Goal: Task Accomplishment & Management: Use online tool/utility

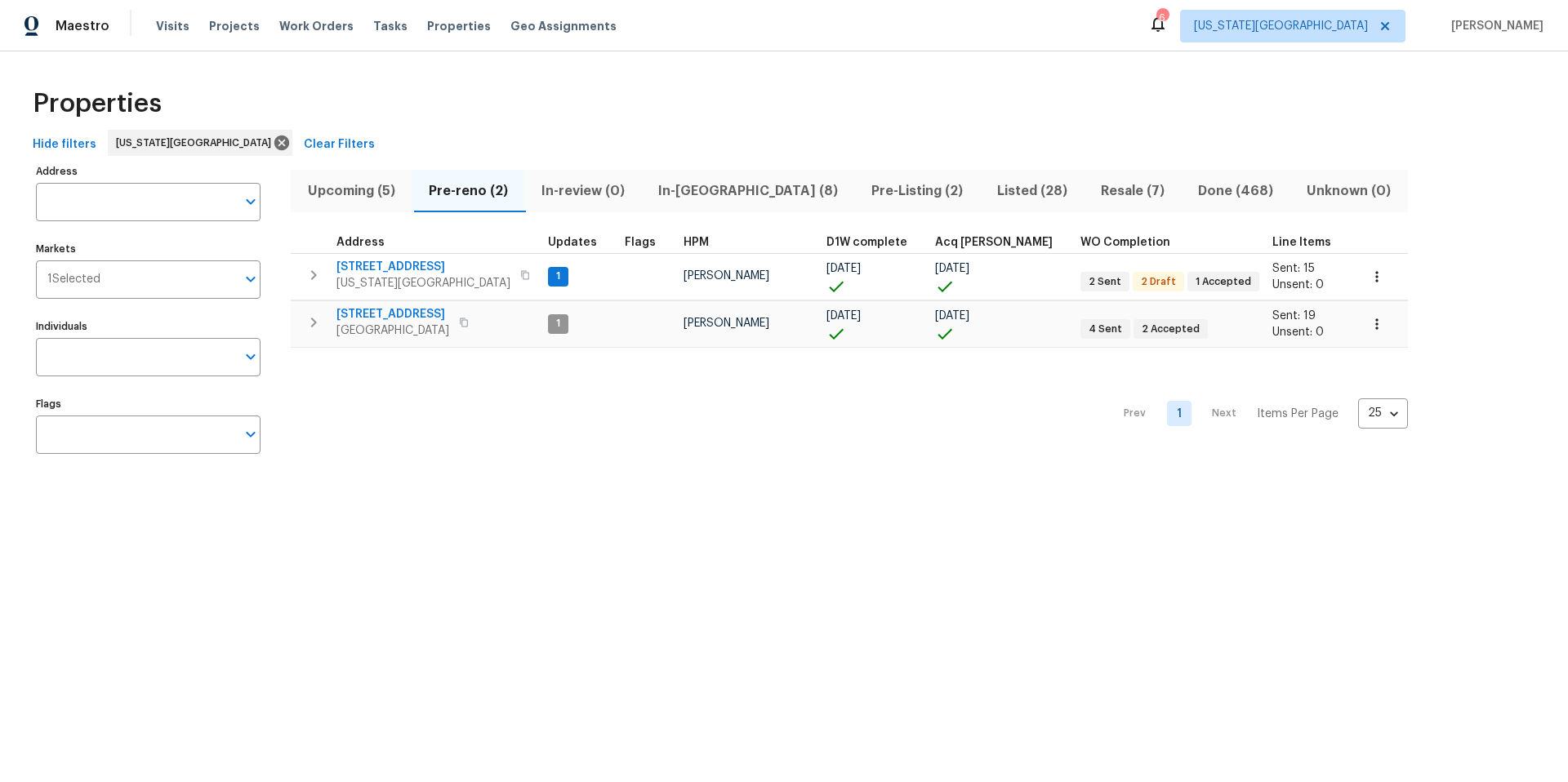
click at [364, 34] on div "Visits Projects Work Orders Tasks Properties Geo Assignments" at bounding box center [396, 26] width 480 height 33
click at [373, 25] on span "Tasks" at bounding box center [390, 26] width 34 height 12
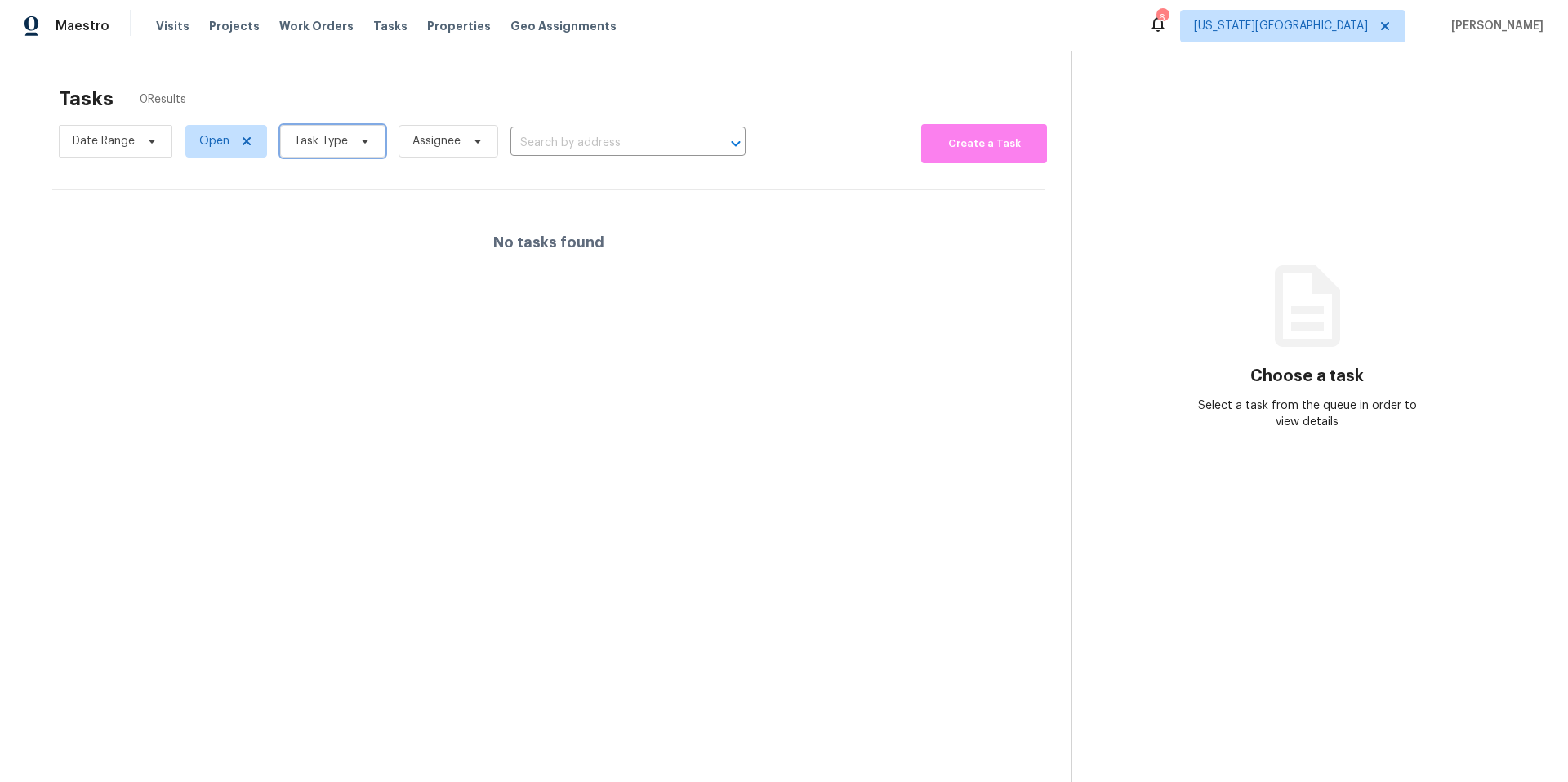
click at [346, 140] on span "Task Type" at bounding box center [333, 141] width 105 height 33
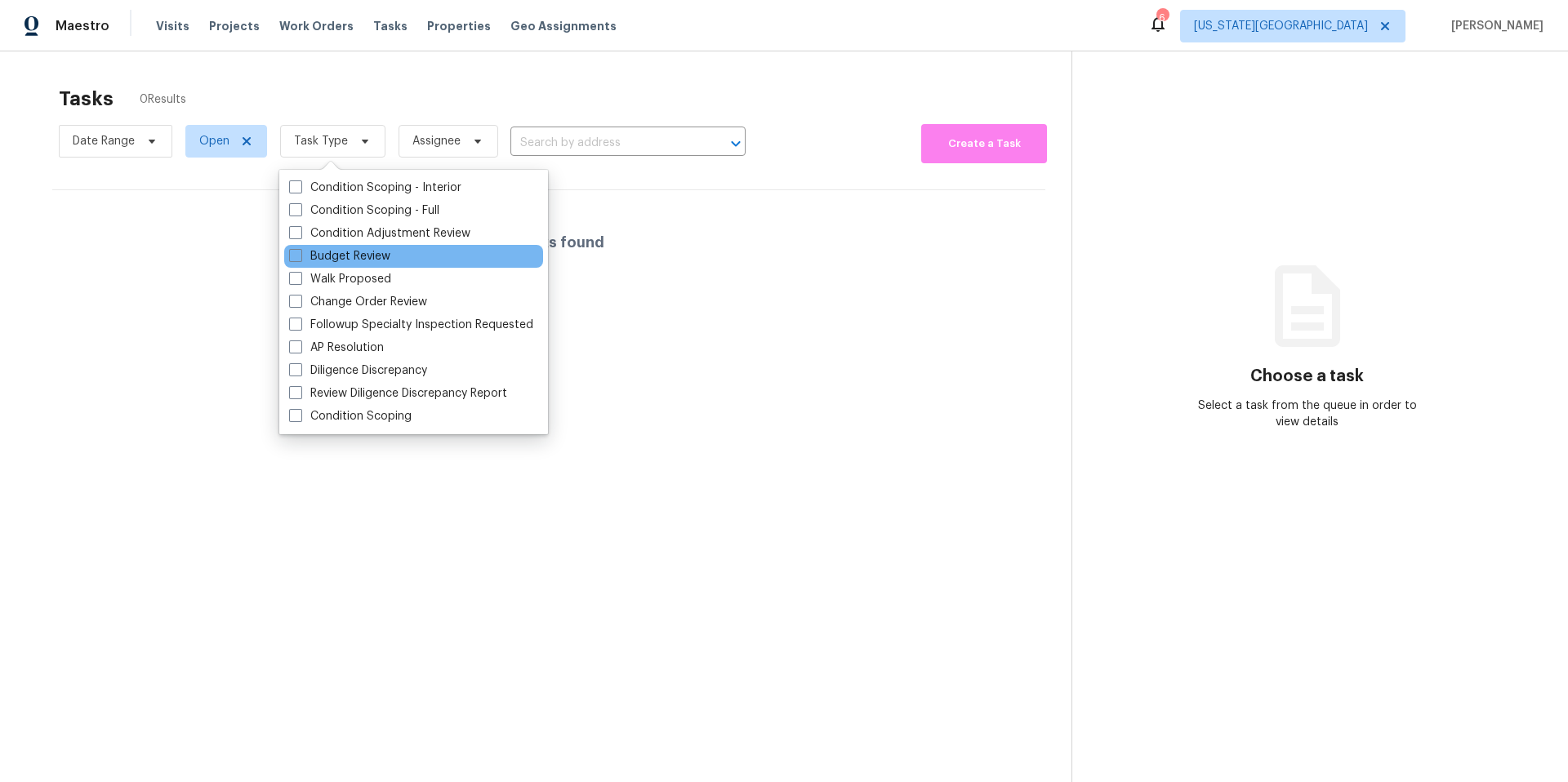
click at [332, 247] on div "Budget Review" at bounding box center [414, 257] width 259 height 23
click at [329, 257] on label "Budget Review" at bounding box center [340, 256] width 102 height 16
click at [300, 257] on input "Budget Review" at bounding box center [294, 253] width 11 height 11
checkbox input "true"
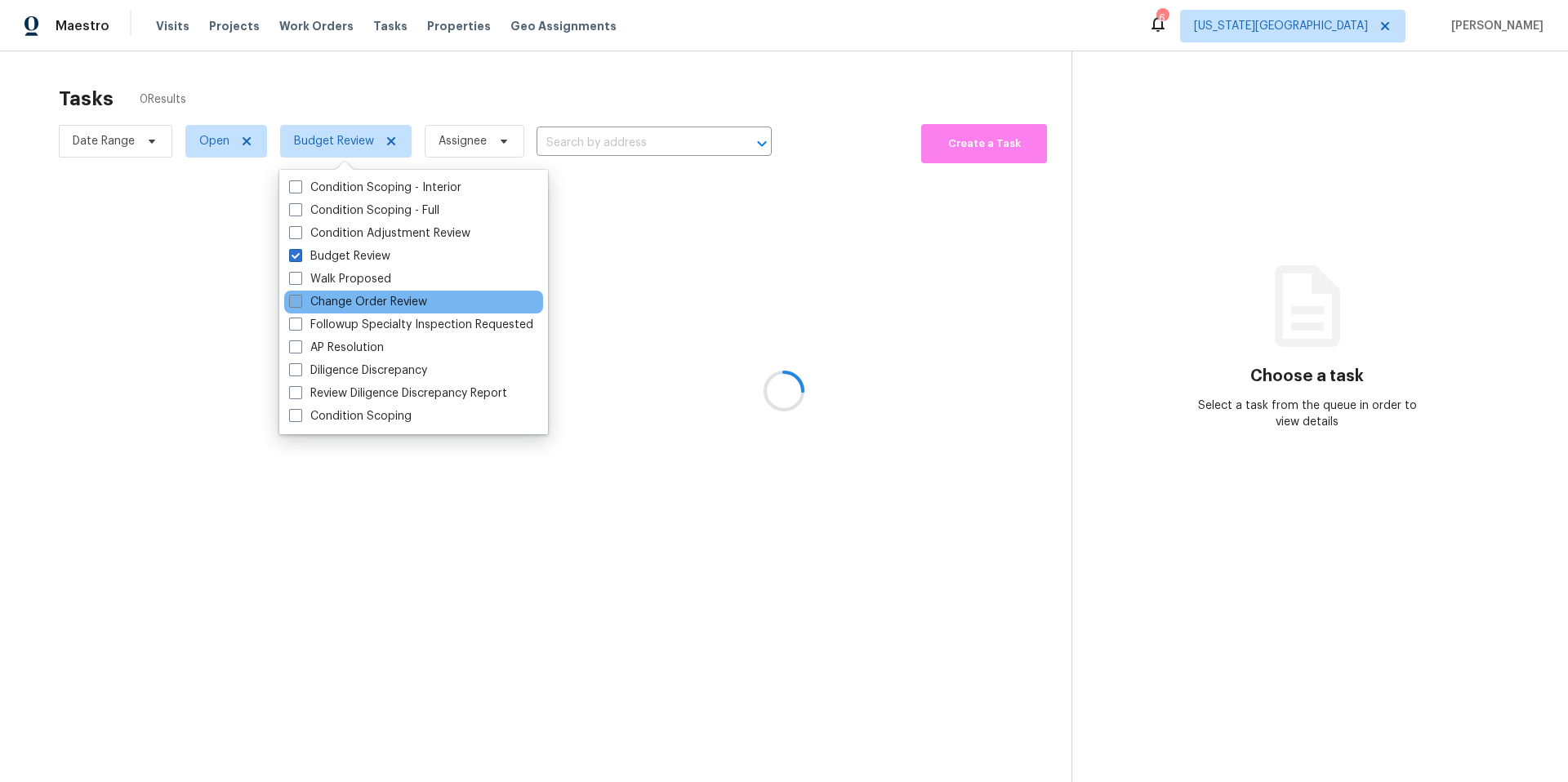
click at [317, 309] on label "Change Order Review" at bounding box center [358, 302] width 138 height 16
click at [300, 304] on input "Change Order Review" at bounding box center [294, 300] width 11 height 11
checkbox input "true"
click at [499, 120] on div at bounding box center [784, 391] width 1568 height 782
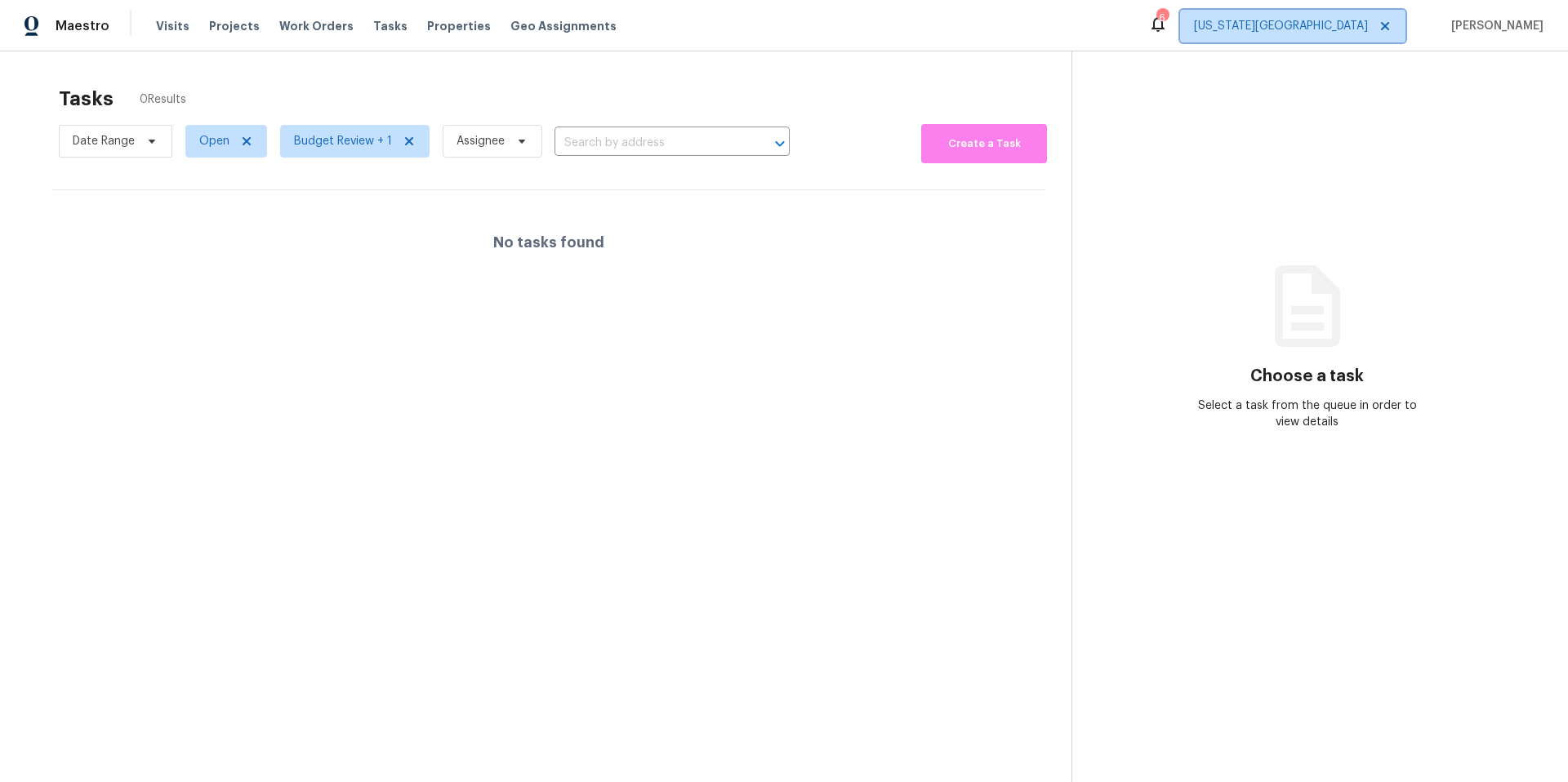
click at [1364, 34] on span "[US_STATE][GEOGRAPHIC_DATA]" at bounding box center [1292, 26] width 226 height 33
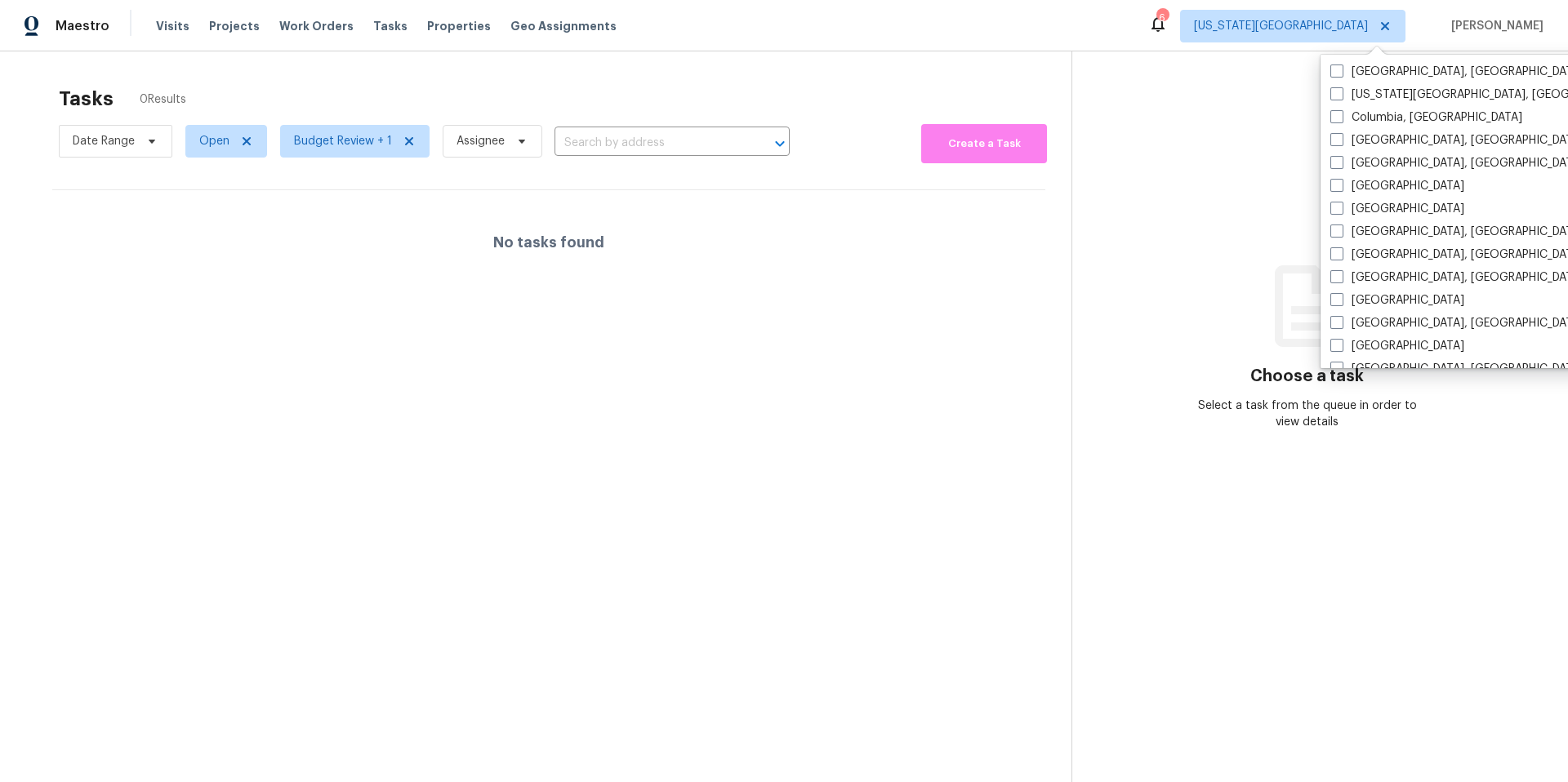
scroll to position [383, 0]
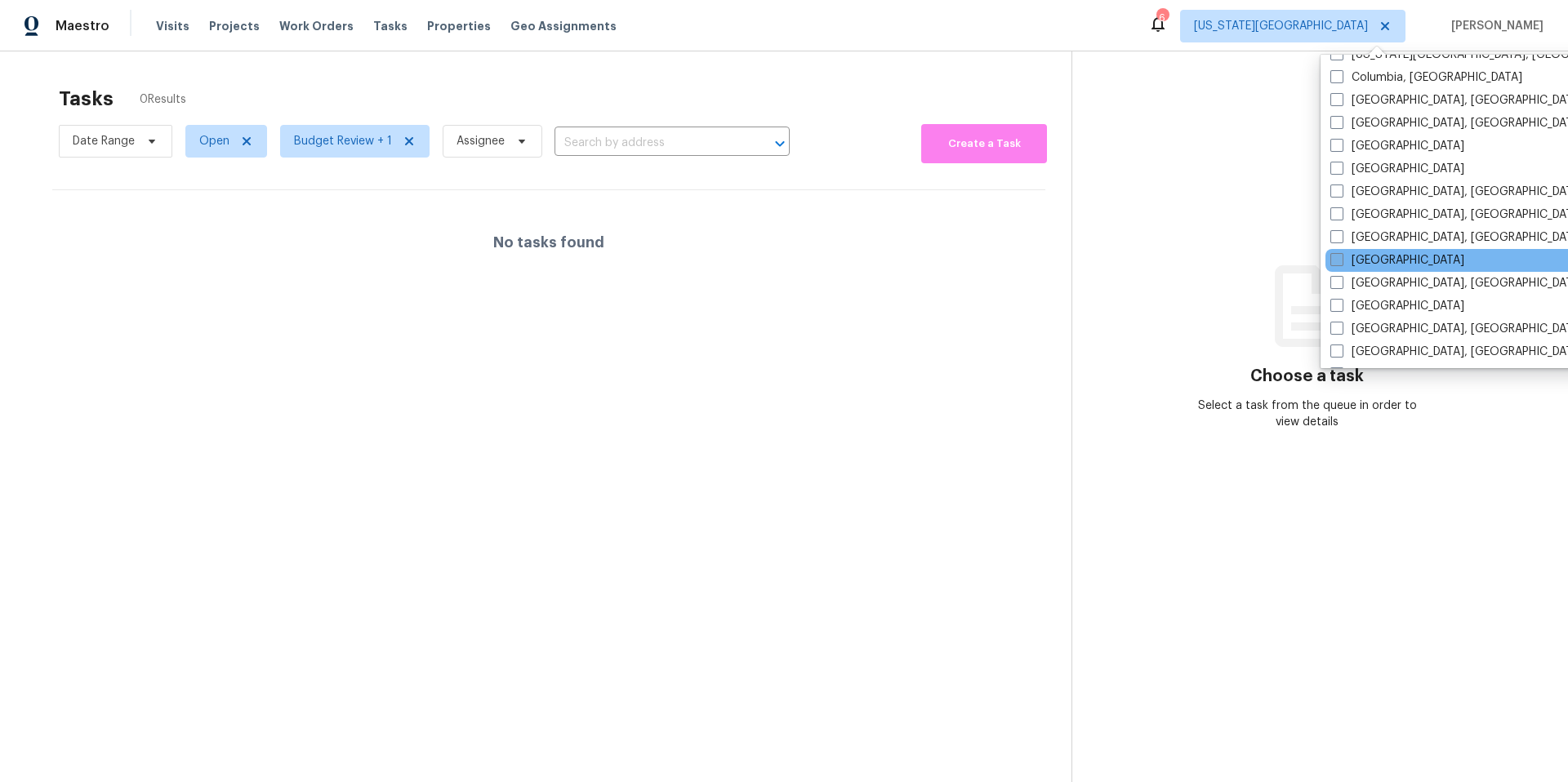
click at [1339, 256] on span at bounding box center [1336, 259] width 13 height 13
click at [1339, 256] on input "[GEOGRAPHIC_DATA]" at bounding box center [1335, 258] width 11 height 11
checkbox input "true"
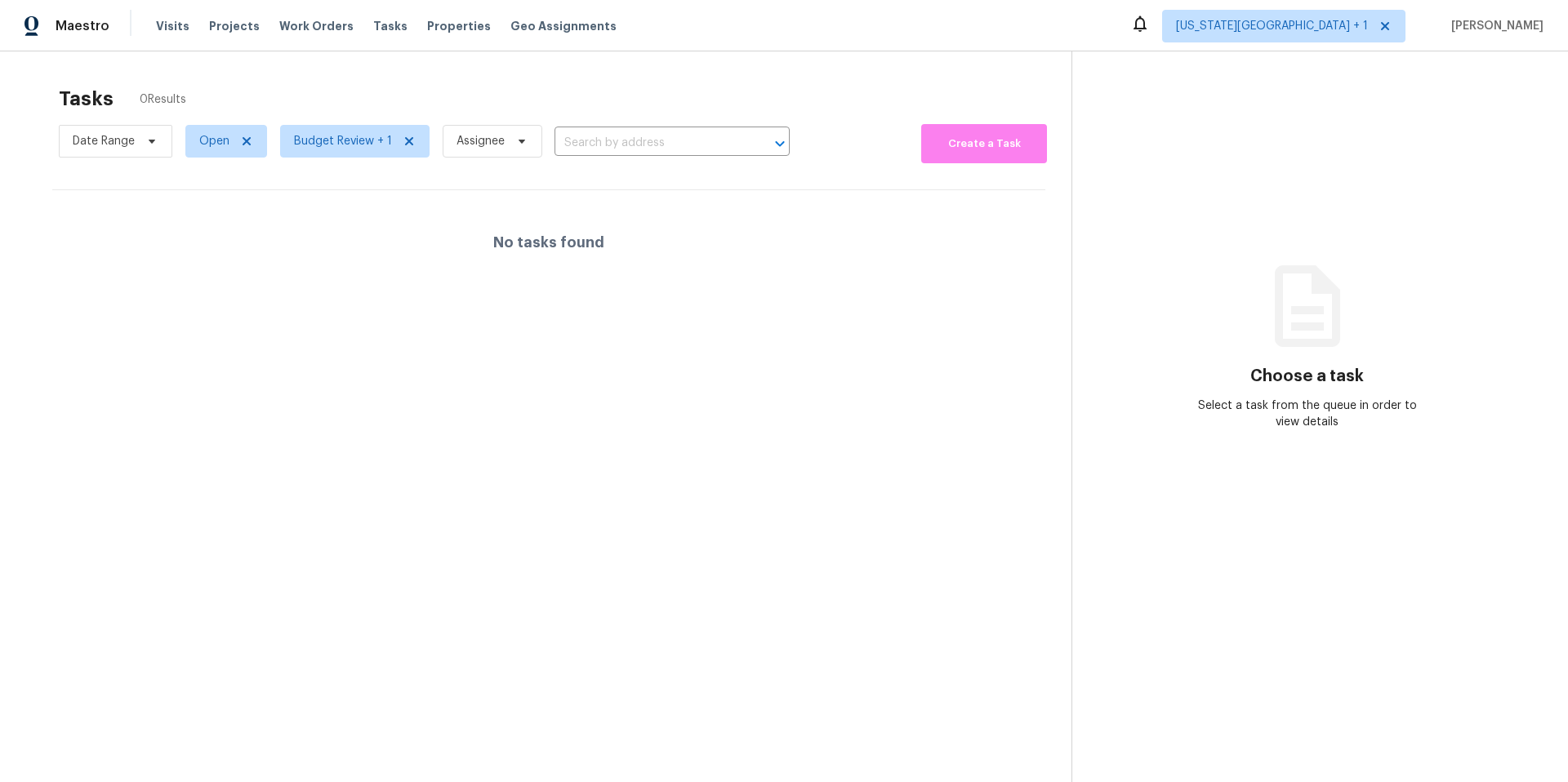
click at [843, 130] on div "Date Range Open Budget Review + 1 Assignee ​ Create a Task" at bounding box center [565, 142] width 1012 height 44
click at [427, 26] on span "Properties" at bounding box center [458, 26] width 63 height 16
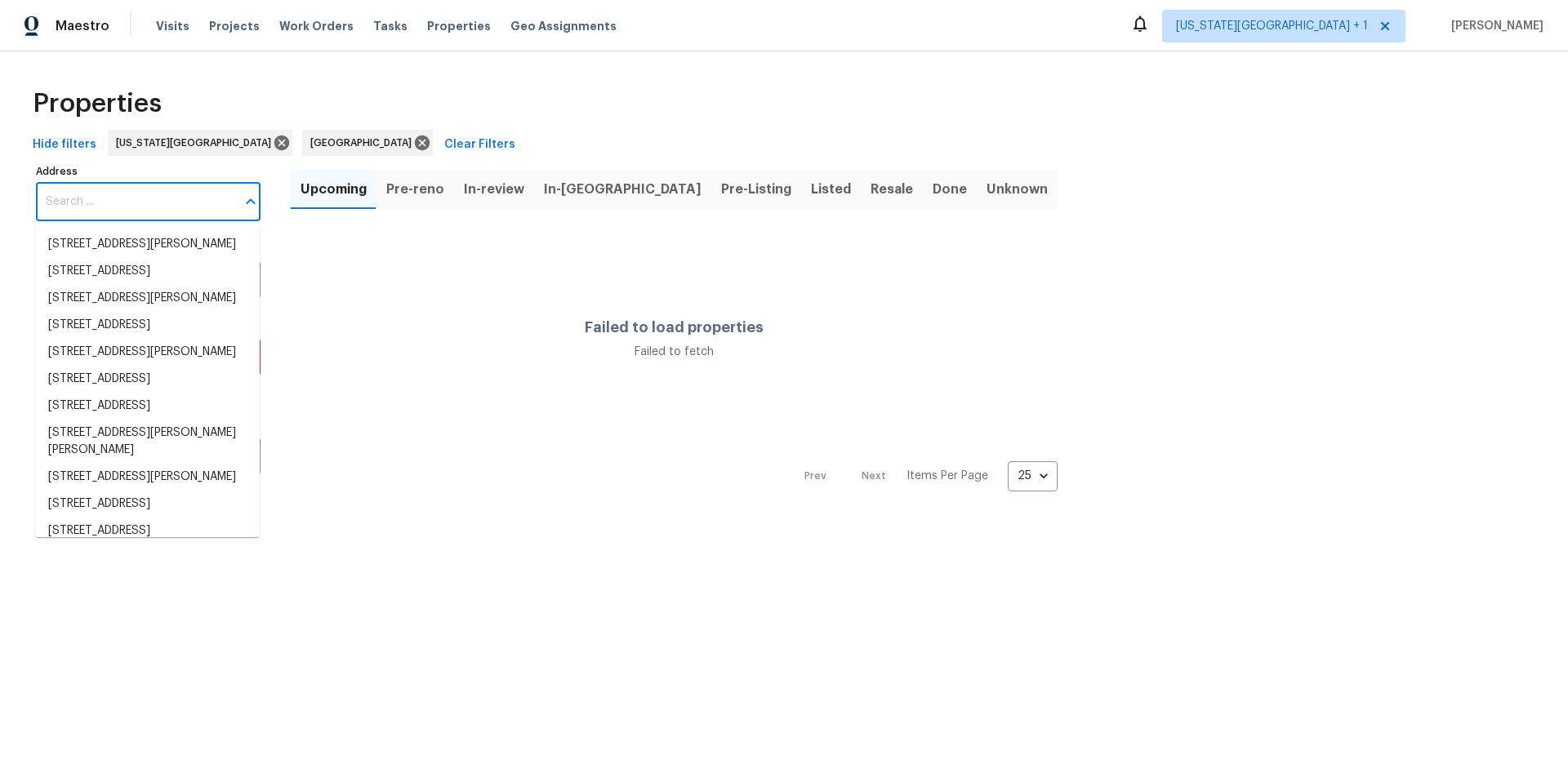
click at [104, 202] on input "Address" at bounding box center [136, 202] width 200 height 38
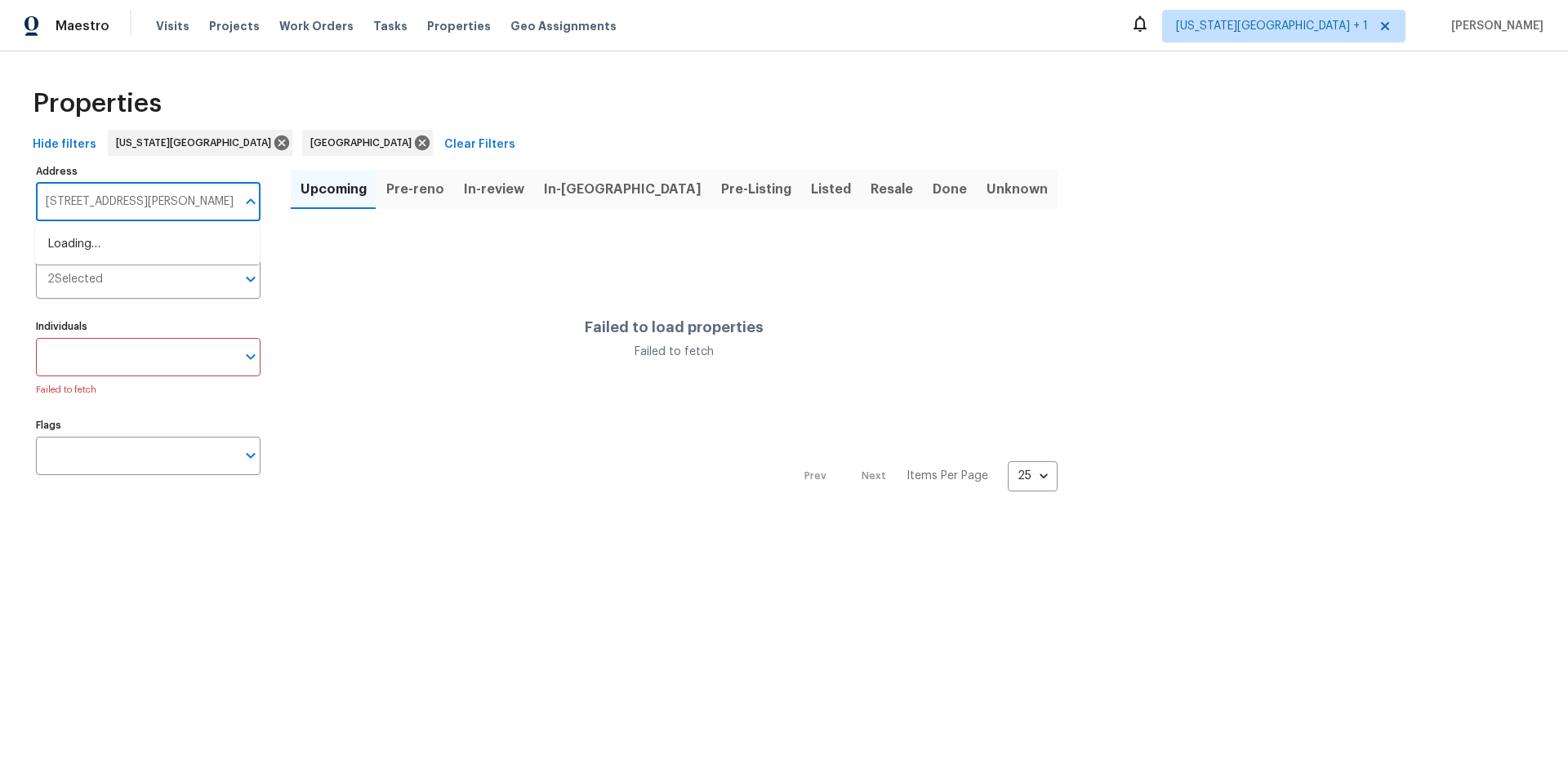
type input "9624 ditman way"
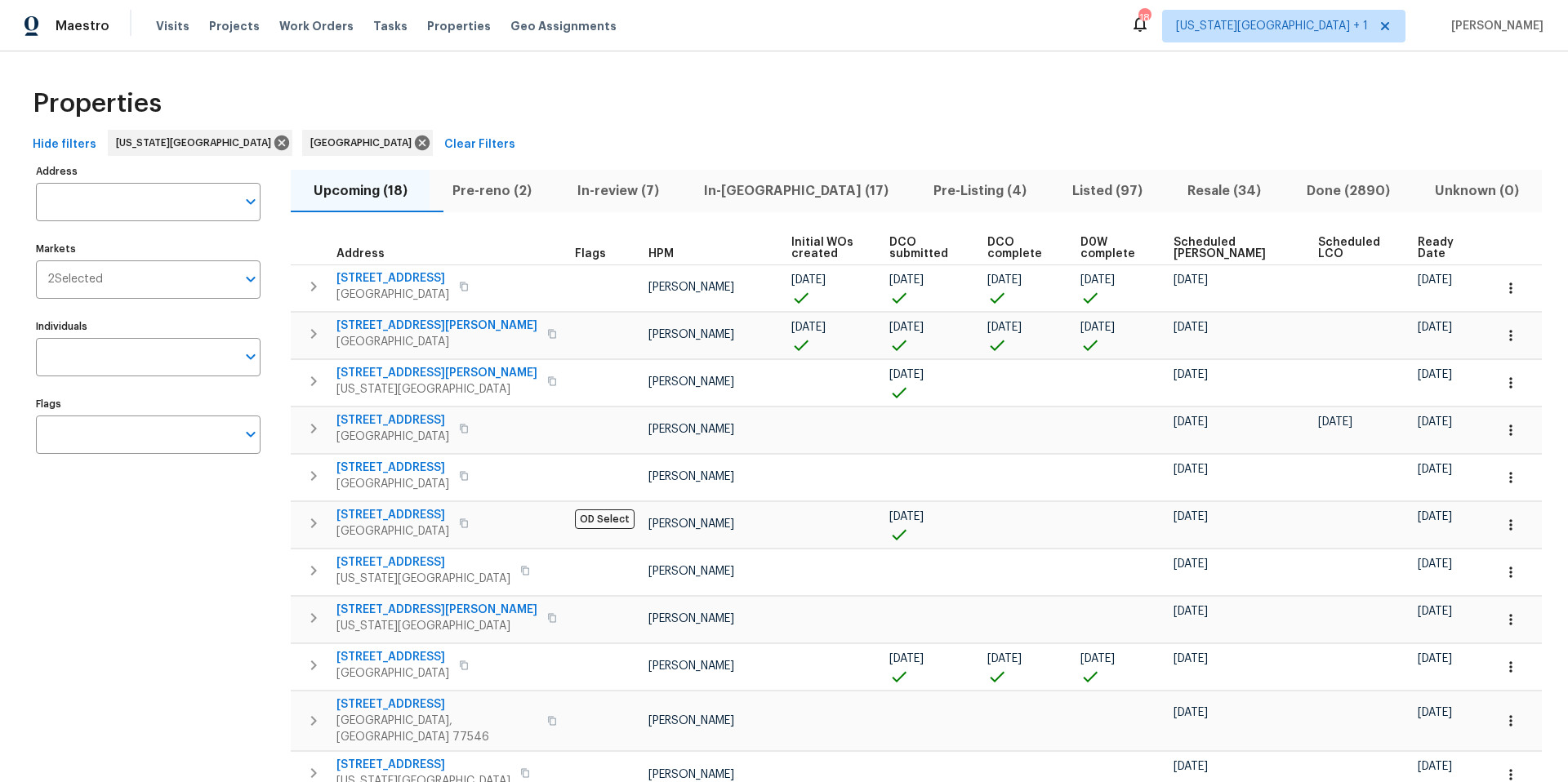
click at [373, 33] on div "Tasks" at bounding box center [390, 26] width 34 height 17
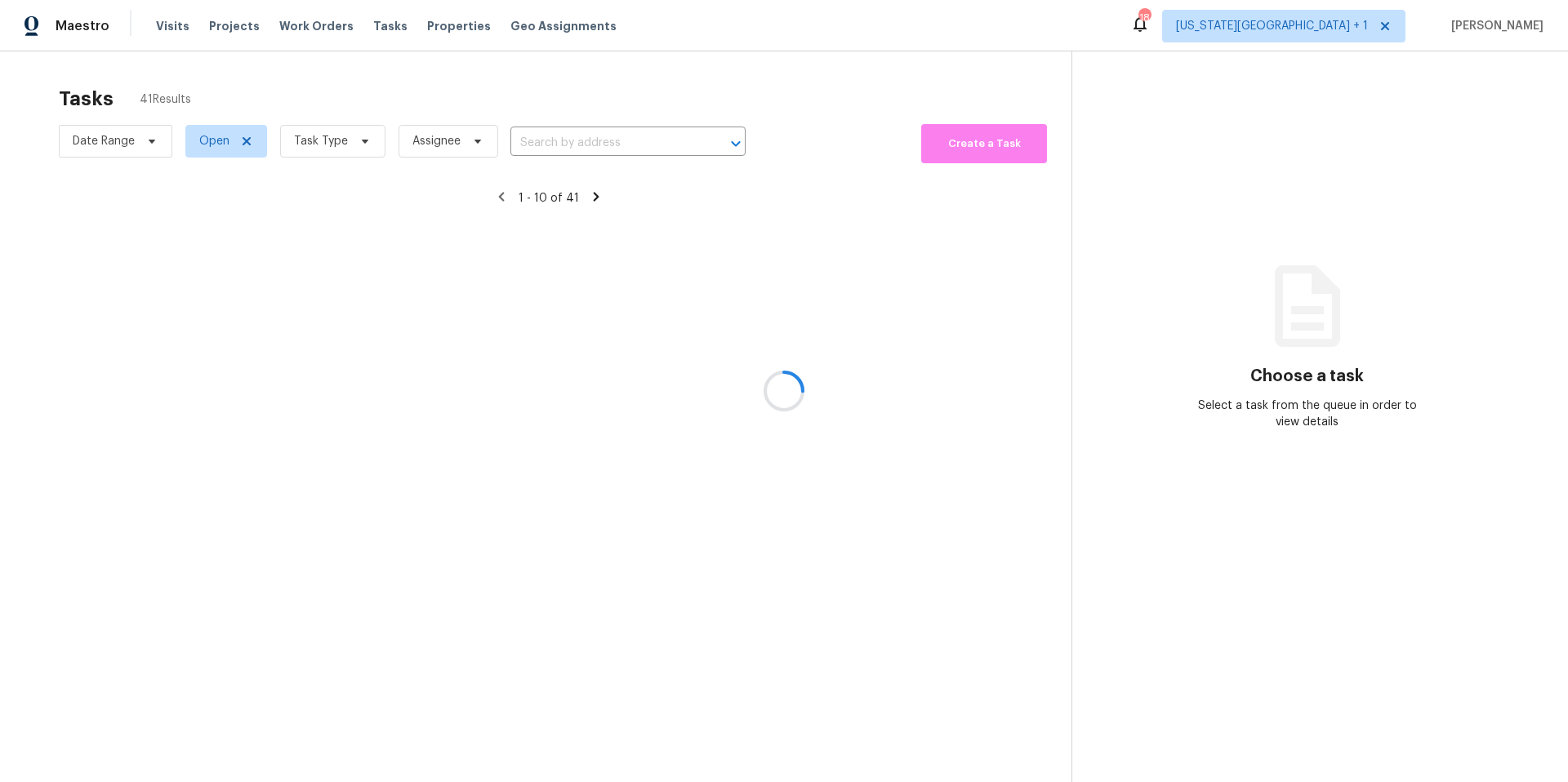
click at [314, 142] on div at bounding box center [784, 391] width 1568 height 782
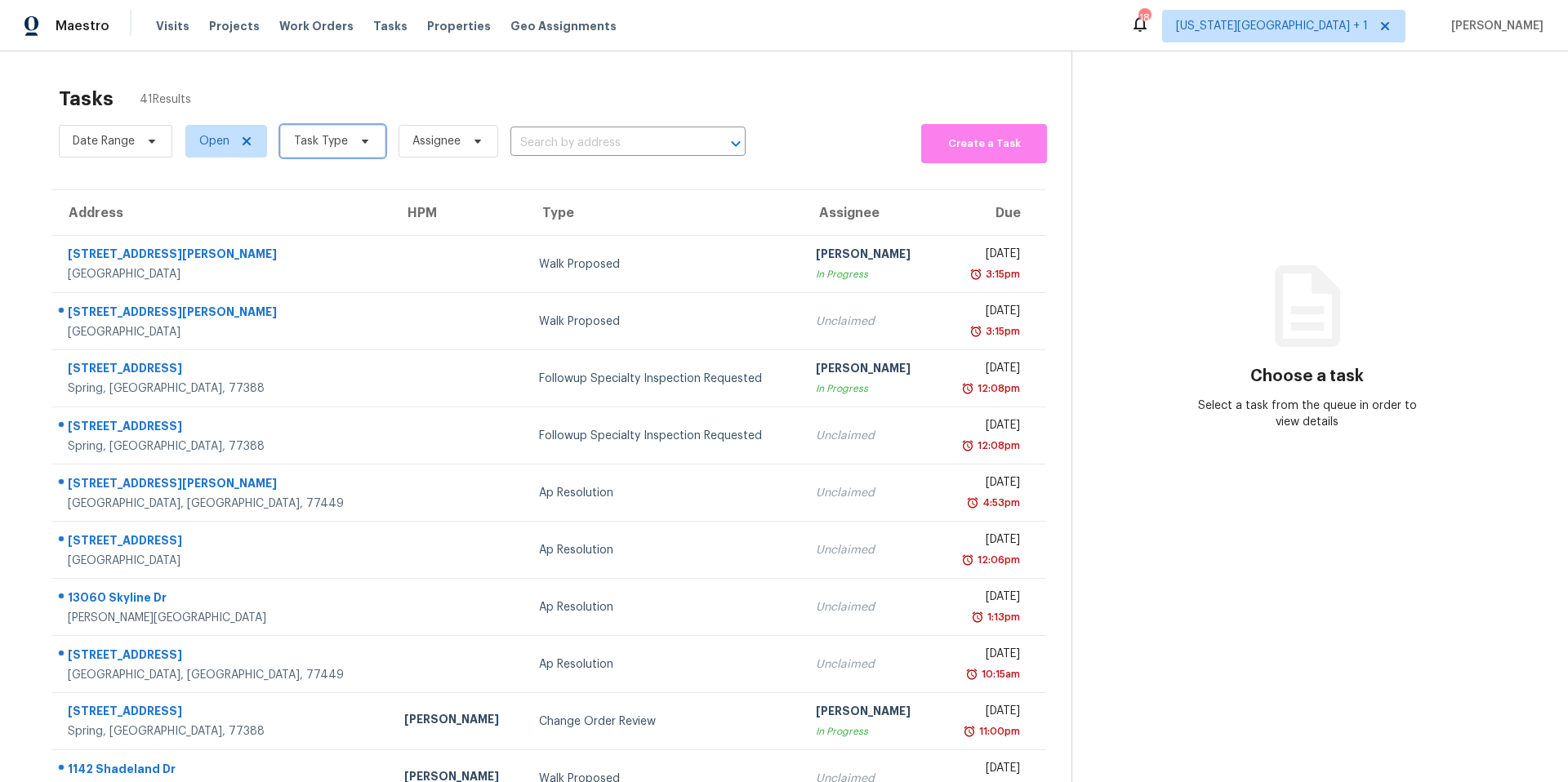
click at [314, 142] on span "Task Type" at bounding box center [321, 141] width 54 height 16
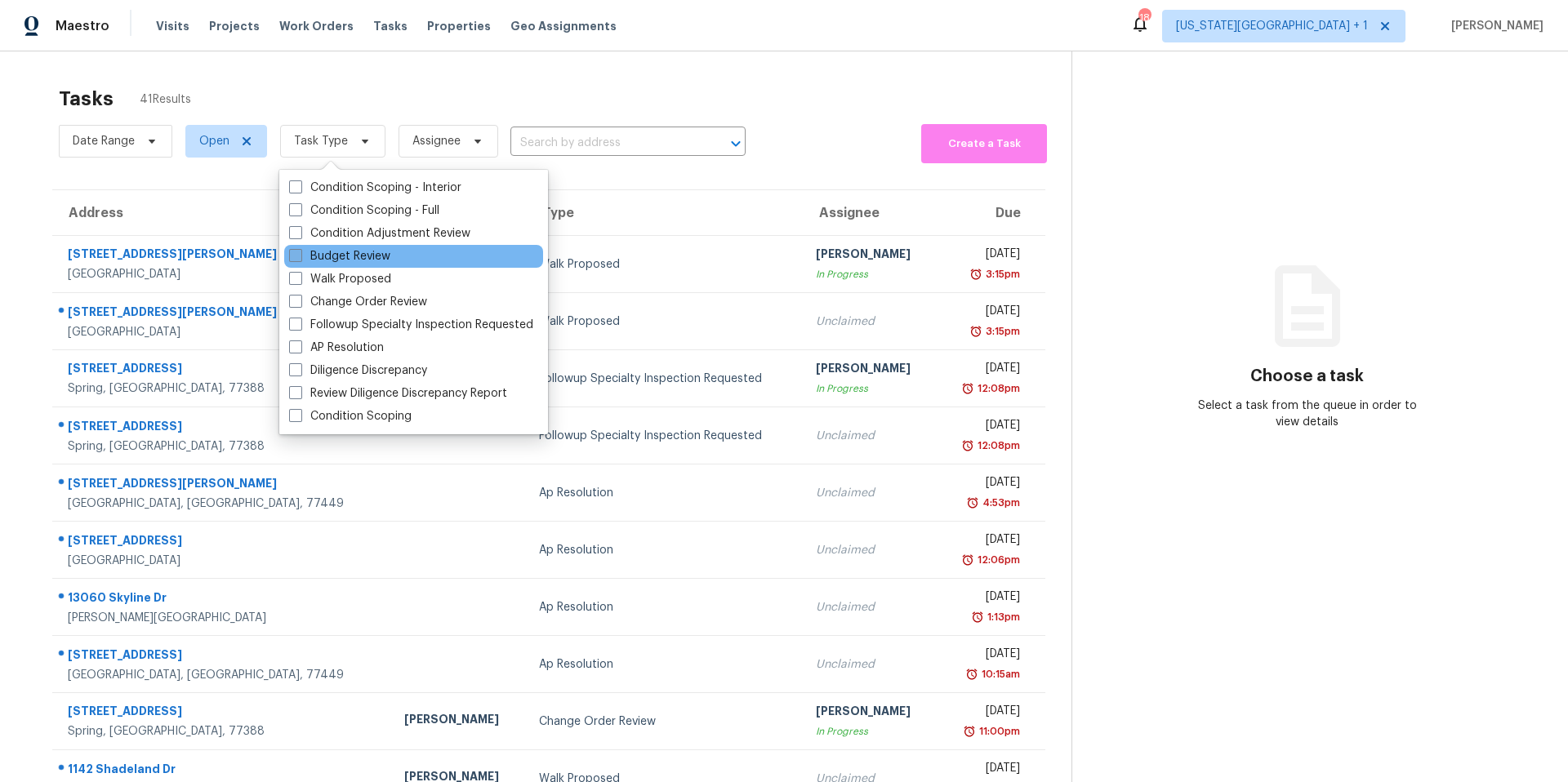
click at [308, 257] on label "Budget Review" at bounding box center [340, 256] width 102 height 16
click at [300, 257] on input "Budget Review" at bounding box center [294, 253] width 11 height 11
checkbox input "true"
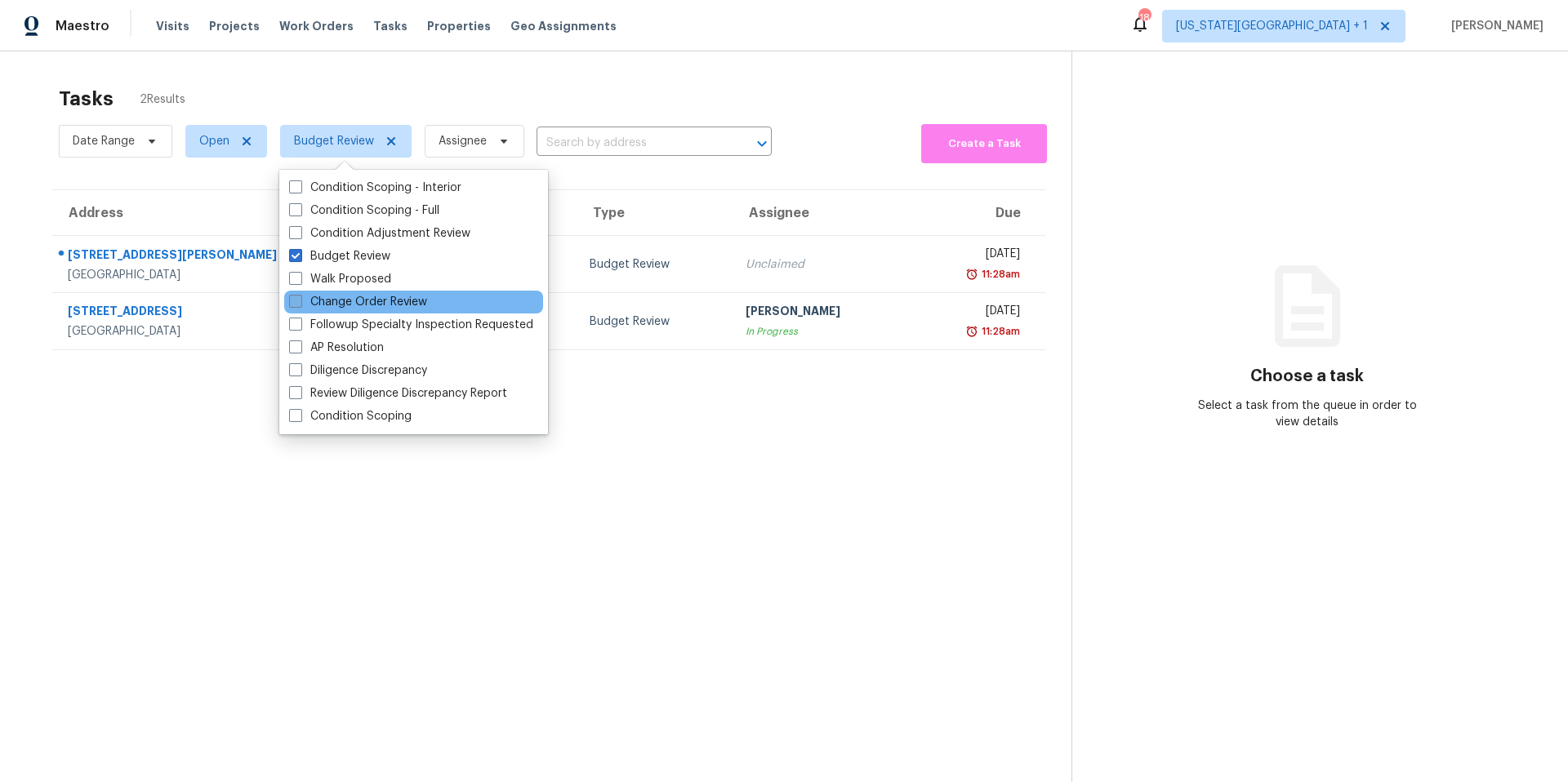
click at [296, 297] on span at bounding box center [295, 300] width 13 height 13
click at [296, 297] on input "Change Order Review" at bounding box center [294, 300] width 11 height 11
checkbox input "true"
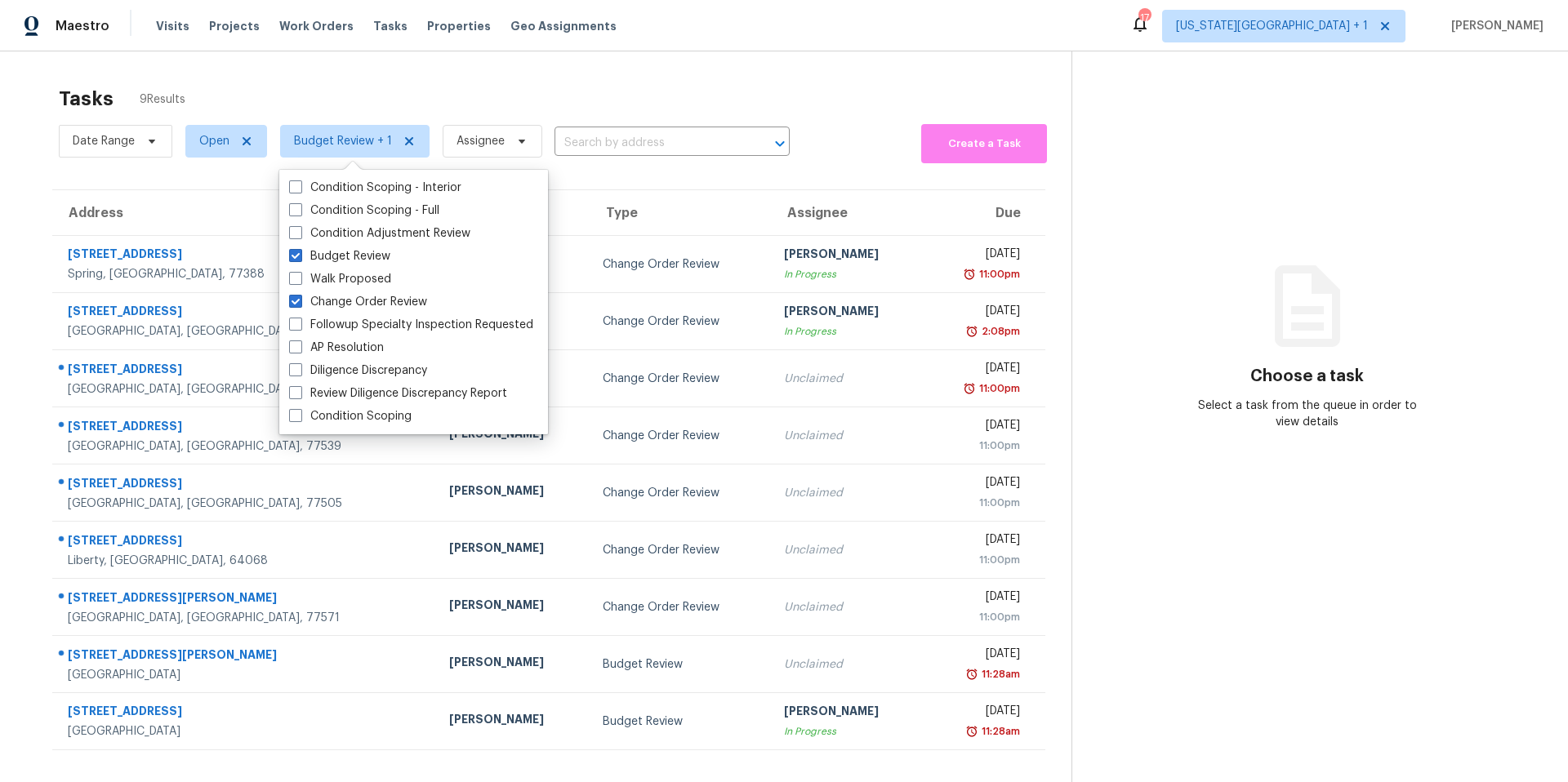
click at [564, 95] on div "Tasks 9 Results" at bounding box center [565, 99] width 1012 height 43
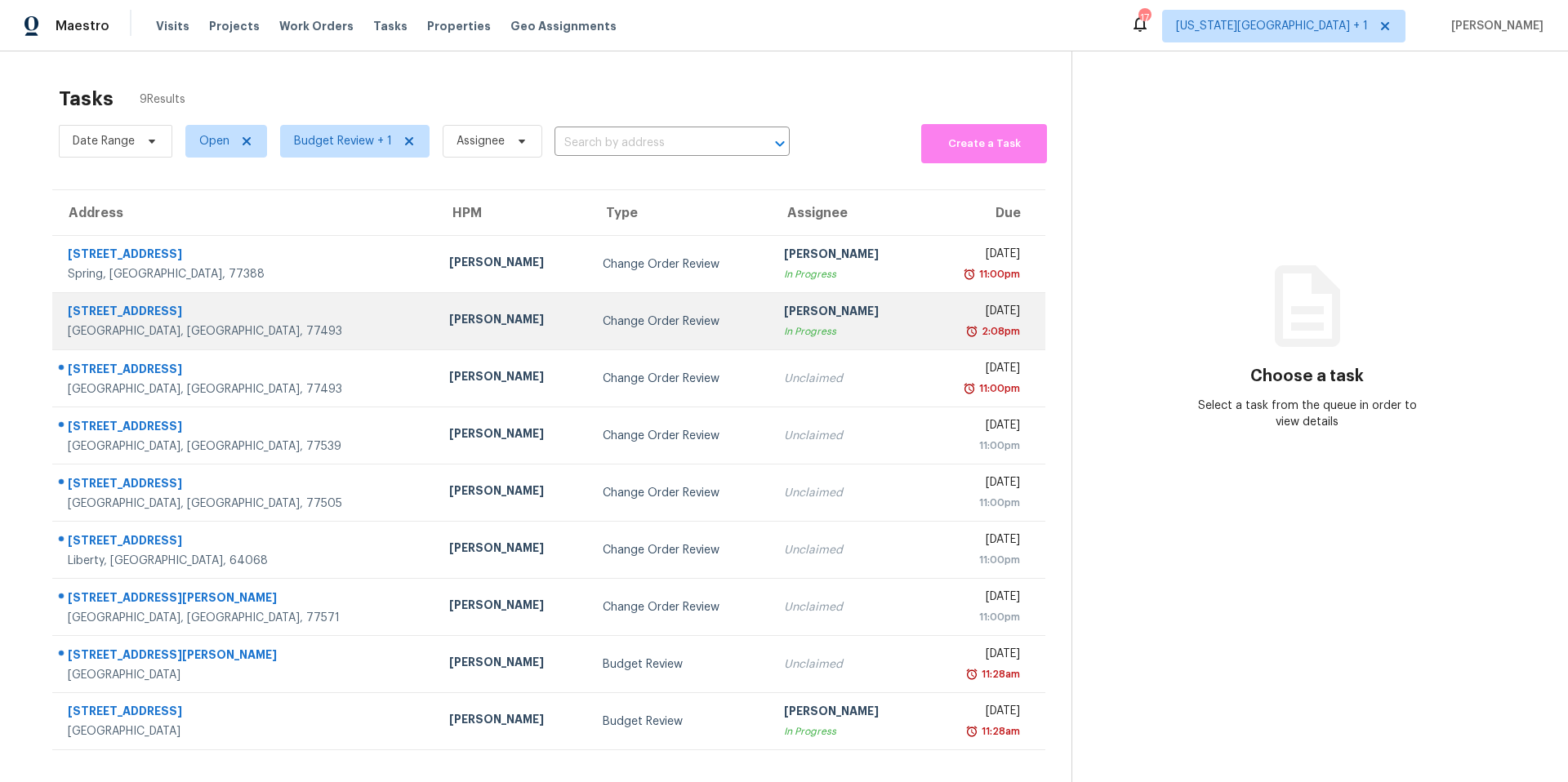
scroll to position [1, 0]
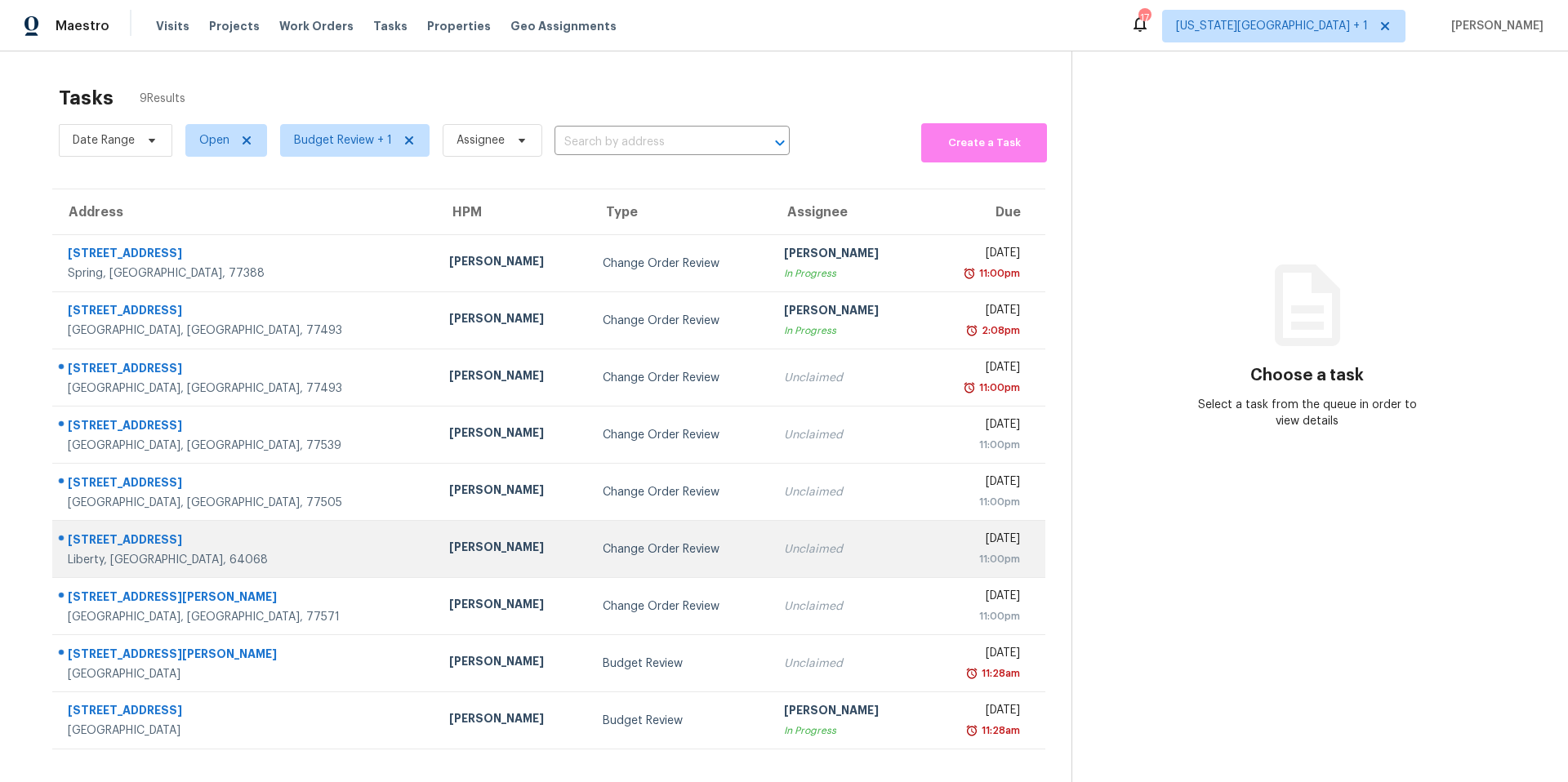
click at [449, 555] on div "[PERSON_NAME]" at bounding box center [512, 548] width 128 height 21
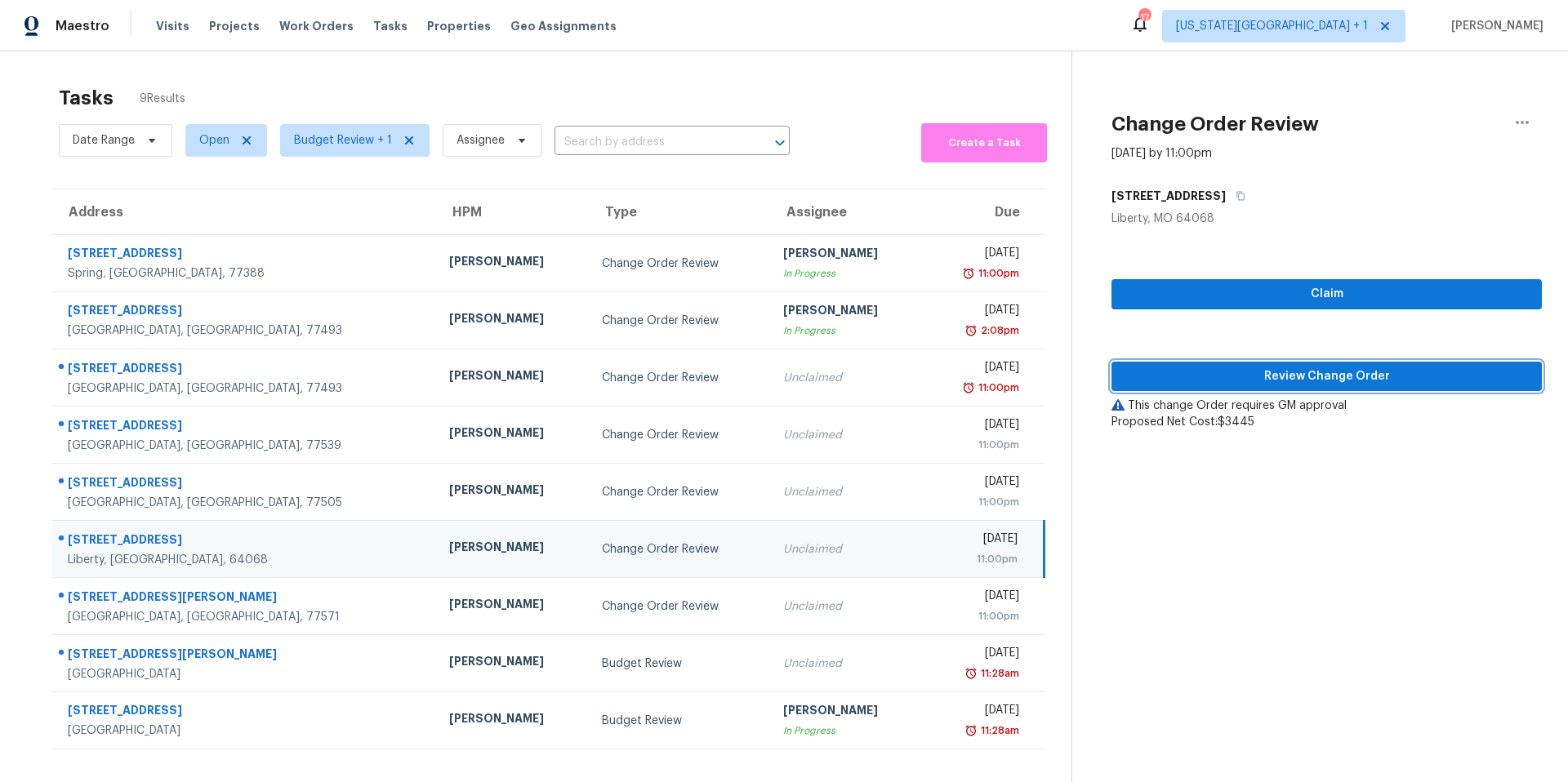
click at [1168, 376] on span "Review Change Order" at bounding box center [1326, 376] width 404 height 21
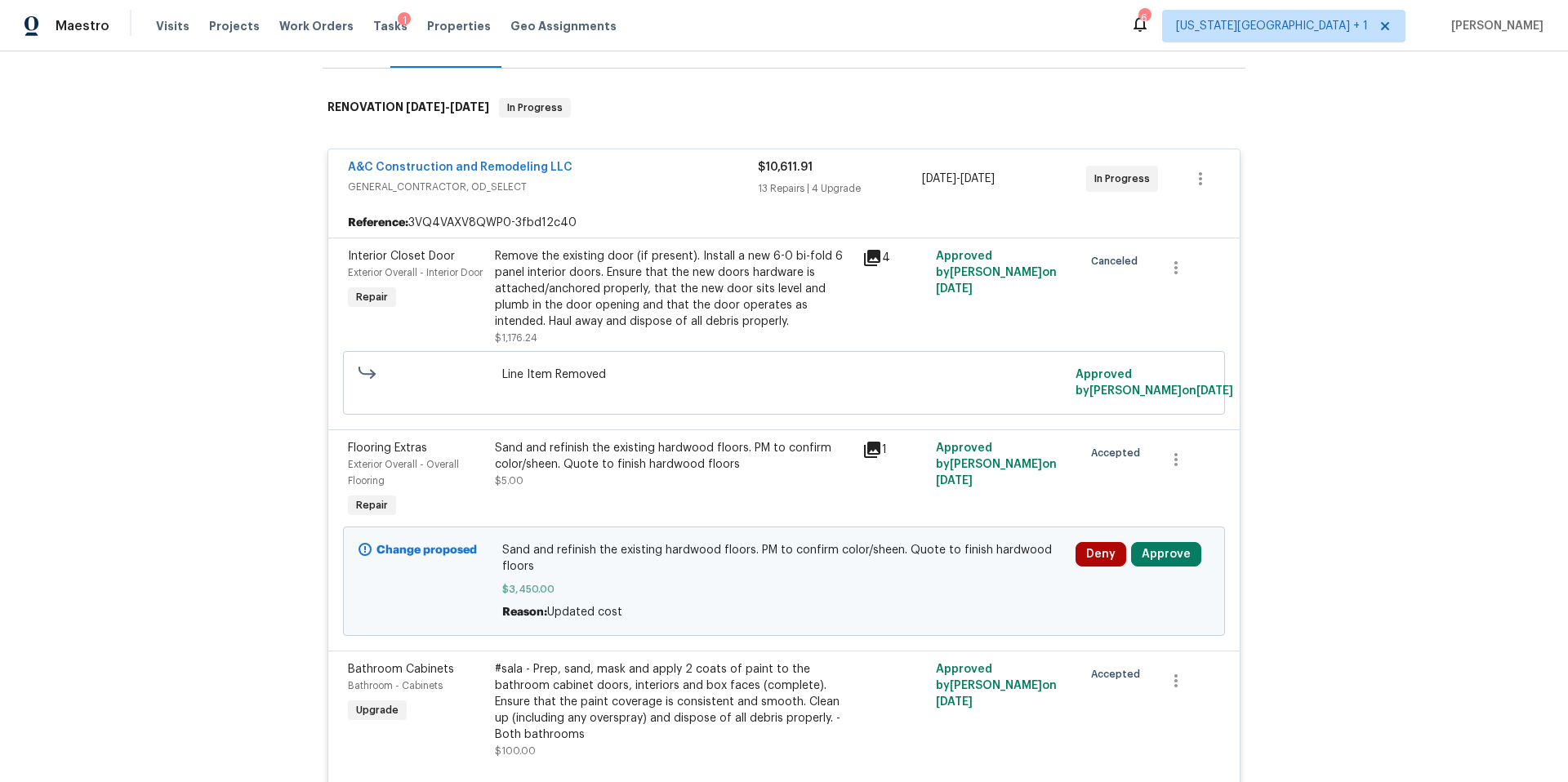
scroll to position [235, 0]
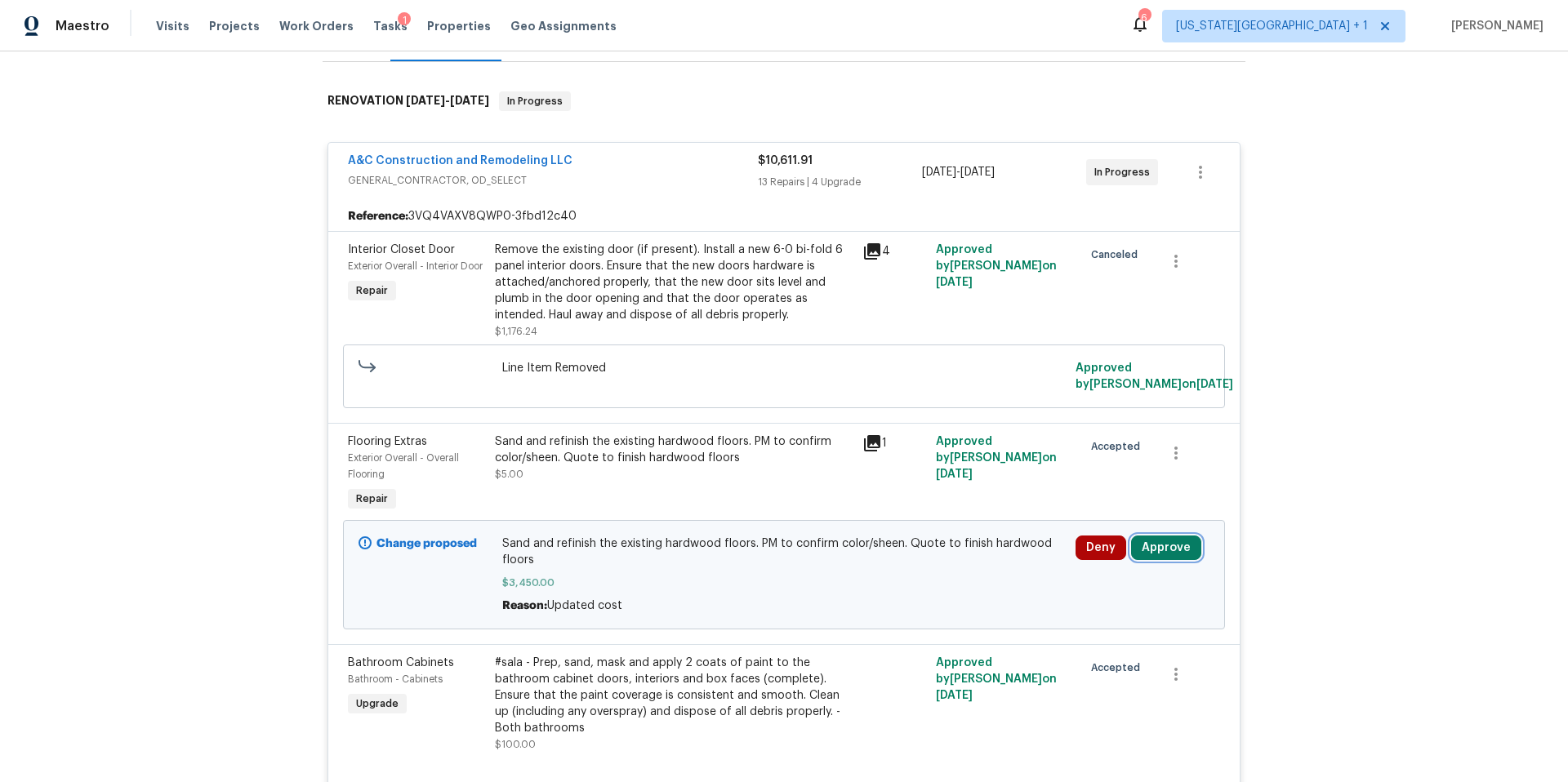
click at [1159, 555] on button "Approve" at bounding box center [1166, 547] width 70 height 24
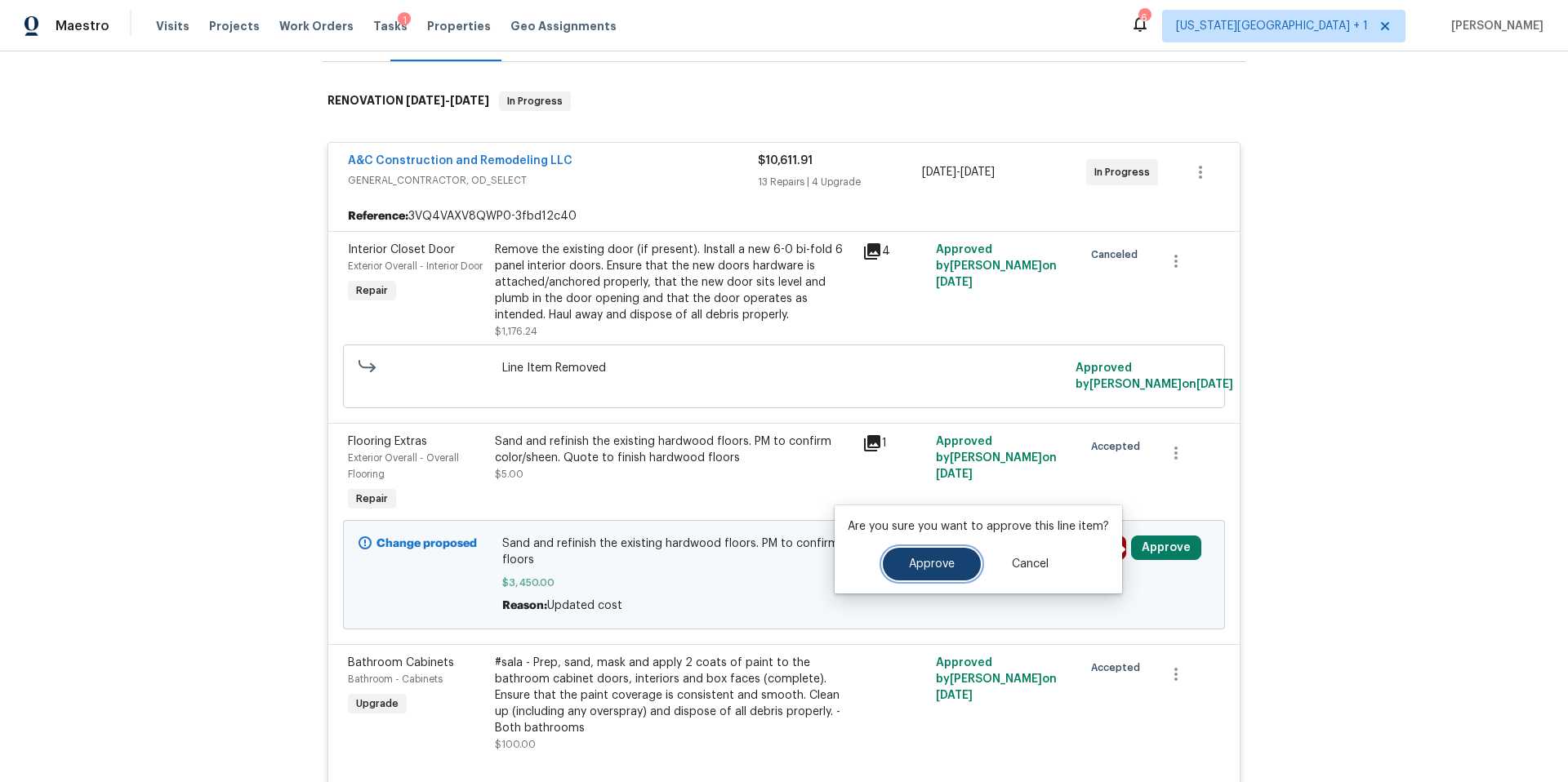
click at [920, 563] on span "Approve" at bounding box center [931, 564] width 45 height 12
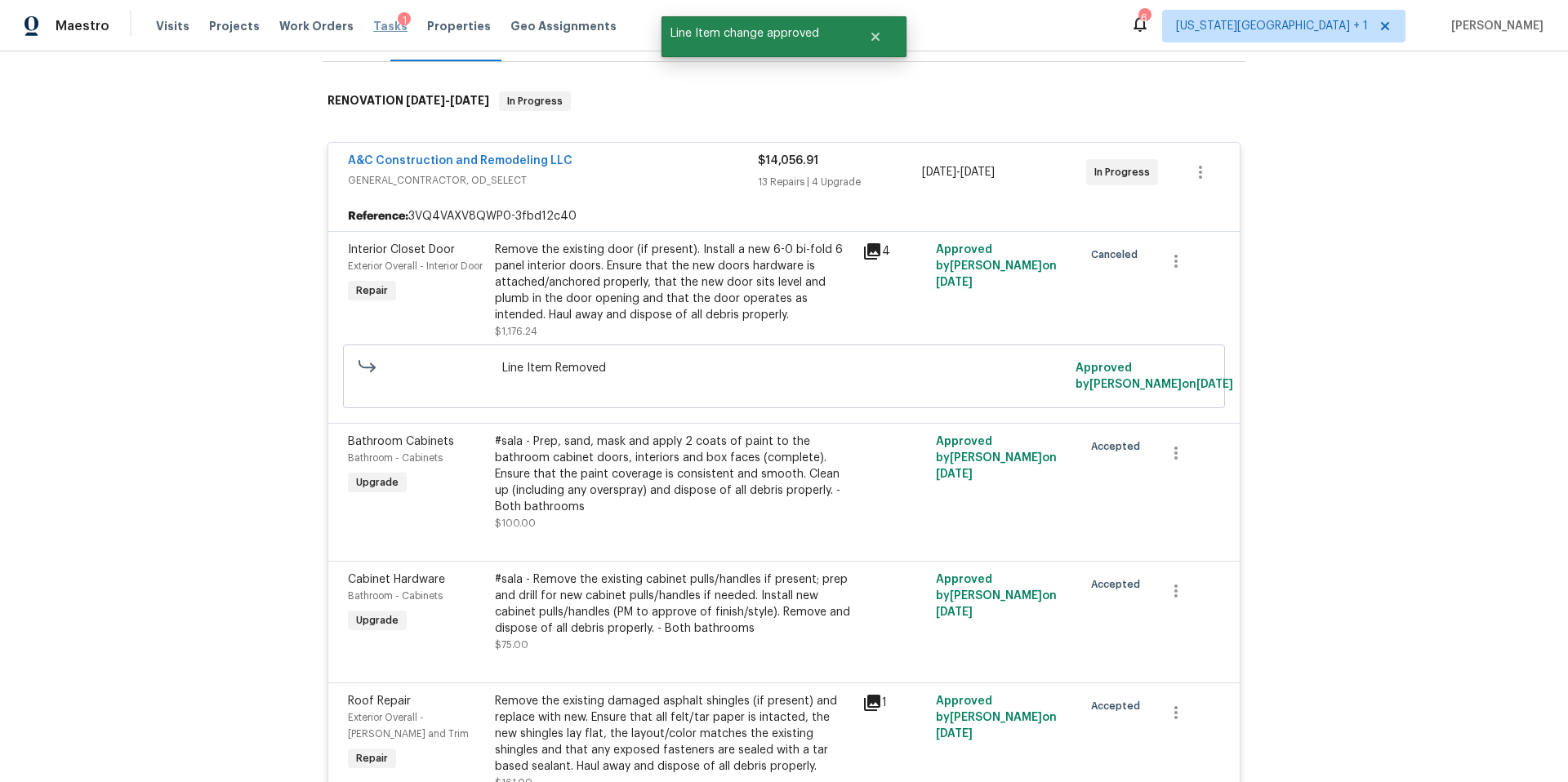
click at [373, 25] on span "Tasks" at bounding box center [390, 26] width 34 height 12
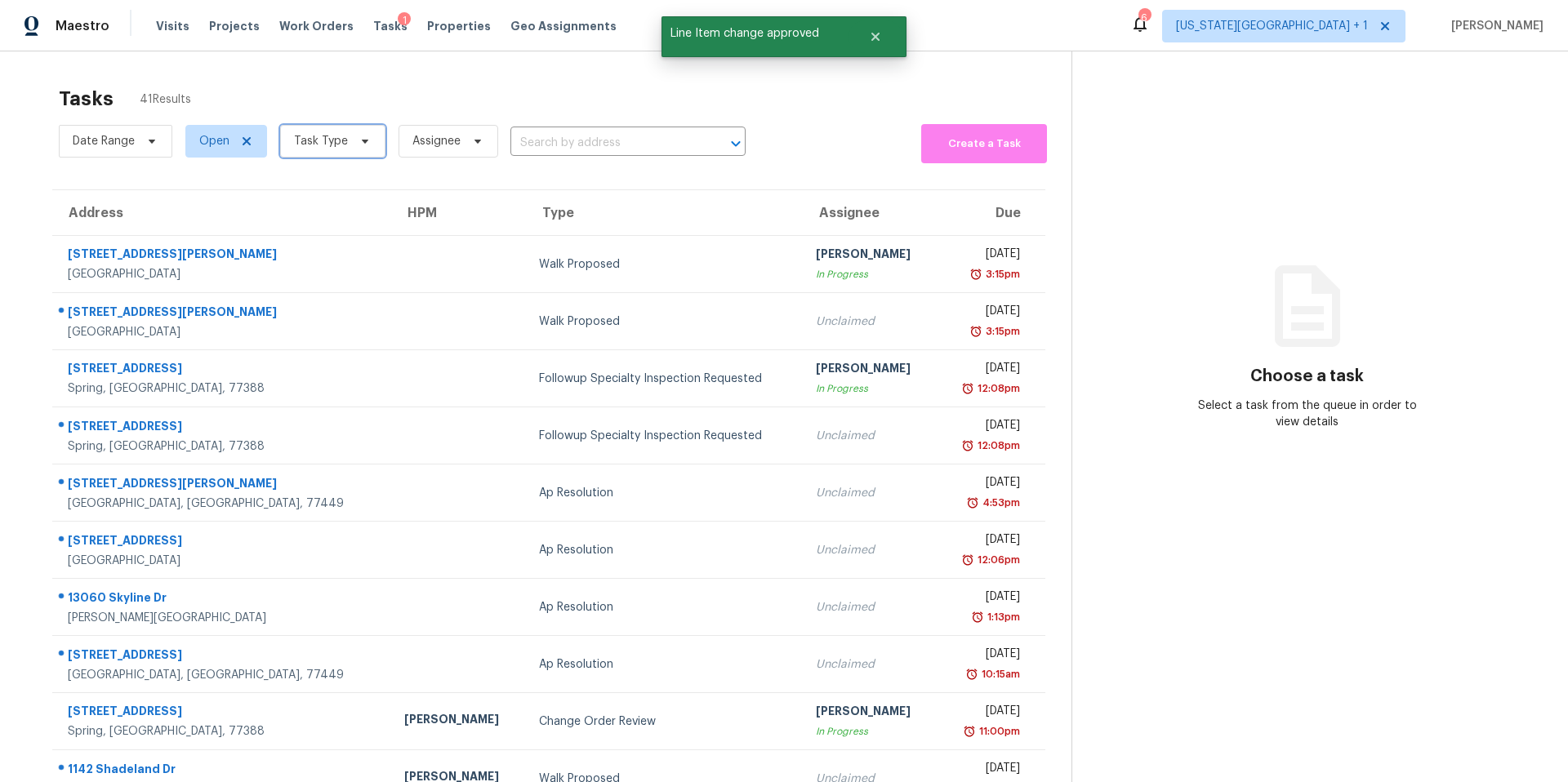
click at [350, 146] on span "Task Type" at bounding box center [333, 141] width 105 height 33
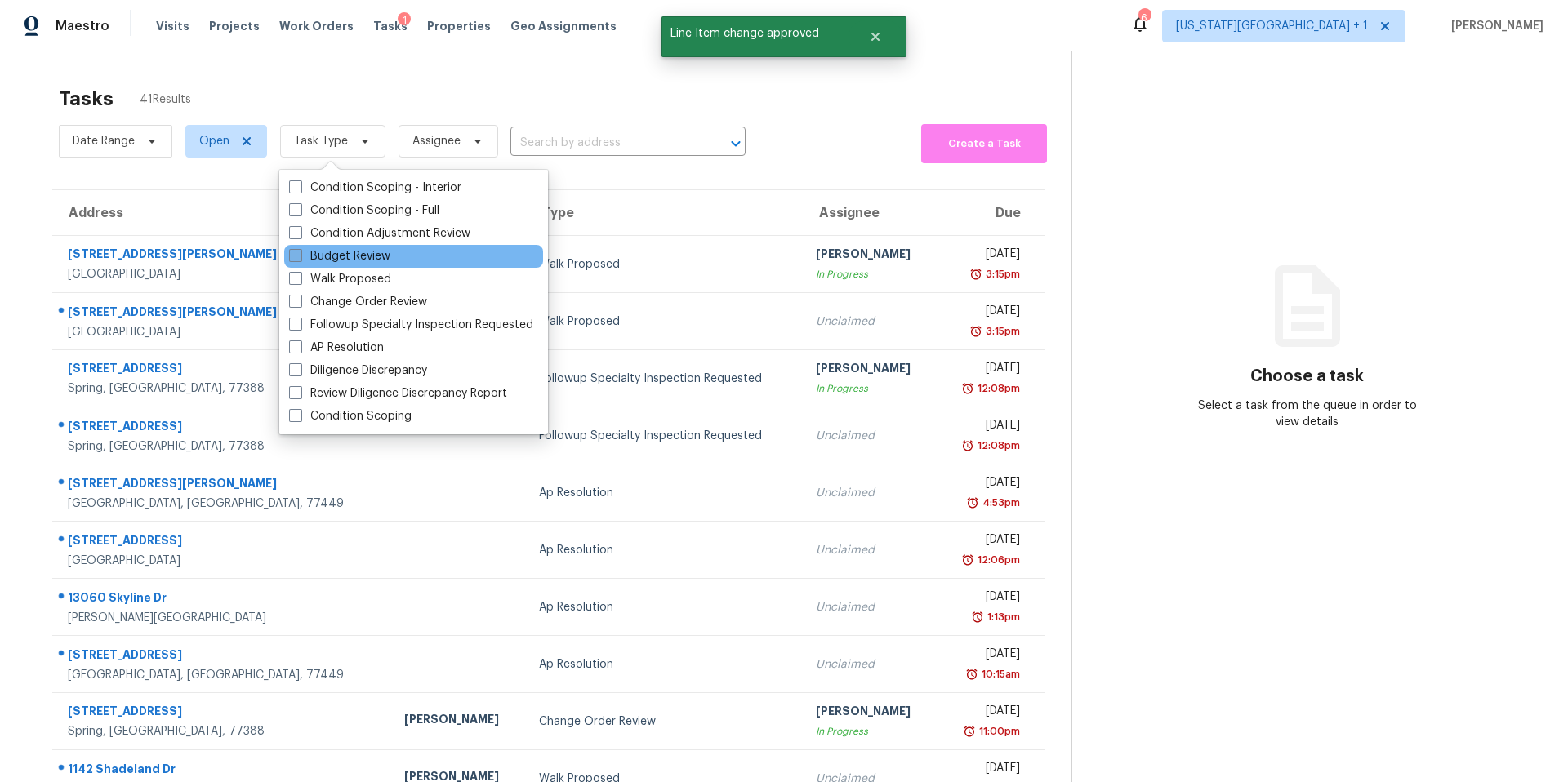
click at [343, 250] on label "Budget Review" at bounding box center [340, 256] width 102 height 16
click at [300, 250] on input "Budget Review" at bounding box center [294, 253] width 11 height 11
checkbox input "true"
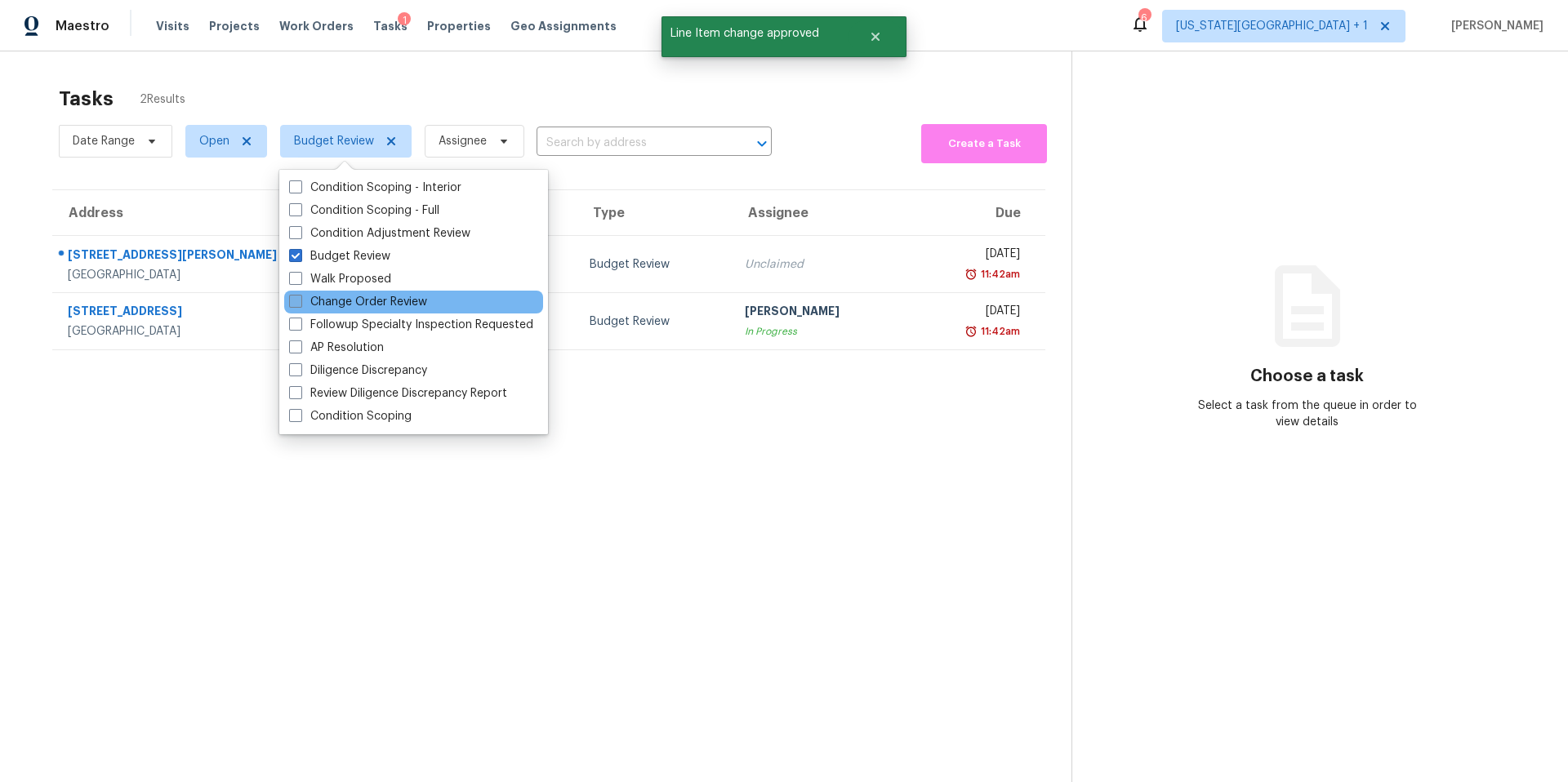
click at [326, 302] on label "Change Order Review" at bounding box center [358, 302] width 138 height 16
click at [300, 302] on input "Change Order Review" at bounding box center [294, 300] width 11 height 11
checkbox input "true"
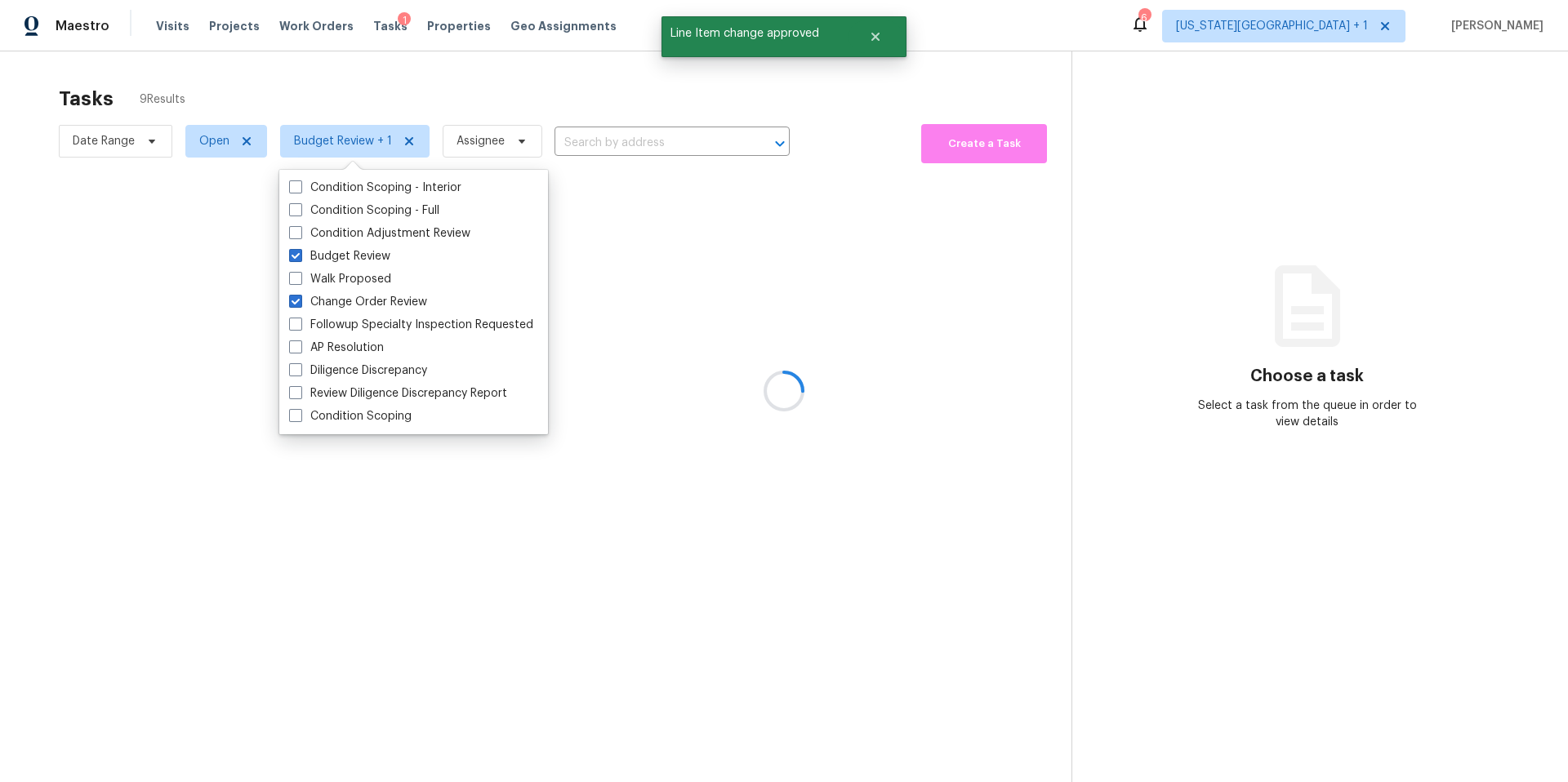
click at [354, 102] on div at bounding box center [784, 391] width 1568 height 782
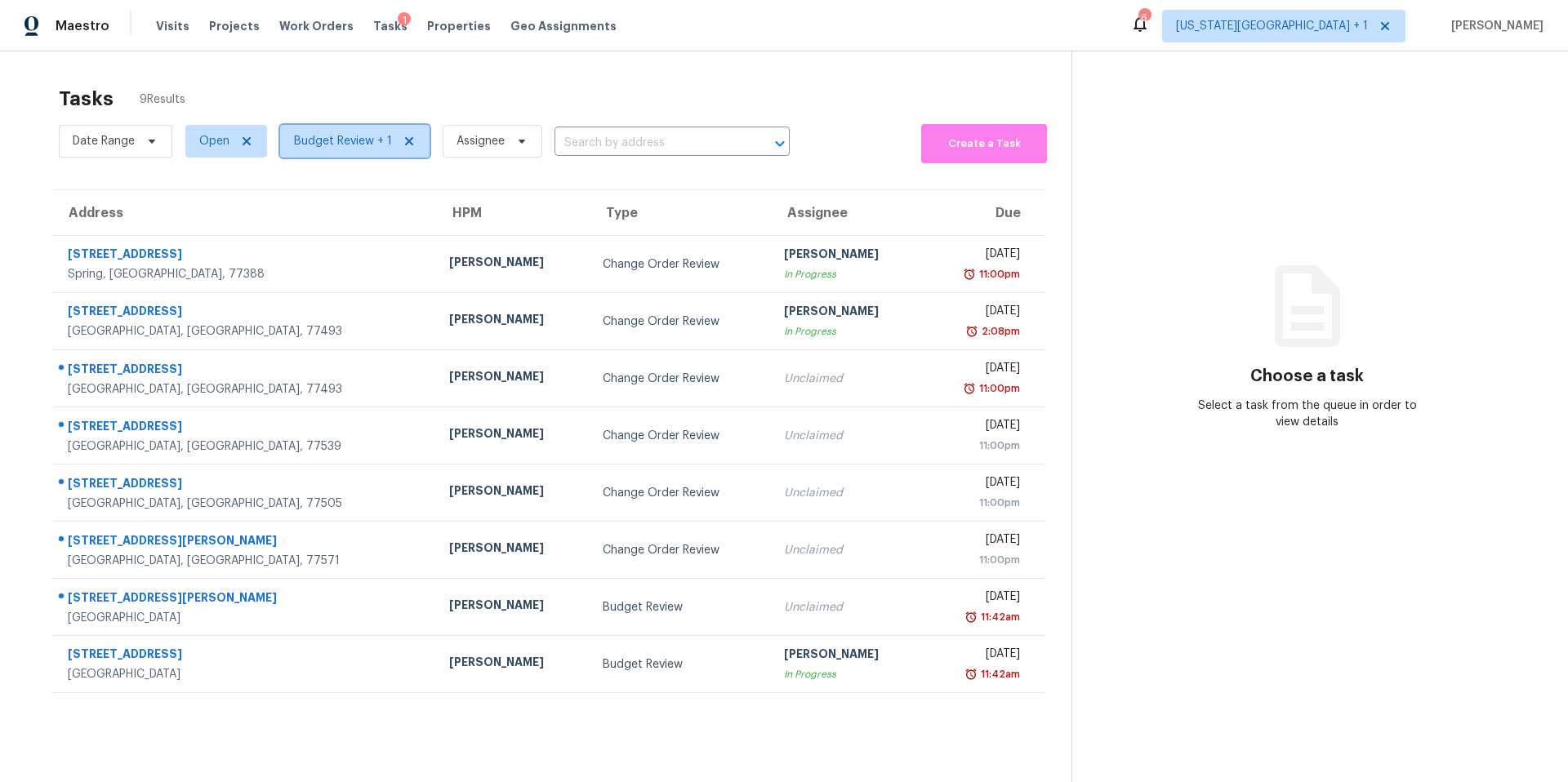
click at [343, 145] on span "Budget Review + 1" at bounding box center [343, 141] width 98 height 16
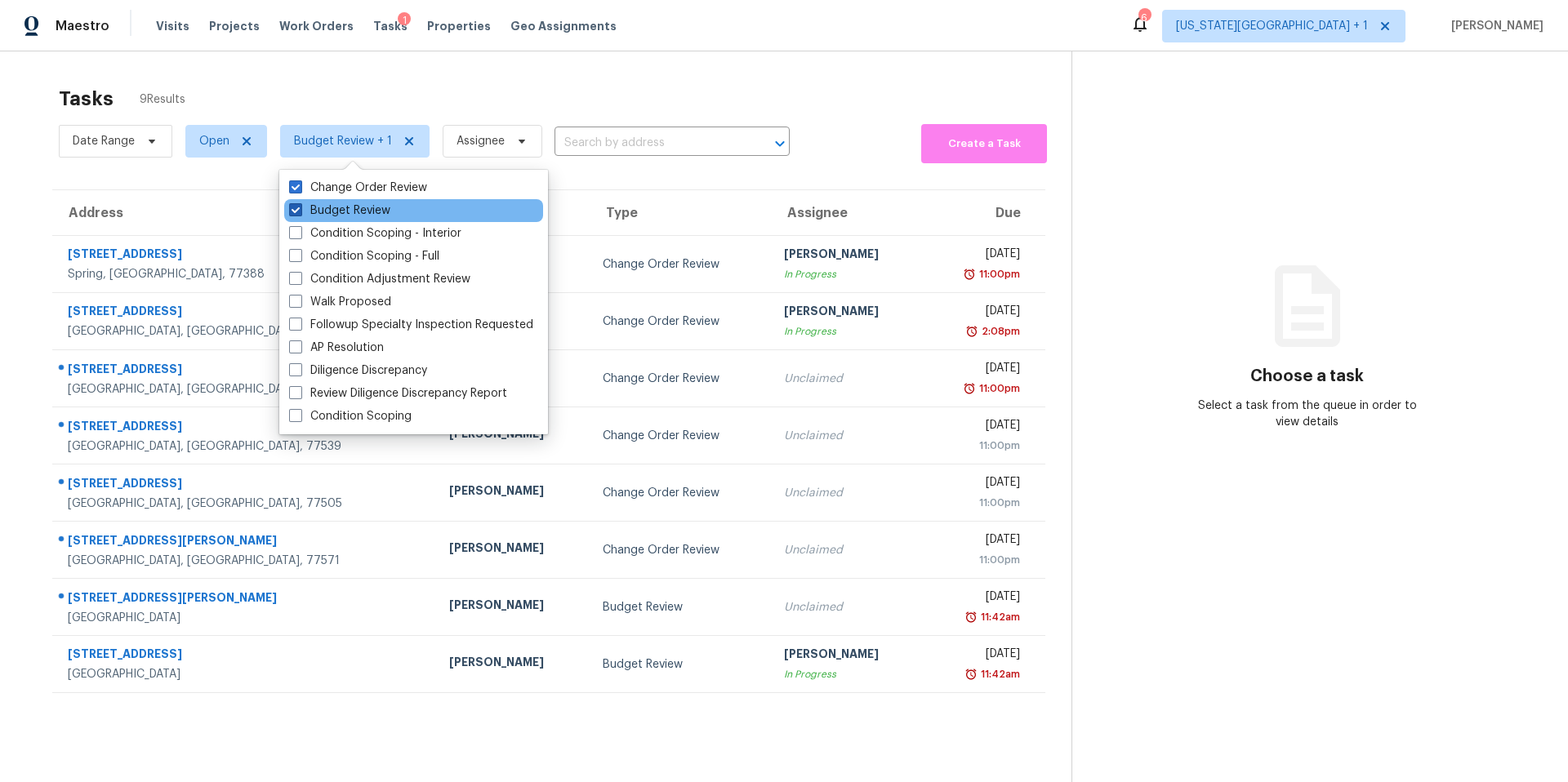
click at [325, 208] on label "Budget Review" at bounding box center [340, 210] width 102 height 16
click at [300, 208] on input "Budget Review" at bounding box center [294, 208] width 11 height 11
checkbox input "false"
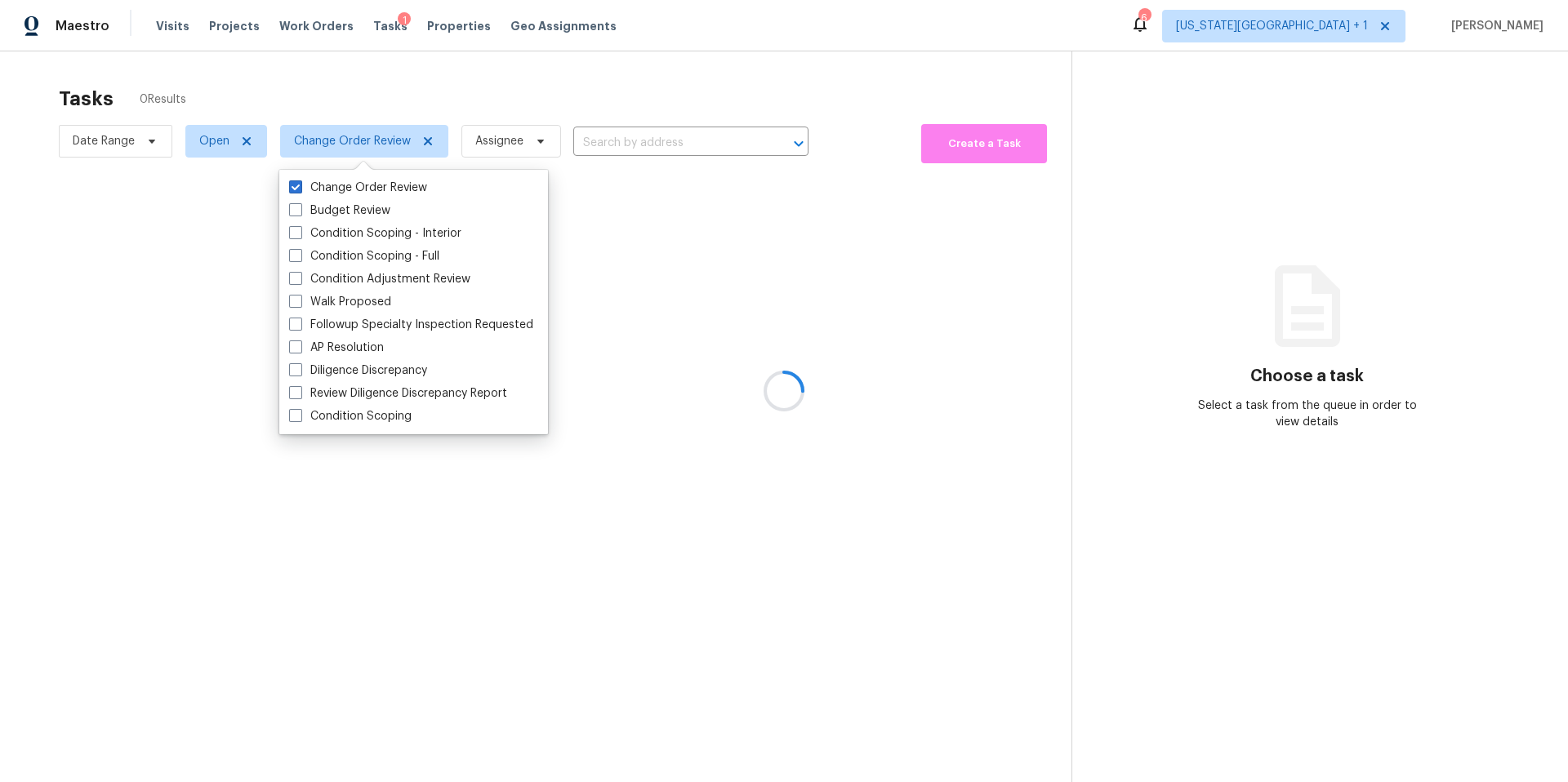
click at [336, 76] on div at bounding box center [784, 391] width 1568 height 782
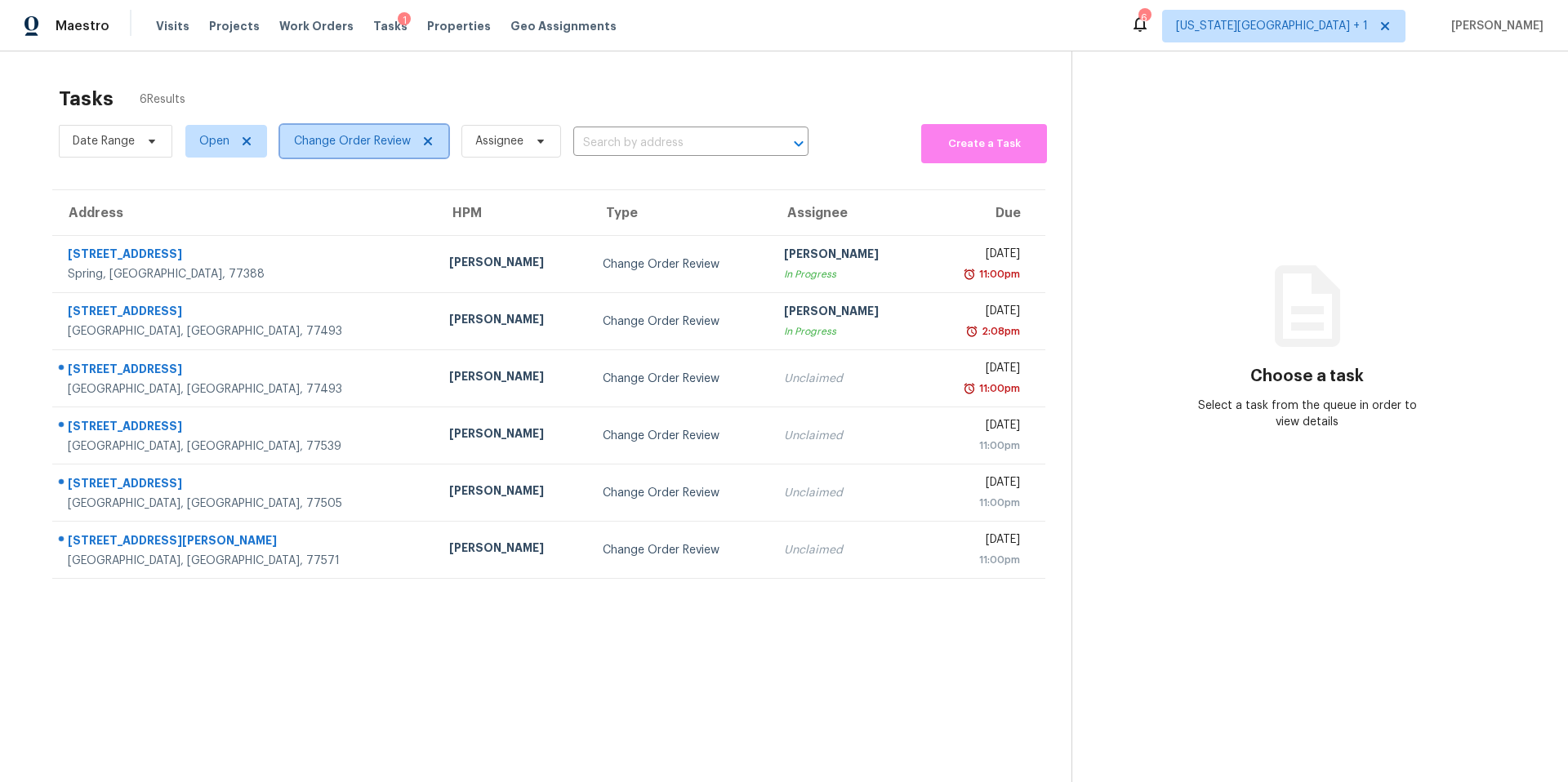
click at [339, 136] on span "Change Order Review" at bounding box center [352, 141] width 117 height 16
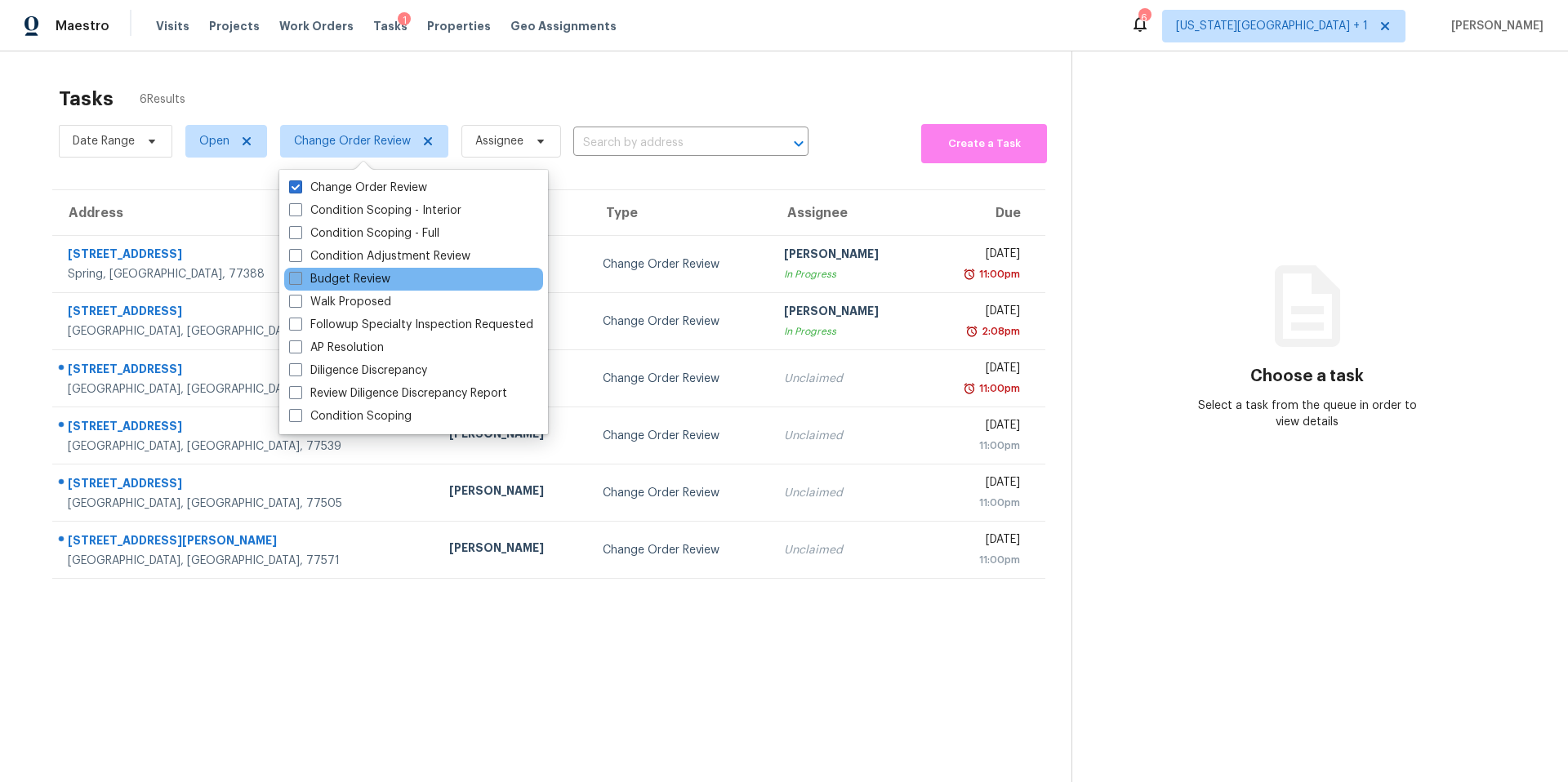
click at [305, 280] on label "Budget Review" at bounding box center [340, 279] width 102 height 16
click at [300, 280] on input "Budget Review" at bounding box center [294, 276] width 11 height 11
checkbox input "true"
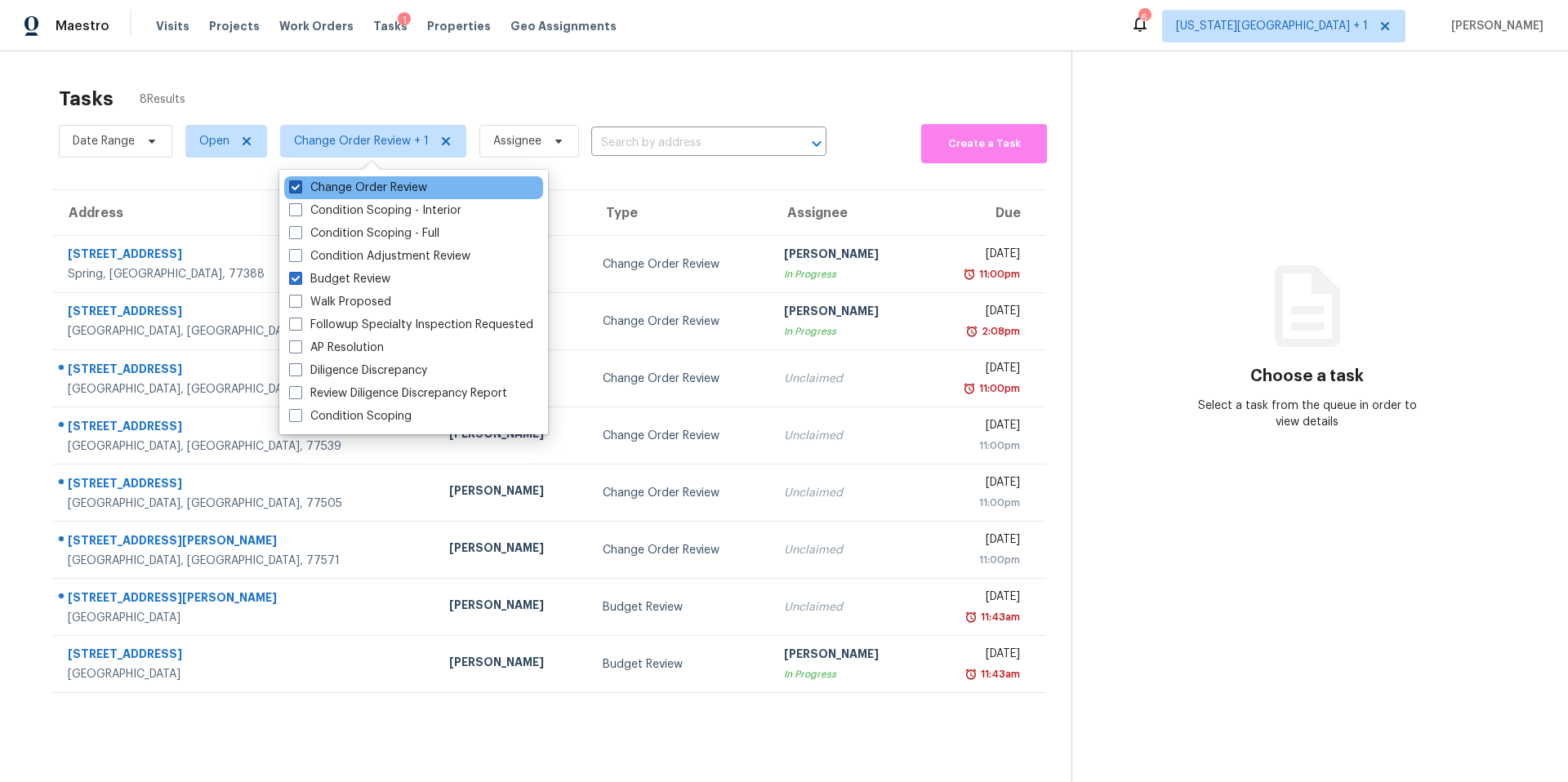
click at [318, 193] on label "Change Order Review" at bounding box center [358, 187] width 138 height 16
click at [300, 190] on input "Change Order Review" at bounding box center [294, 185] width 11 height 11
checkbox input "false"
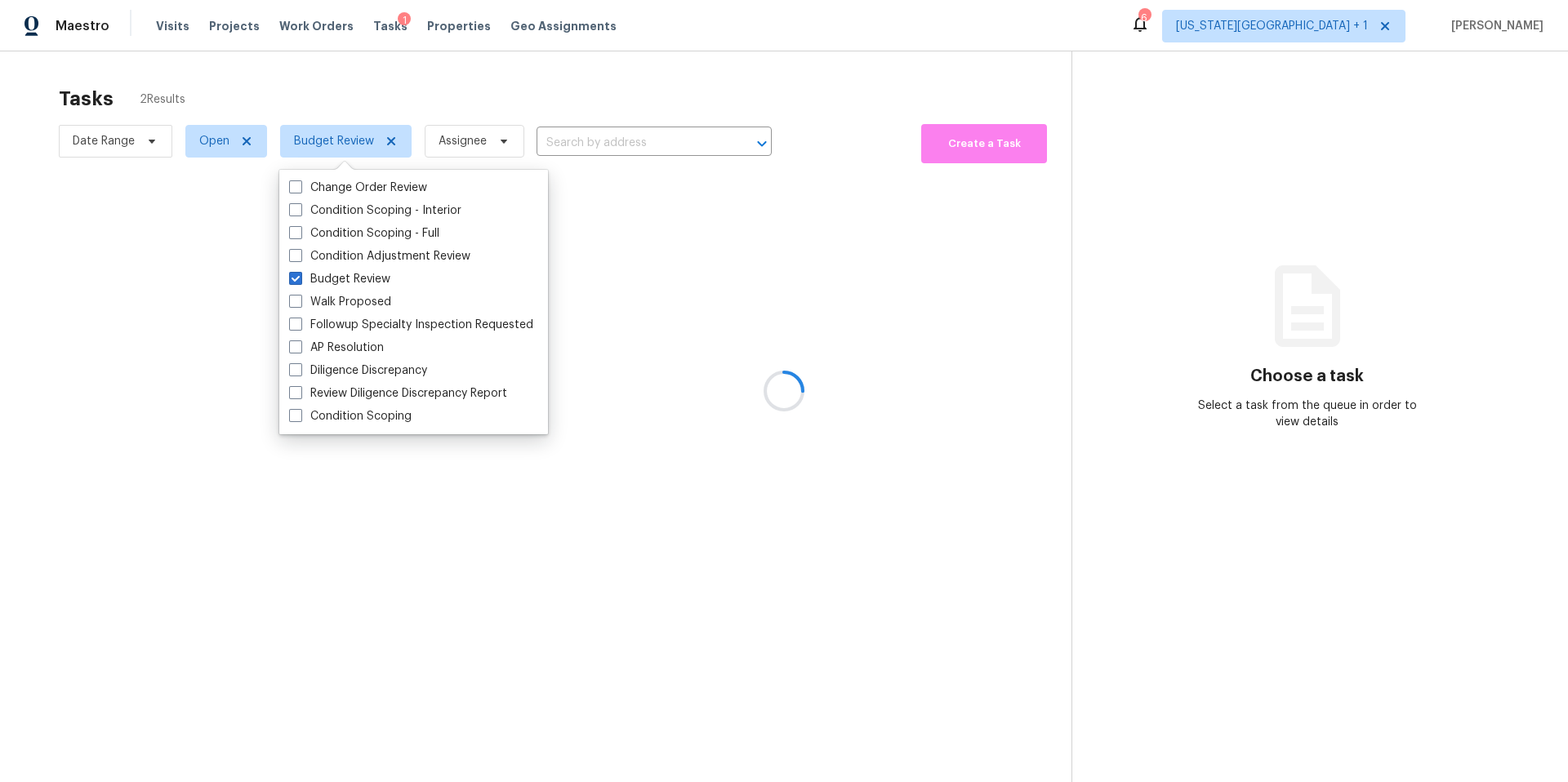
click at [323, 67] on div at bounding box center [784, 391] width 1568 height 782
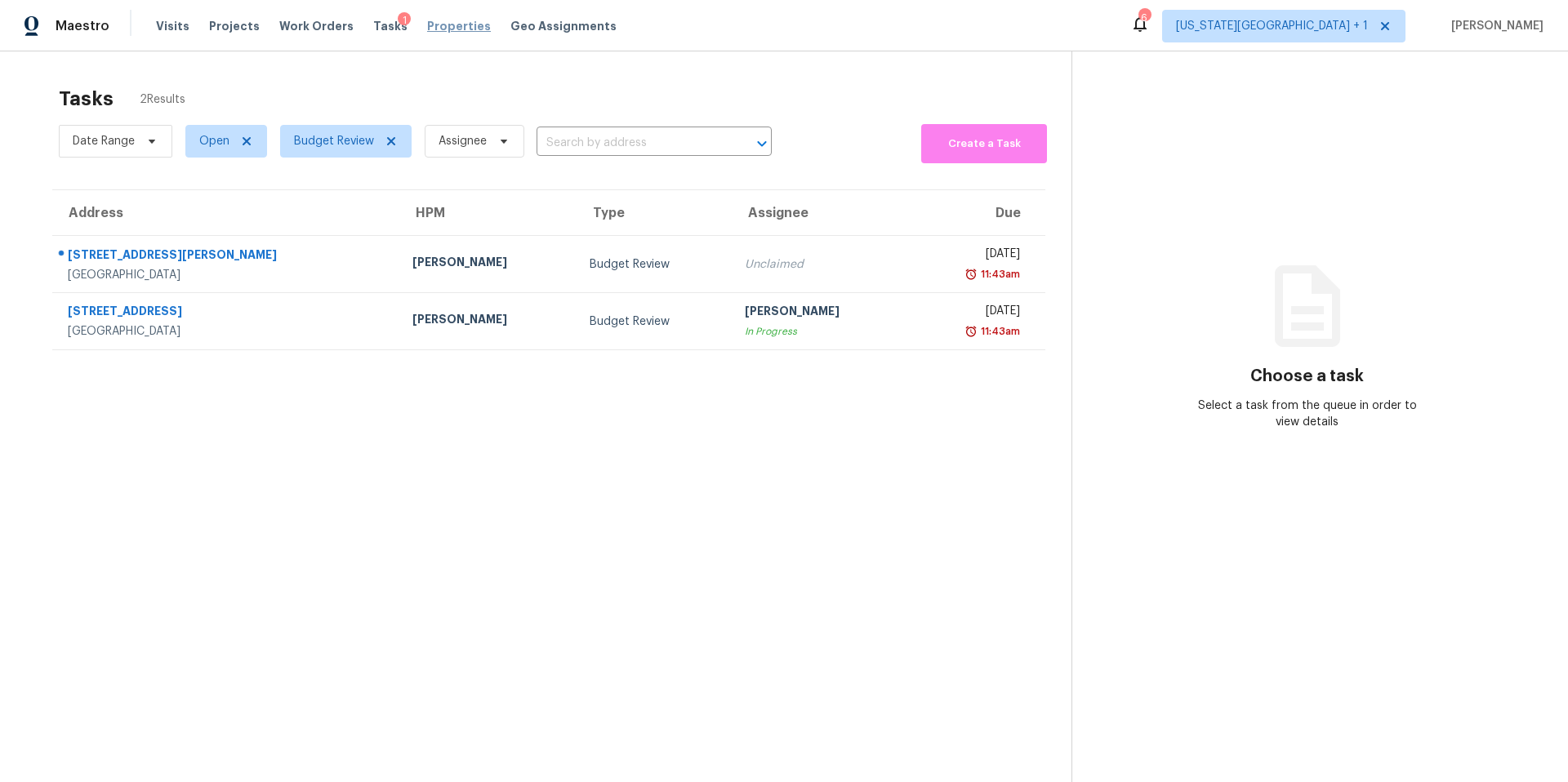
click at [447, 25] on span "Properties" at bounding box center [458, 26] width 63 height 16
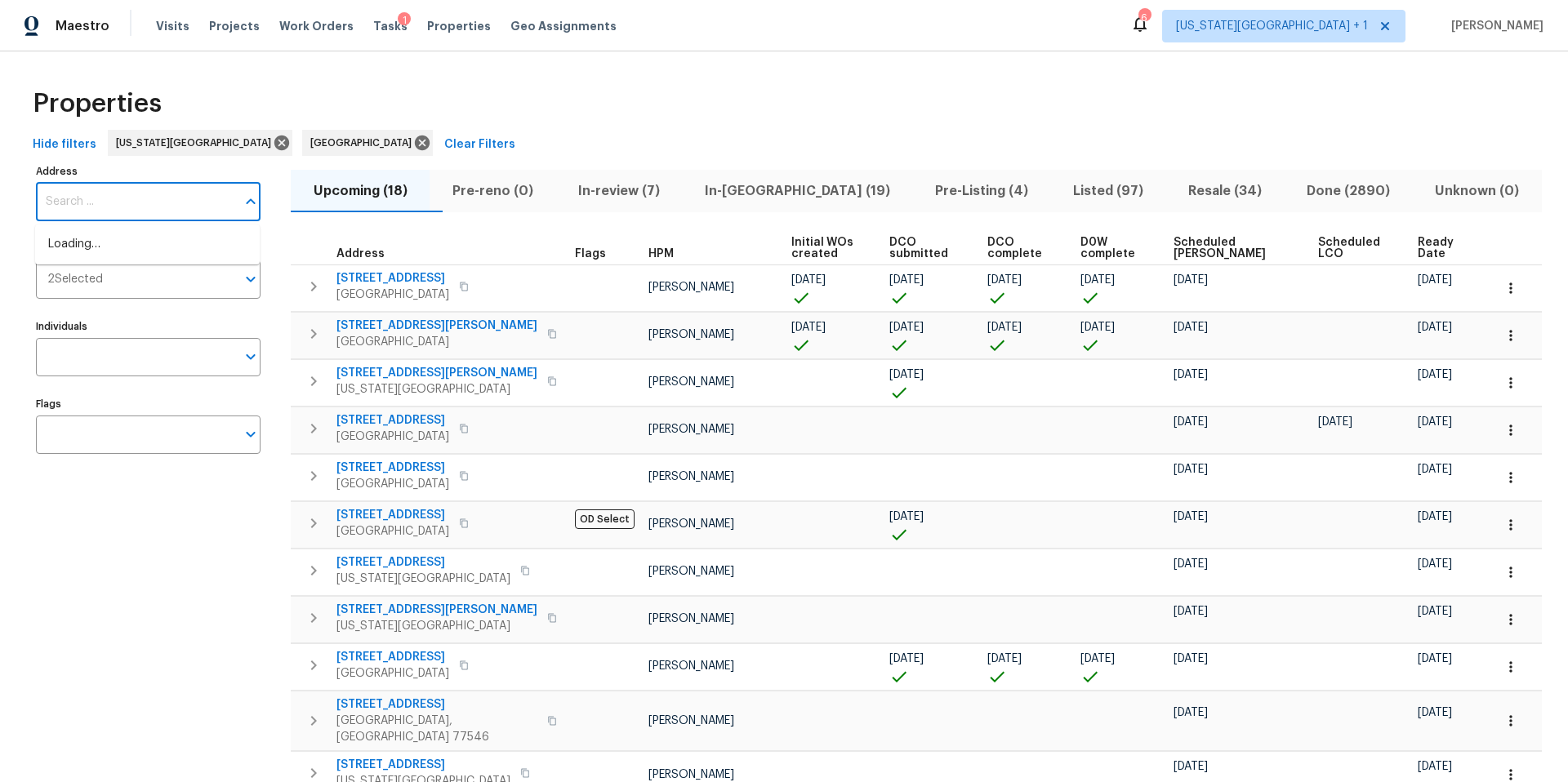
click at [96, 202] on input "Address" at bounding box center [136, 202] width 200 height 38
type input "18109 e"
click at [65, 252] on li "18109 E 31st Terrace Dr S Independence MO 64057" at bounding box center [147, 244] width 225 height 27
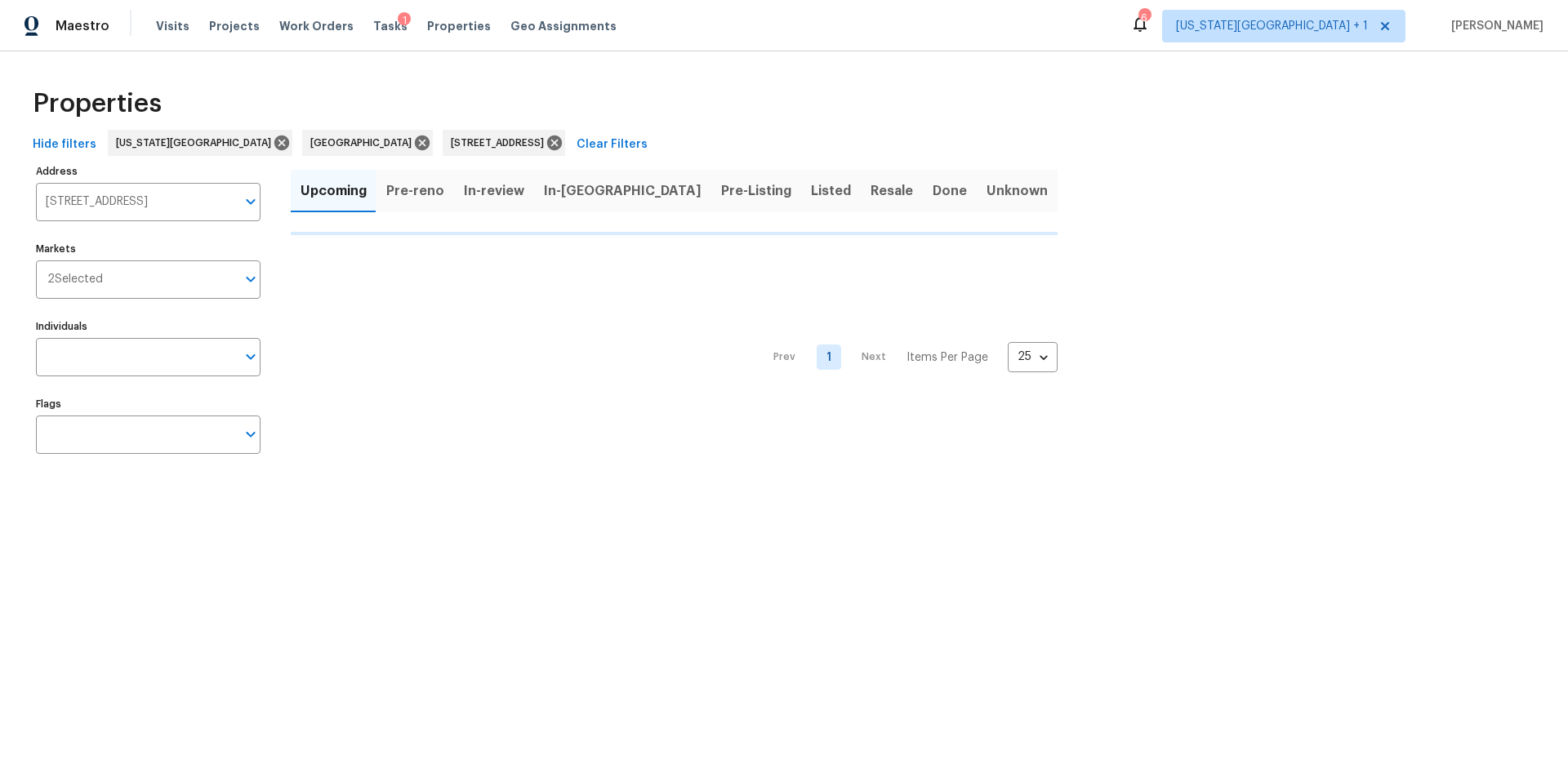
click at [65, 252] on label "Markets" at bounding box center [148, 249] width 225 height 10
click at [103, 260] on input "Markets" at bounding box center [169, 279] width 133 height 38
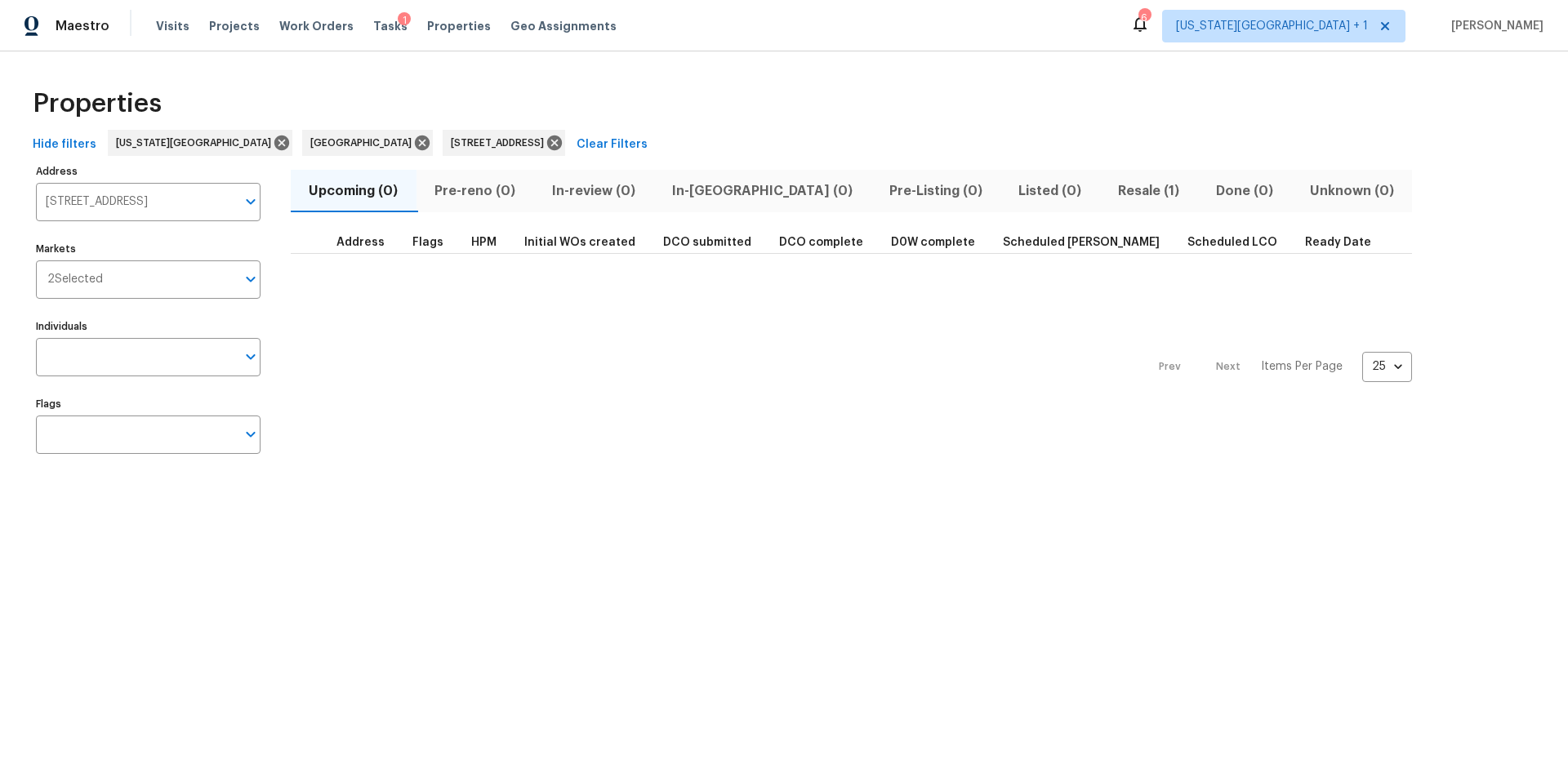
click at [1110, 189] on span "Resale (1)" at bounding box center [1149, 191] width 78 height 23
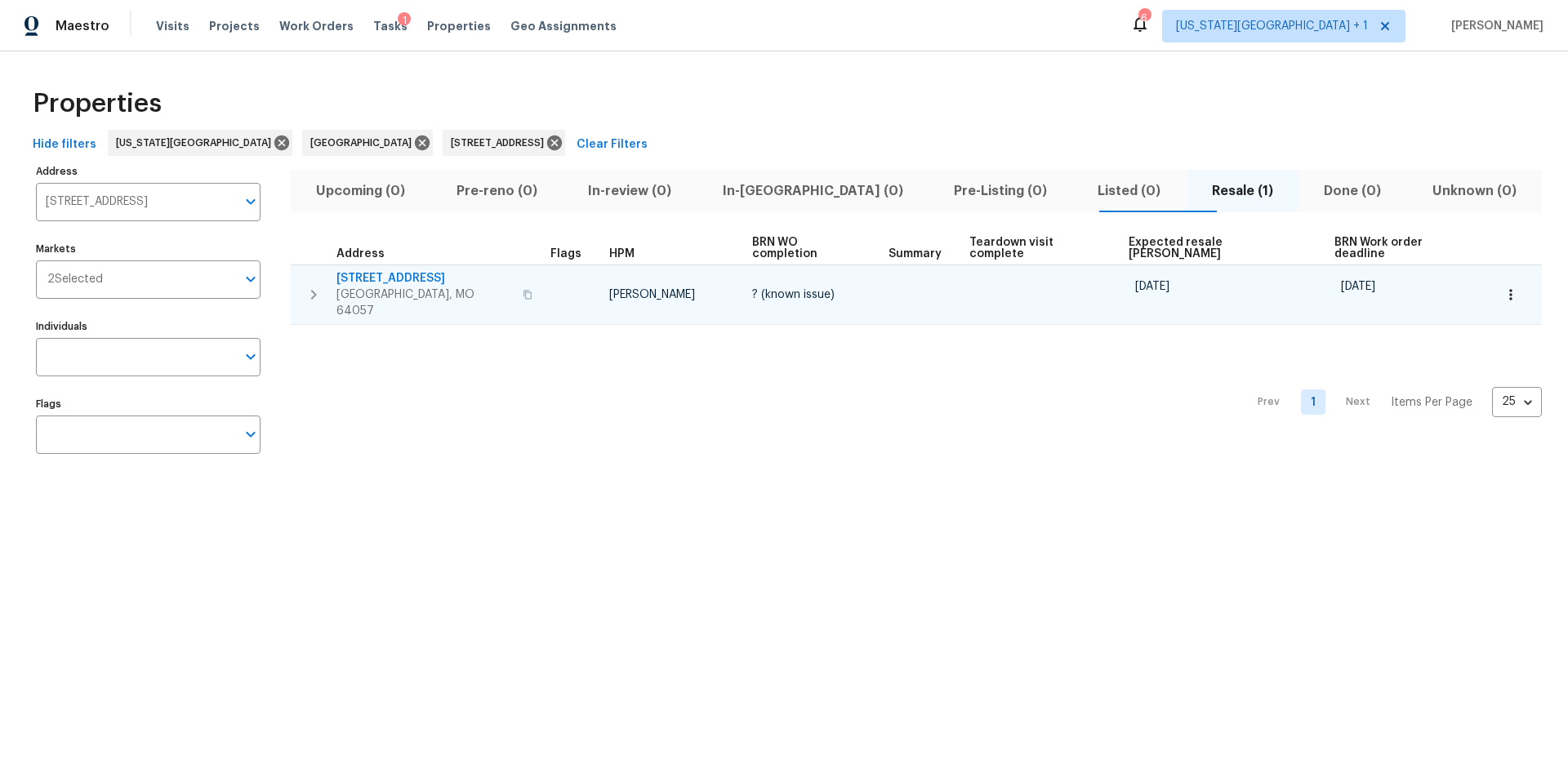
click at [403, 286] on span "Independence, MO 64057" at bounding box center [425, 302] width 177 height 33
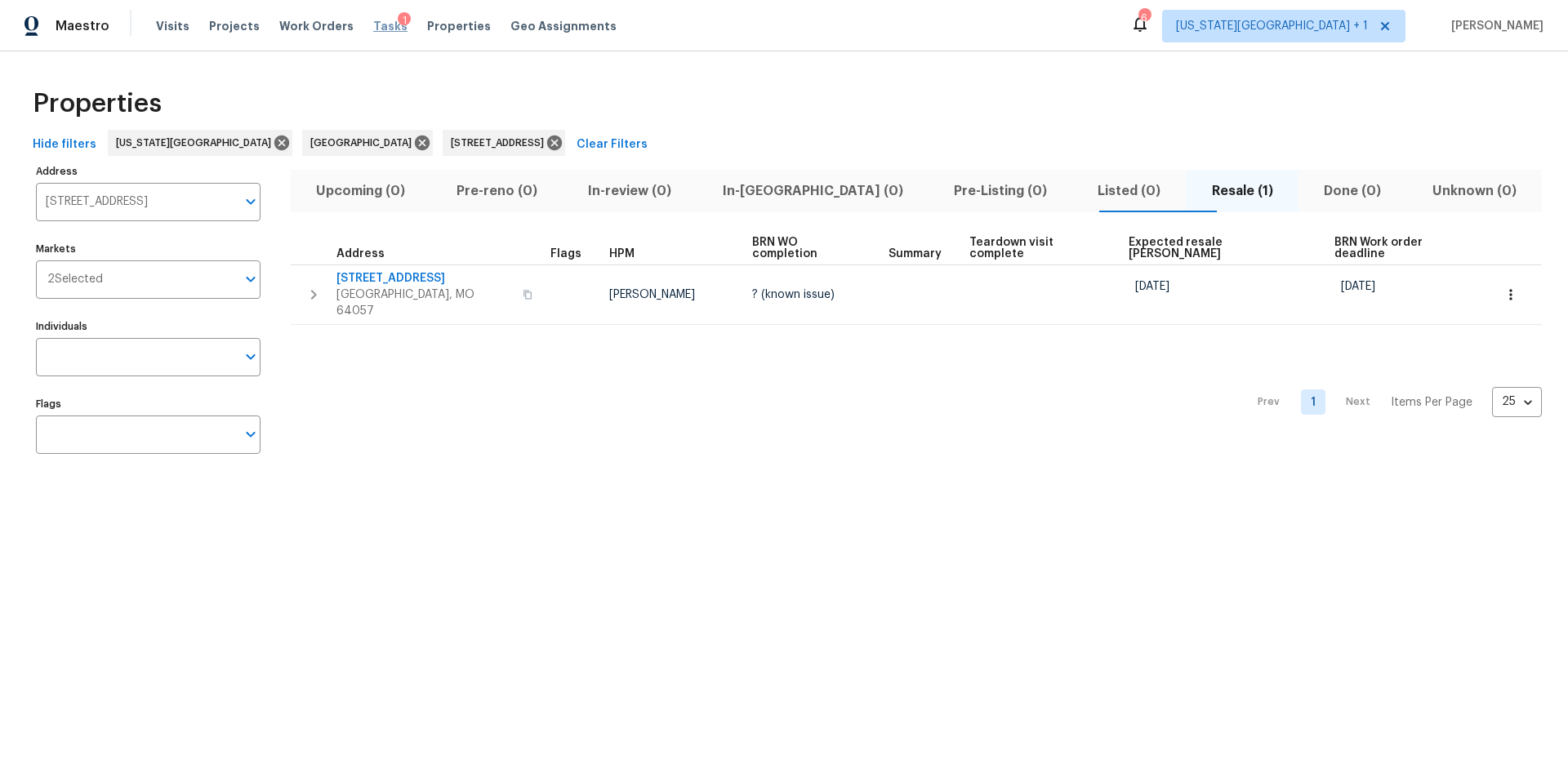
click at [373, 25] on span "Tasks" at bounding box center [390, 26] width 34 height 12
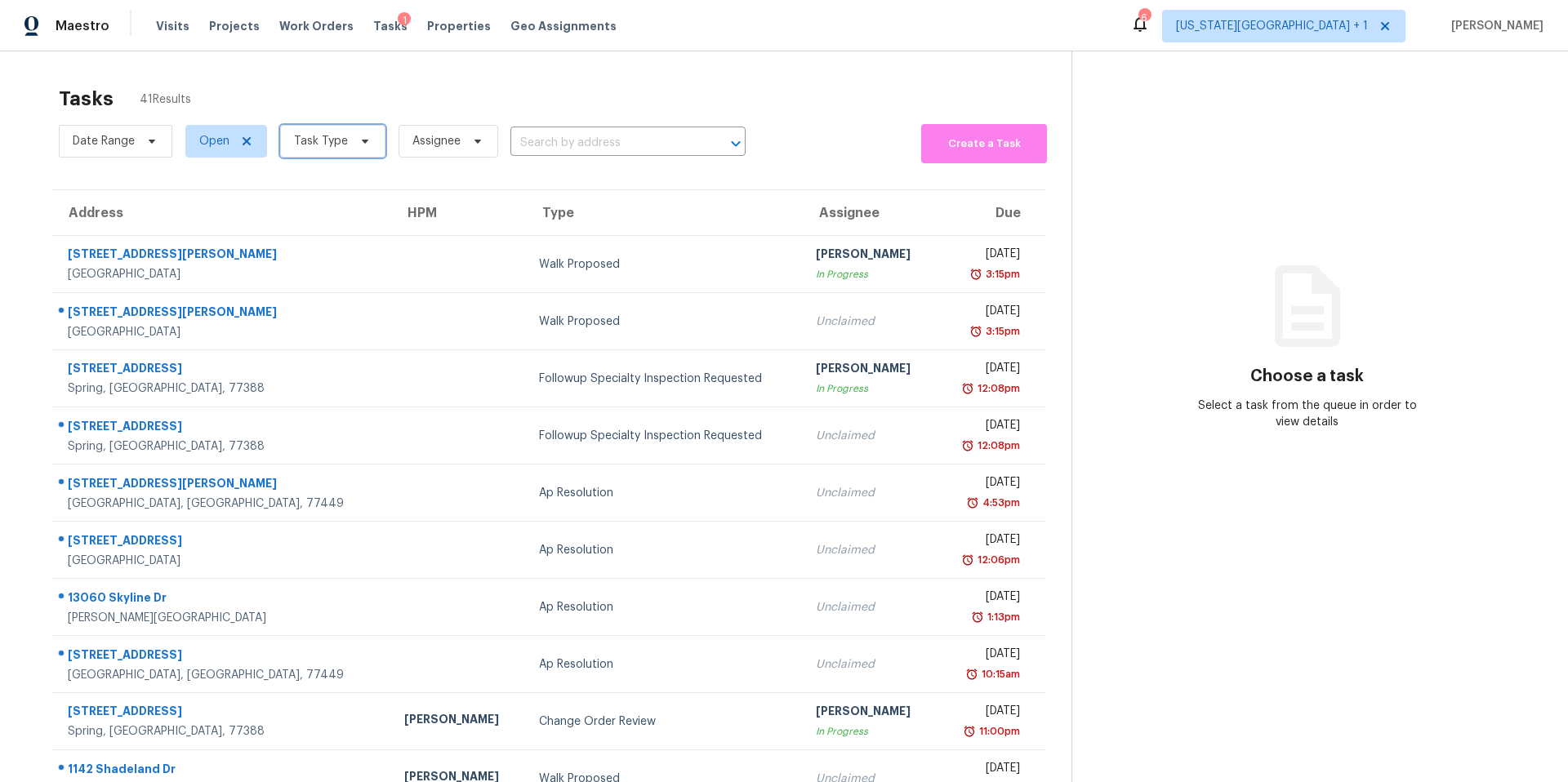
click at [342, 143] on span "Task Type" at bounding box center [321, 141] width 54 height 16
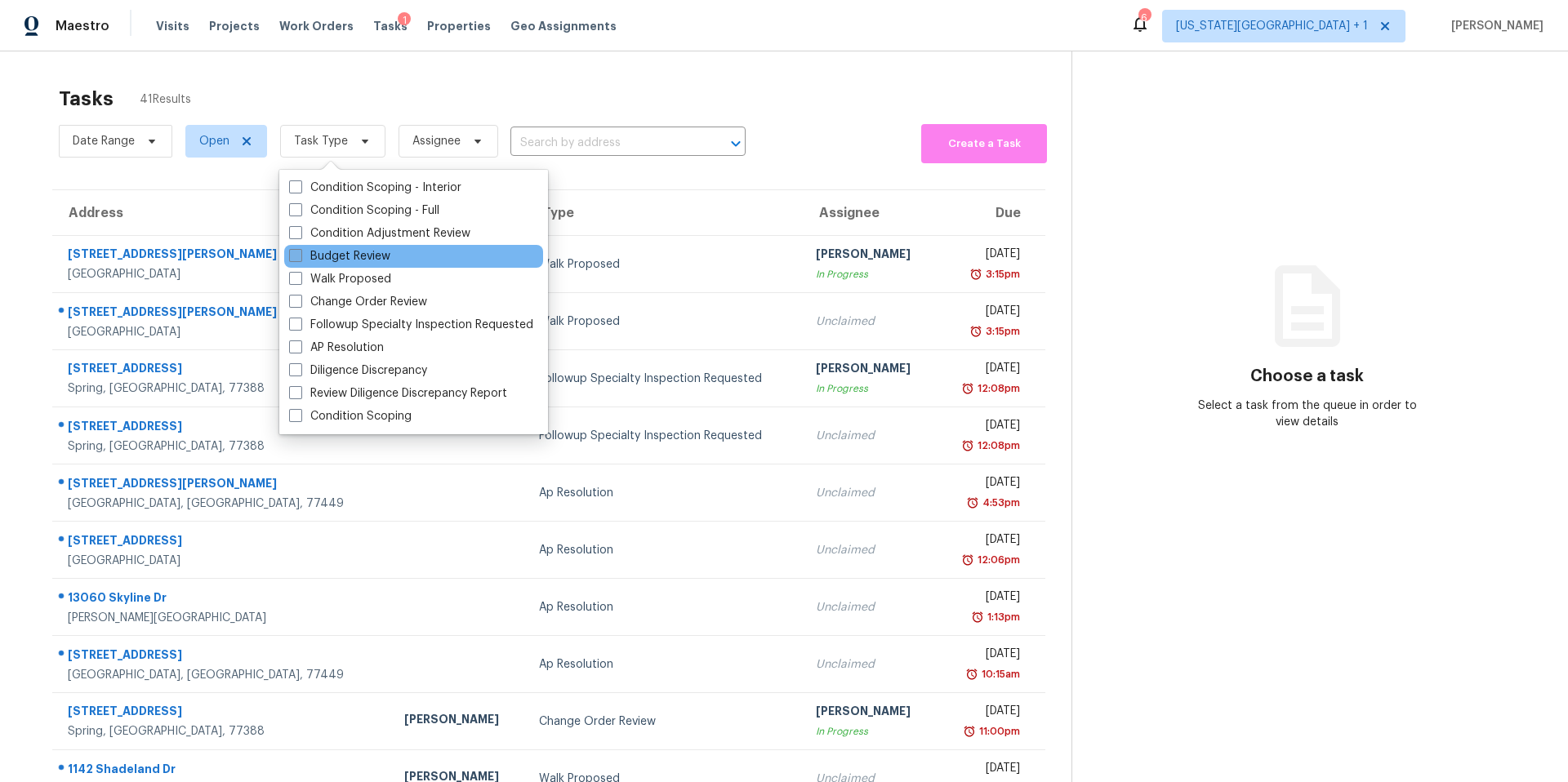
click at [323, 253] on label "Budget Review" at bounding box center [340, 256] width 102 height 16
click at [300, 253] on input "Budget Review" at bounding box center [294, 253] width 11 height 11
checkbox input "true"
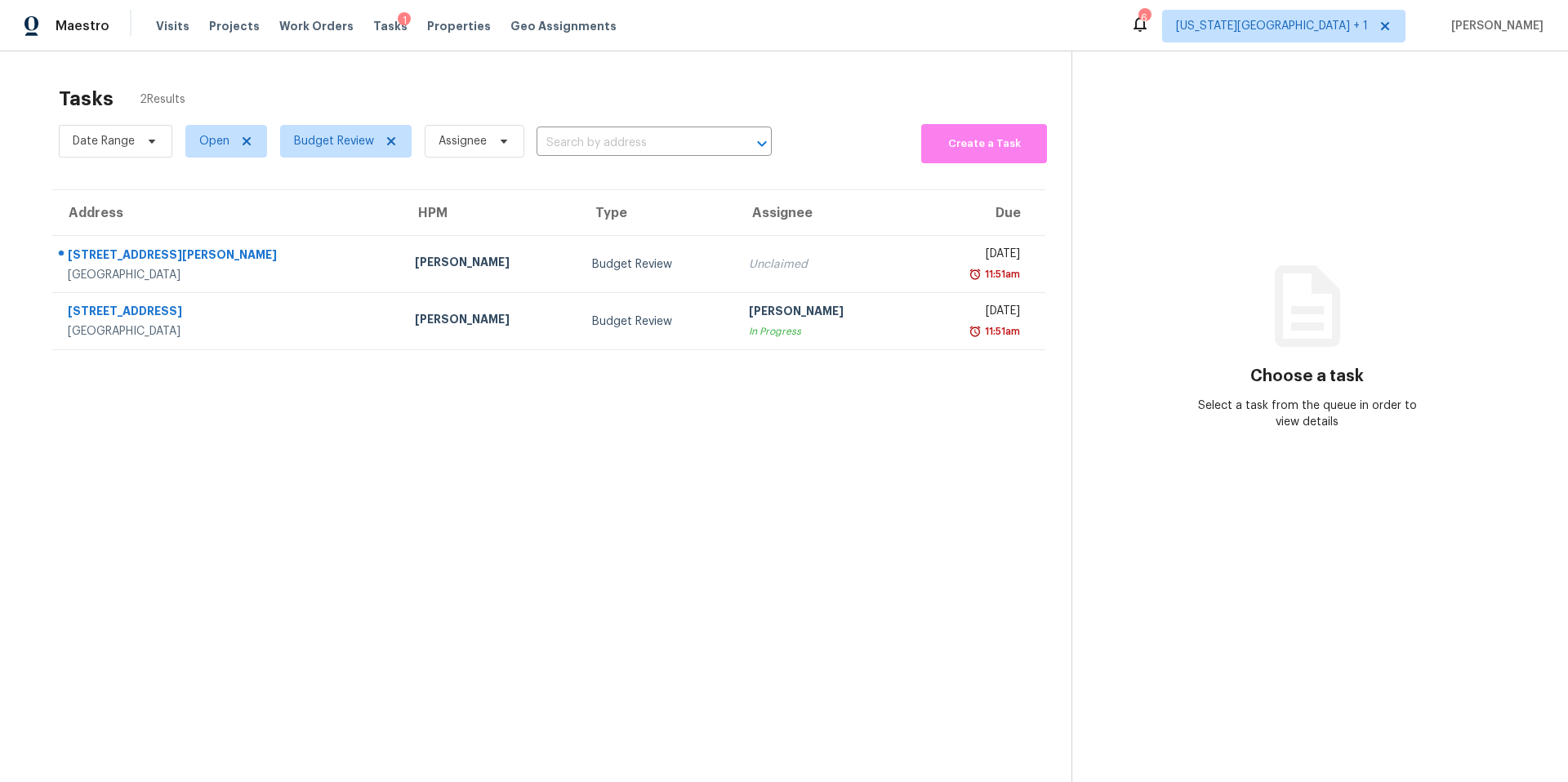
click at [334, 119] on div "Tasks 2 Results" at bounding box center [565, 99] width 1012 height 43
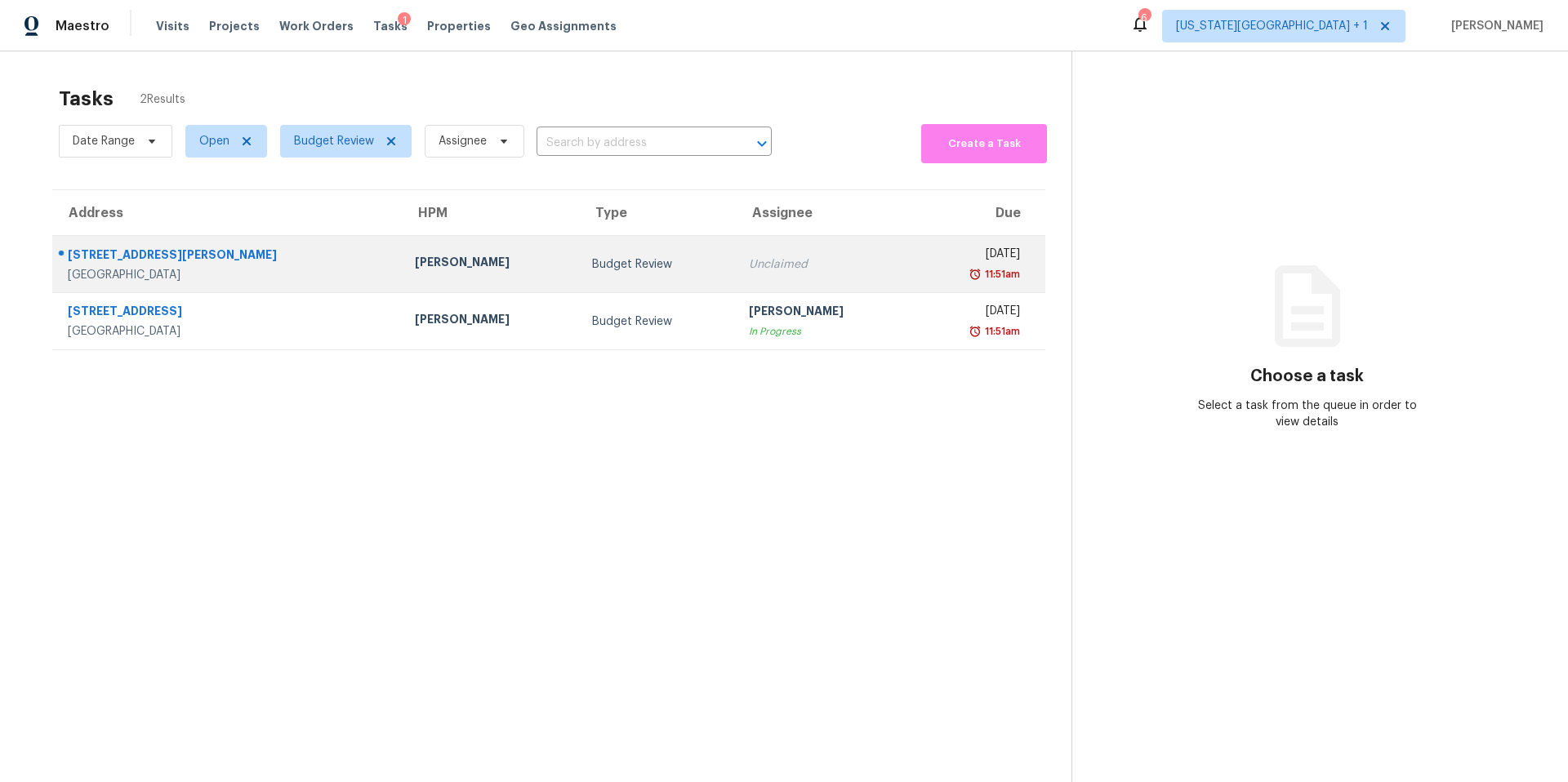
click at [401, 249] on td "Stephen Lacy" at bounding box center [491, 265] width 178 height 57
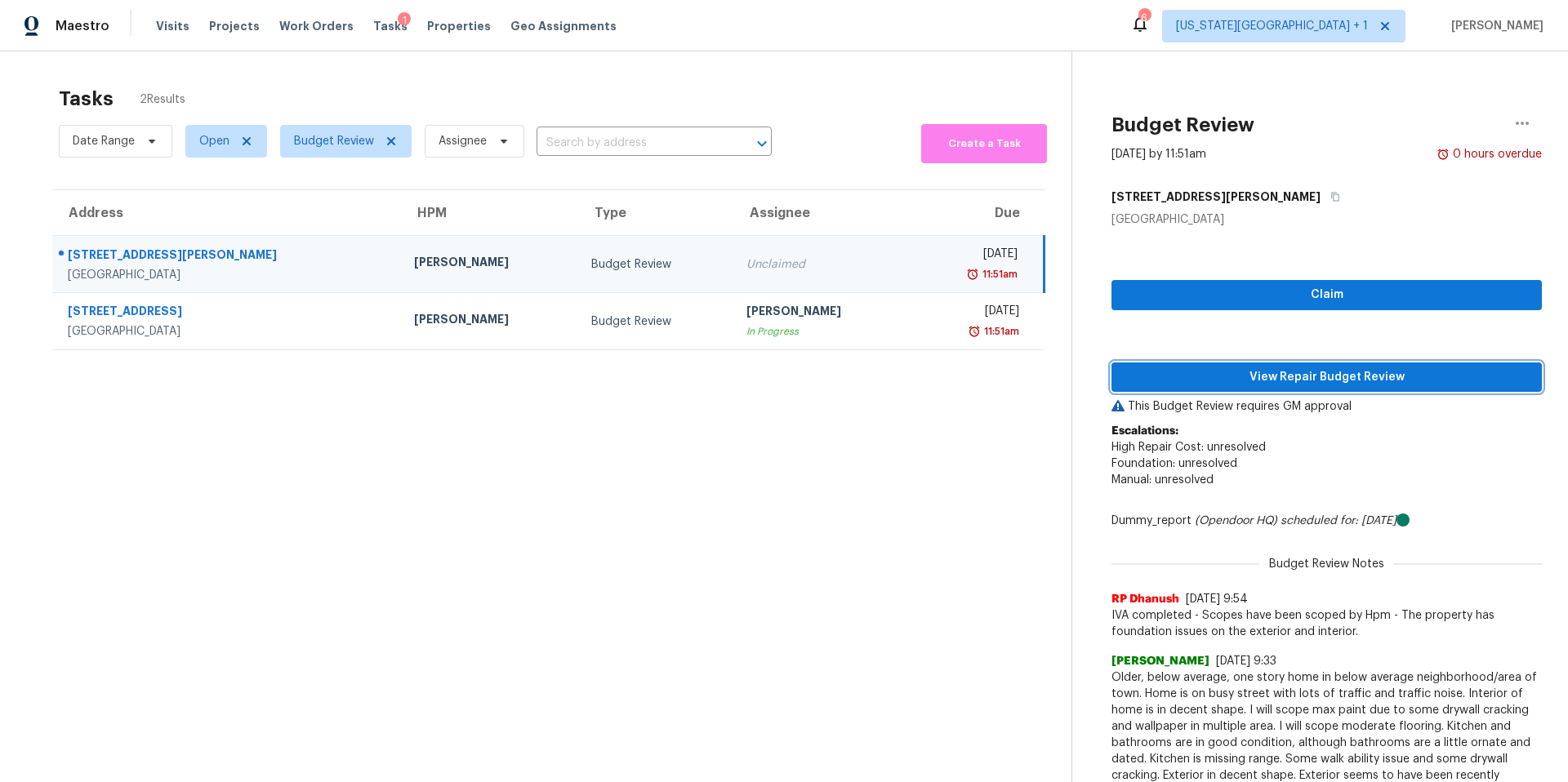
click at [1173, 378] on span "View Repair Budget Review" at bounding box center [1326, 377] width 404 height 21
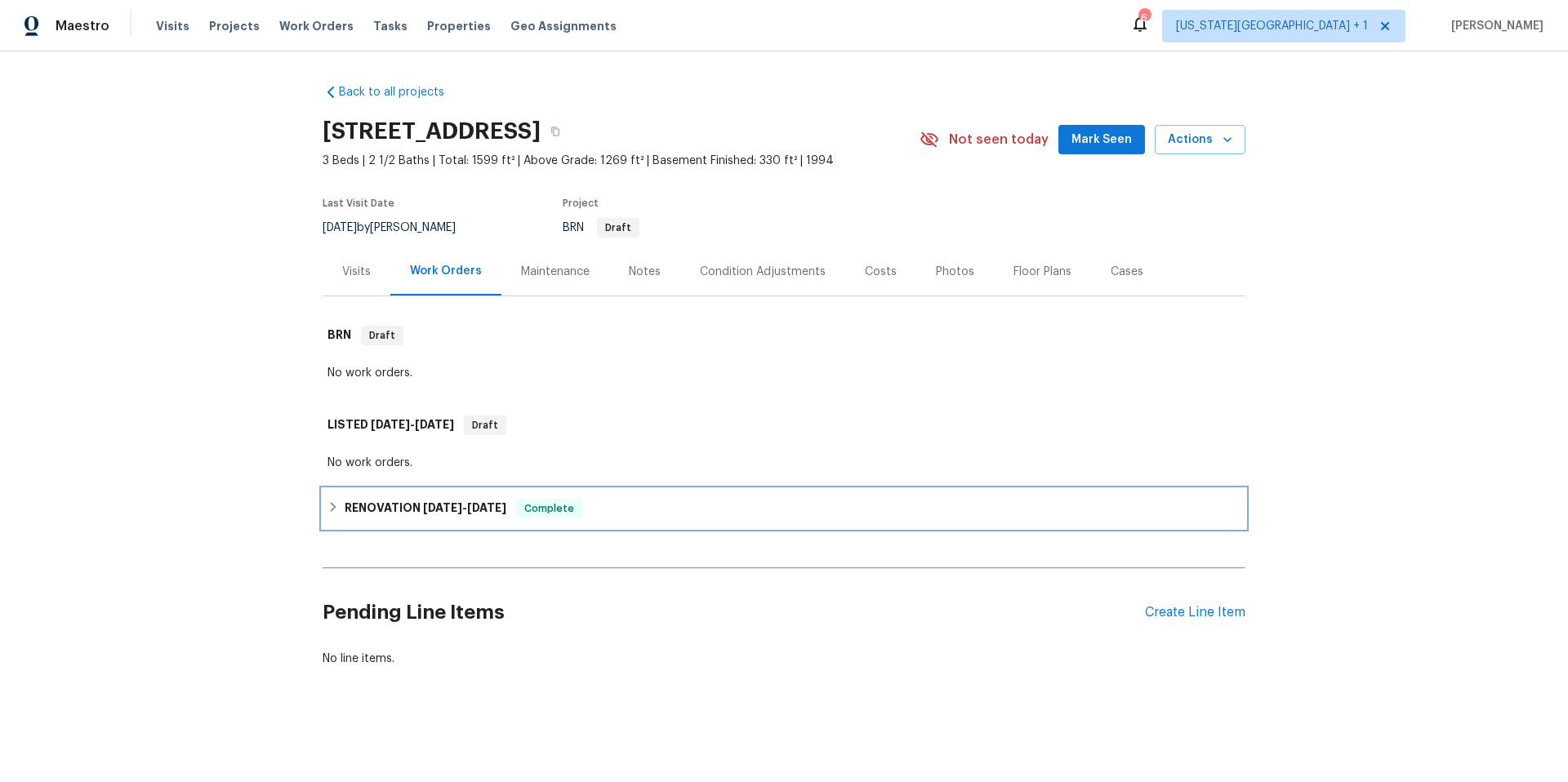
click at [409, 509] on h6 "RENOVATION 8/4/25 - 8/15/25" at bounding box center [425, 508] width 161 height 20
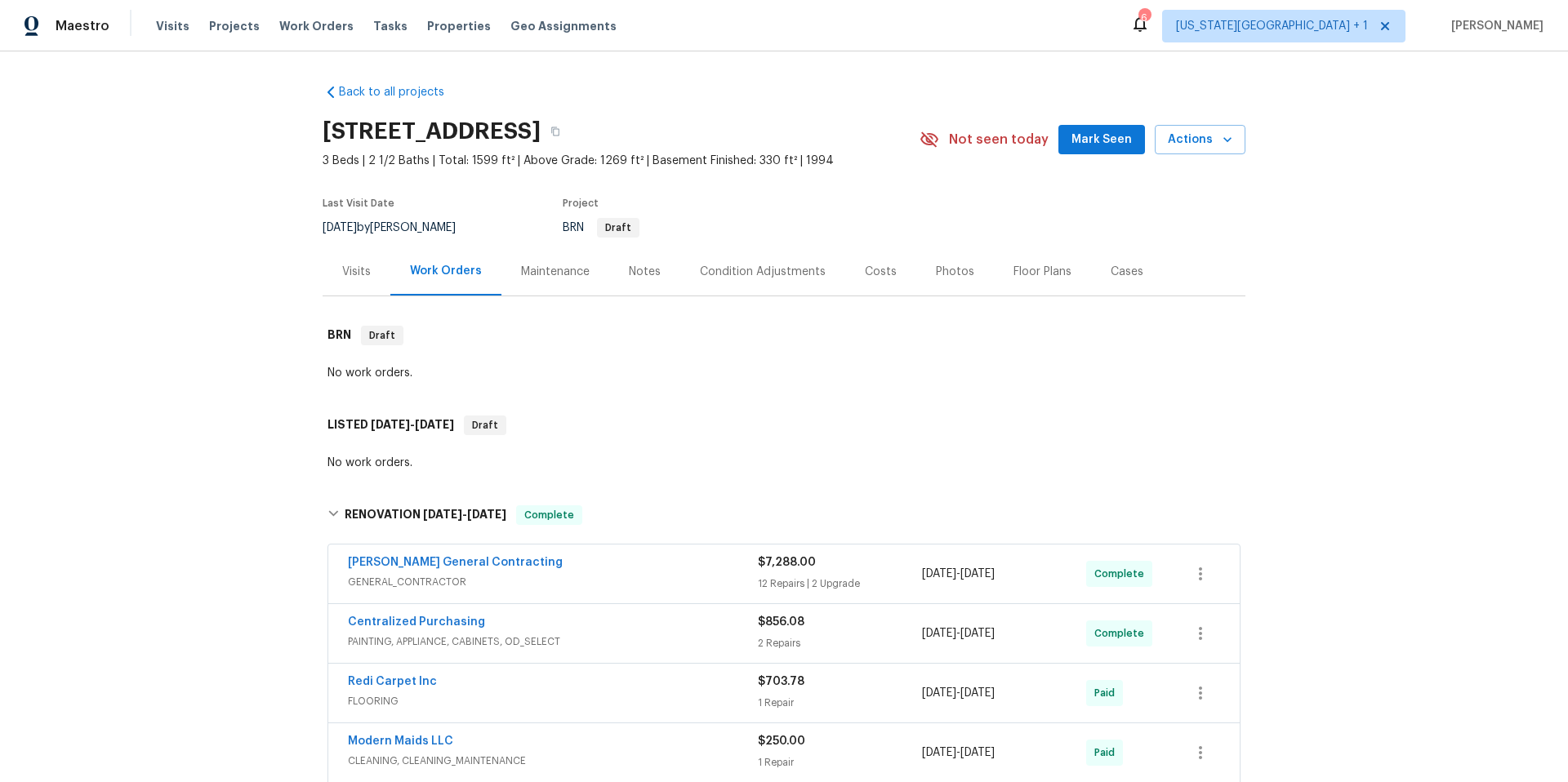
click at [356, 268] on div "Visits" at bounding box center [357, 272] width 29 height 16
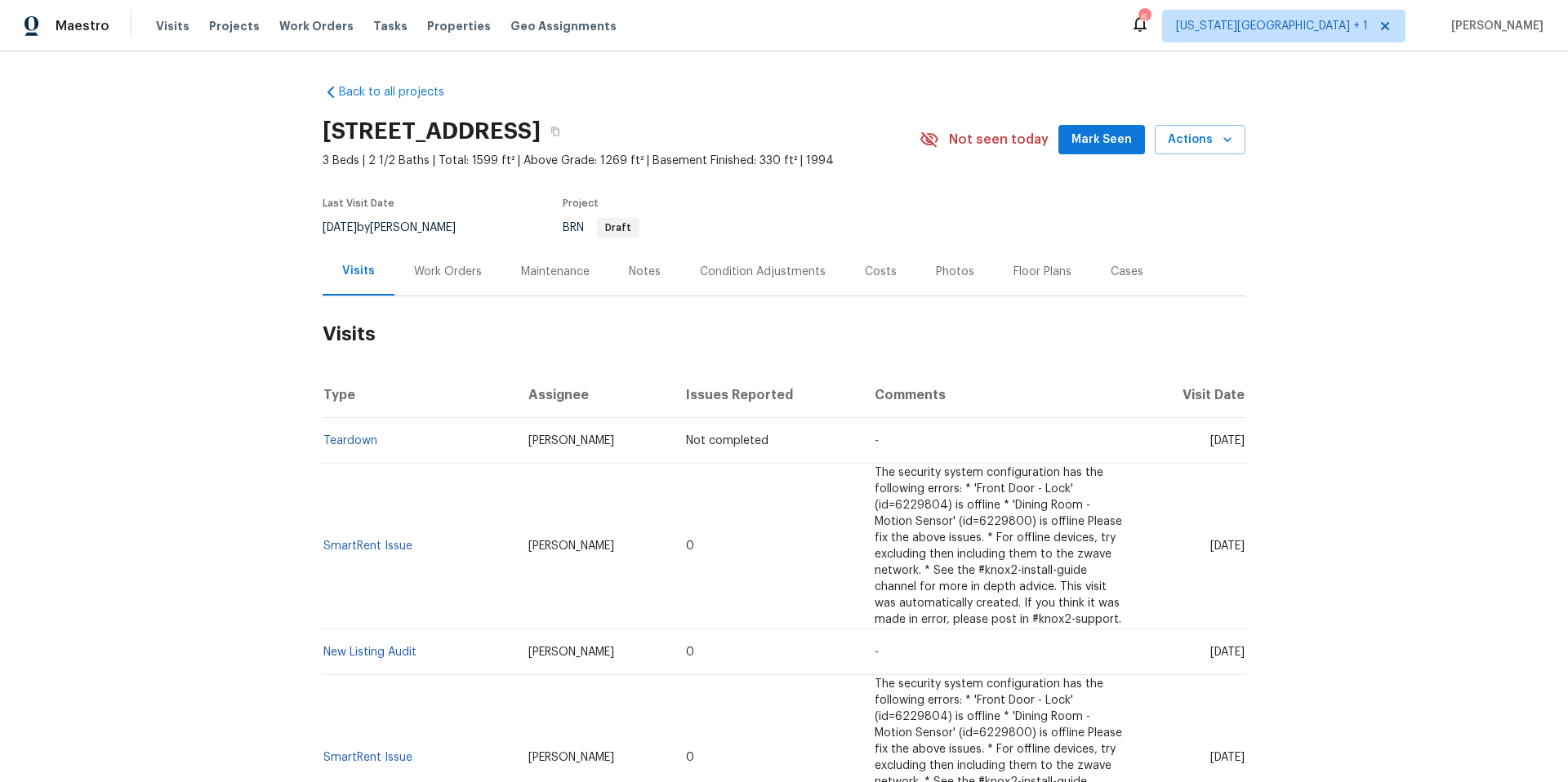
click at [445, 268] on div "Work Orders" at bounding box center [448, 272] width 68 height 16
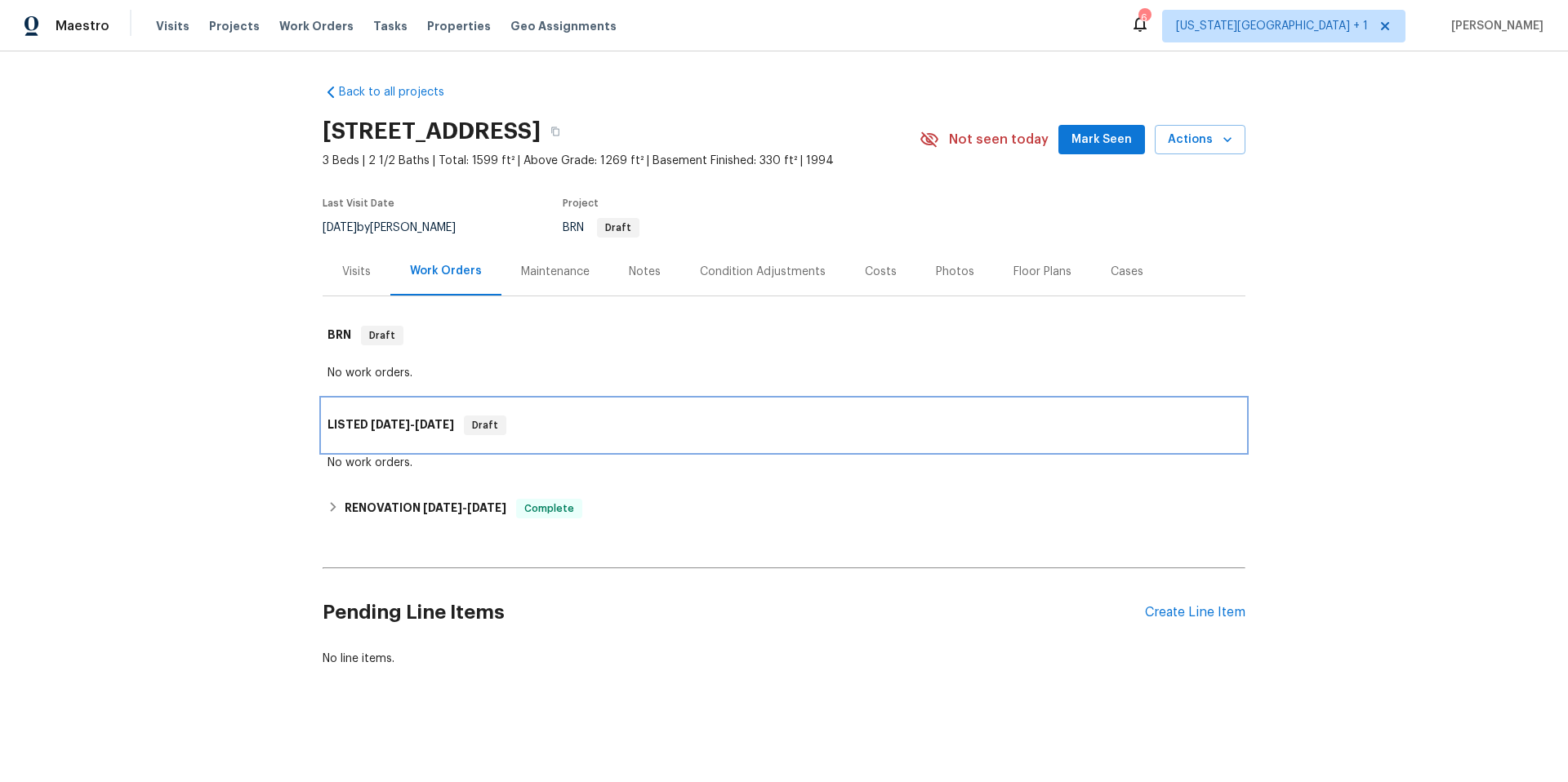
click at [345, 424] on h6 "LISTED 8/21/25 - 8/22/25" at bounding box center [391, 425] width 127 height 20
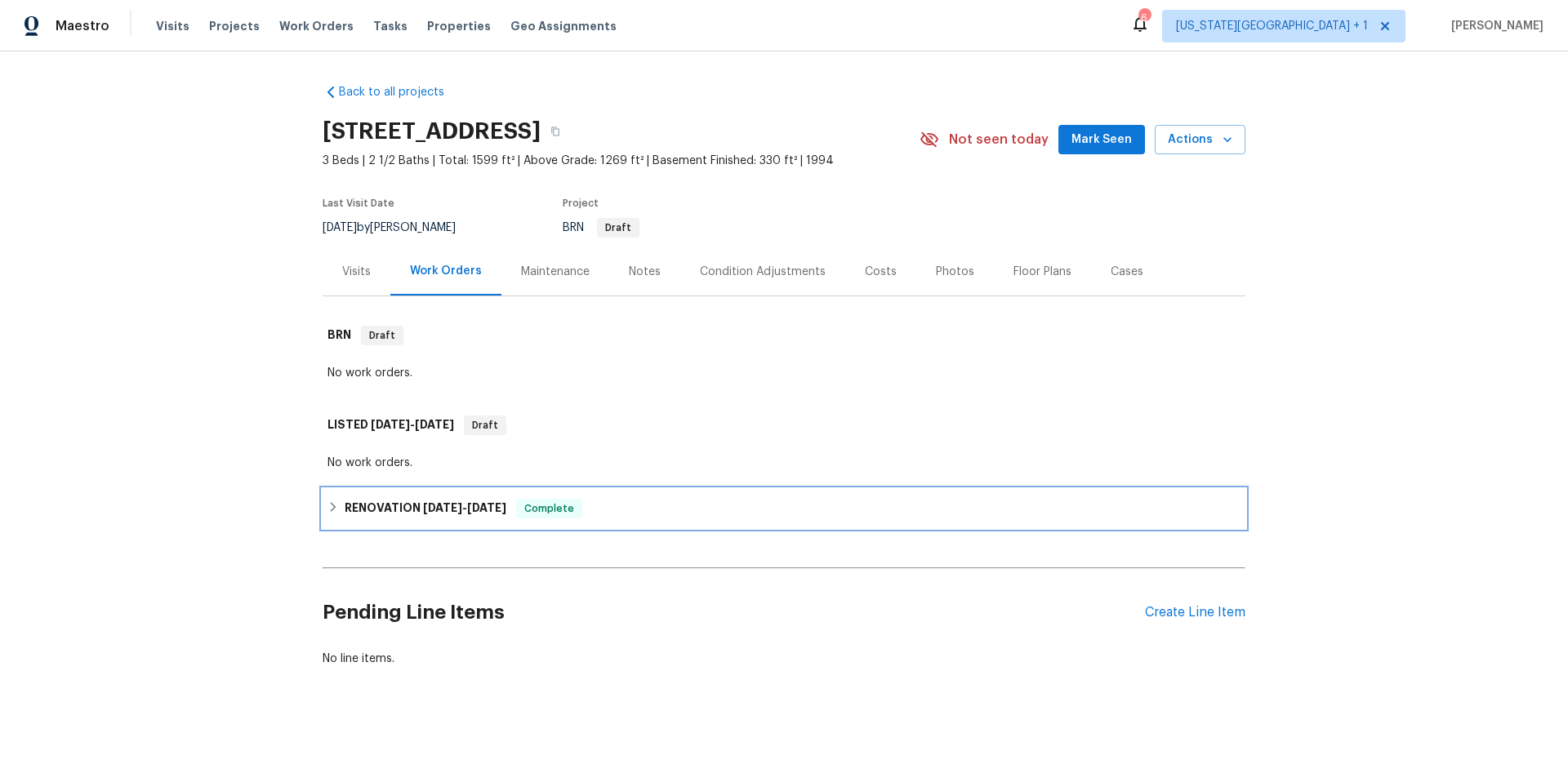
click at [346, 512] on h6 "RENOVATION 8/4/25 - 8/15/25" at bounding box center [425, 508] width 161 height 20
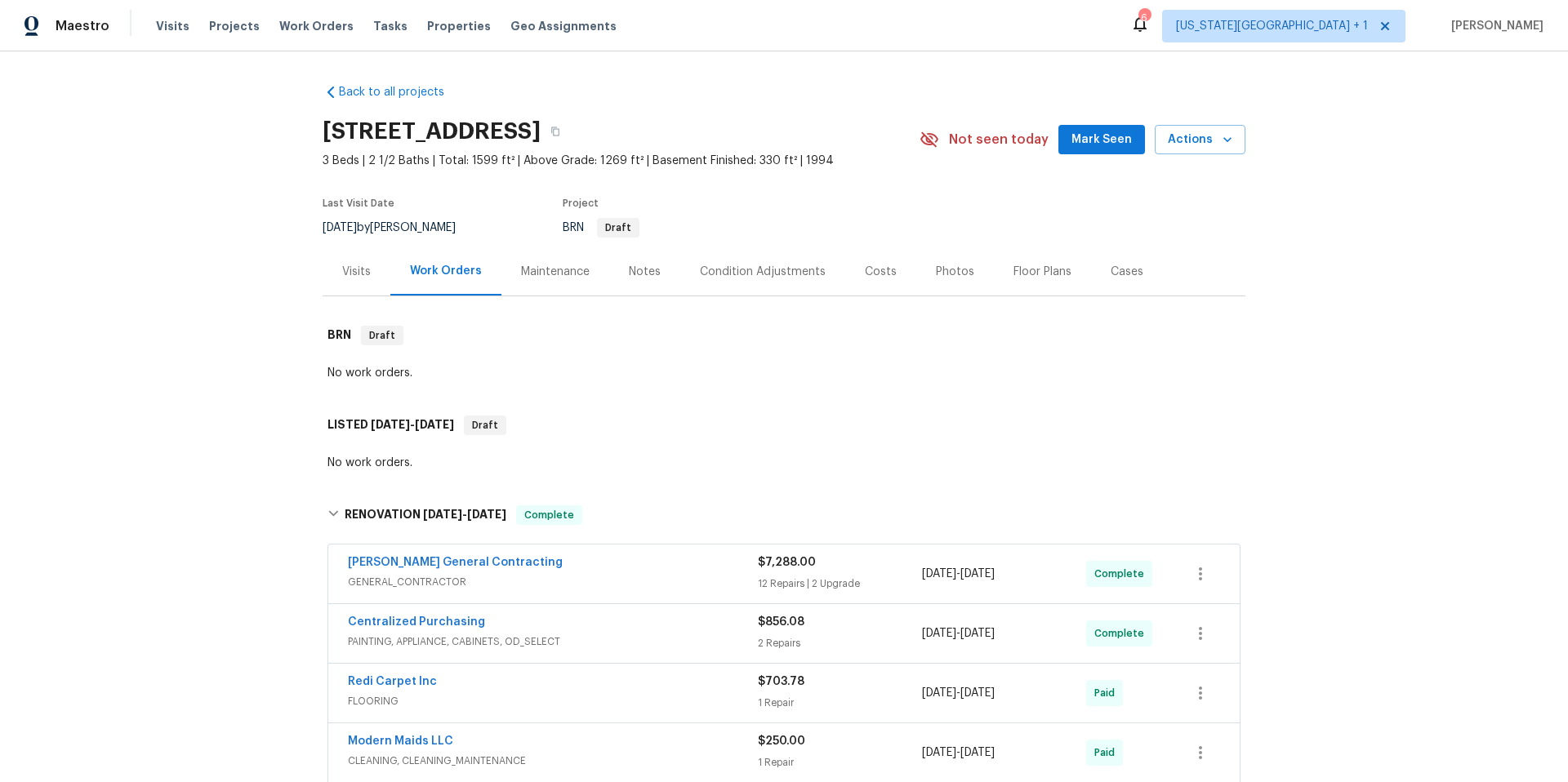
click at [945, 264] on div "Photos" at bounding box center [954, 272] width 38 height 16
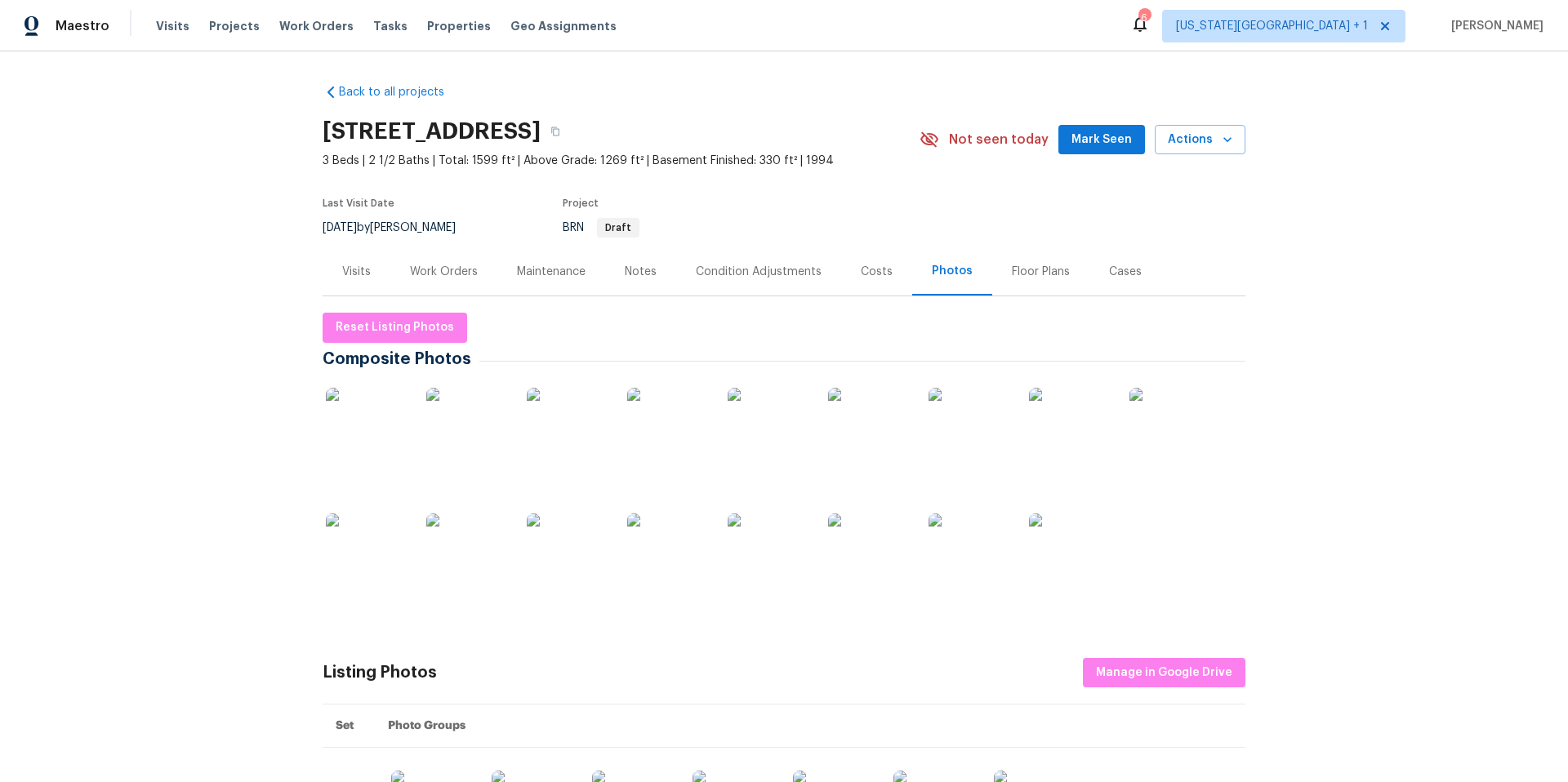
click at [384, 532] on img at bounding box center [367, 555] width 82 height 82
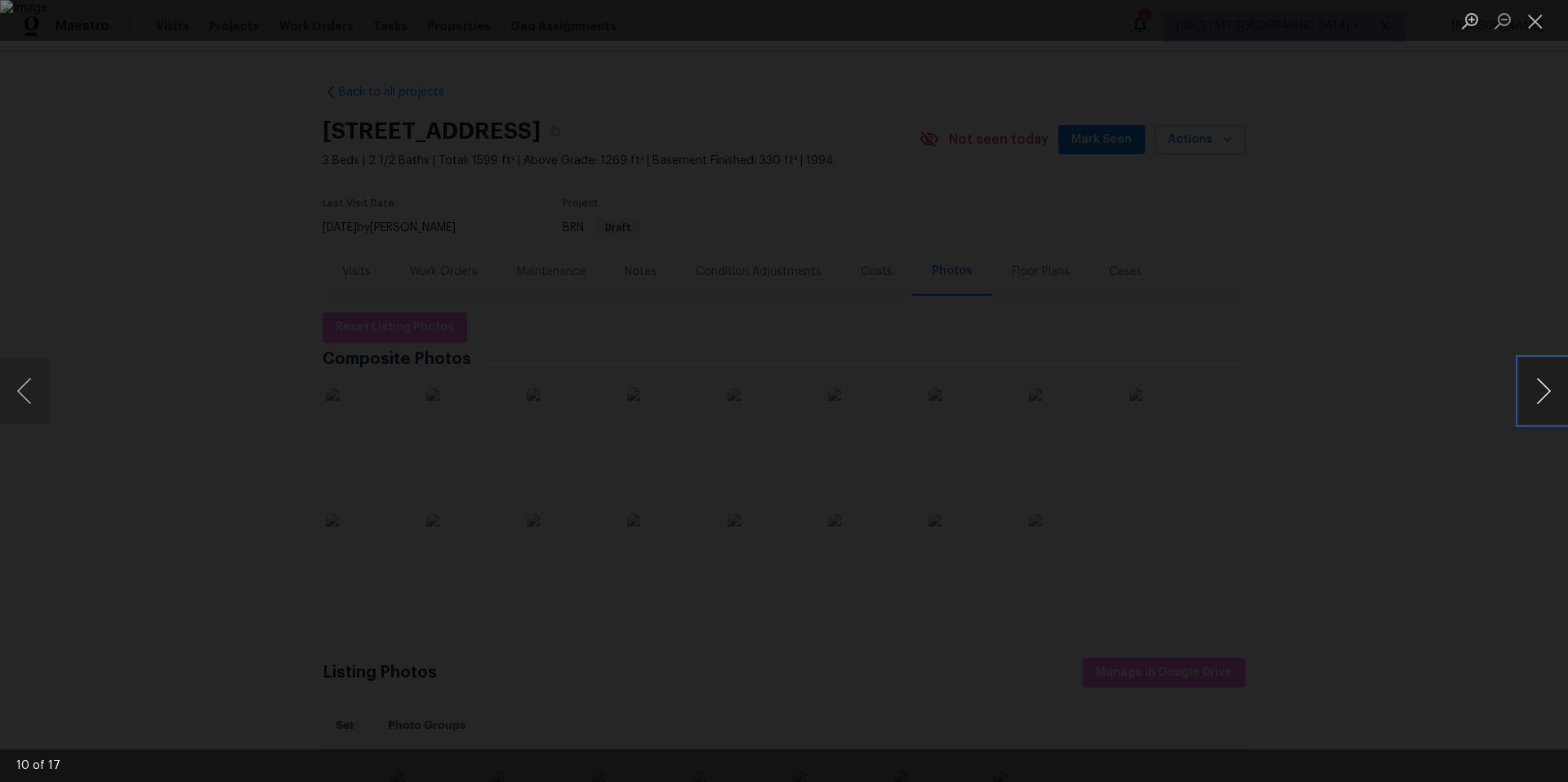
click at [1537, 389] on button "Next image" at bounding box center [1543, 391] width 49 height 65
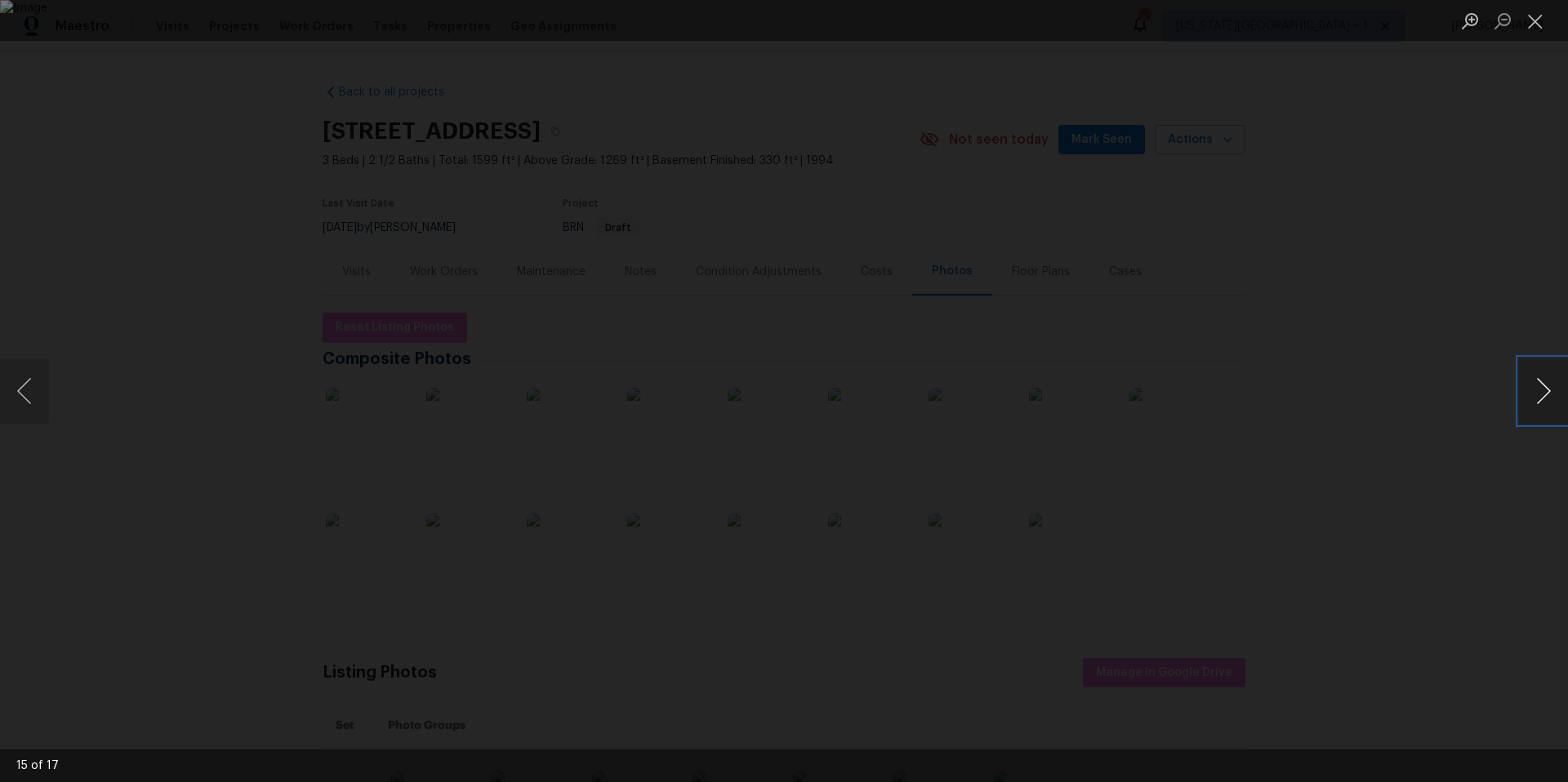
click at [1537, 389] on button "Next image" at bounding box center [1543, 391] width 49 height 65
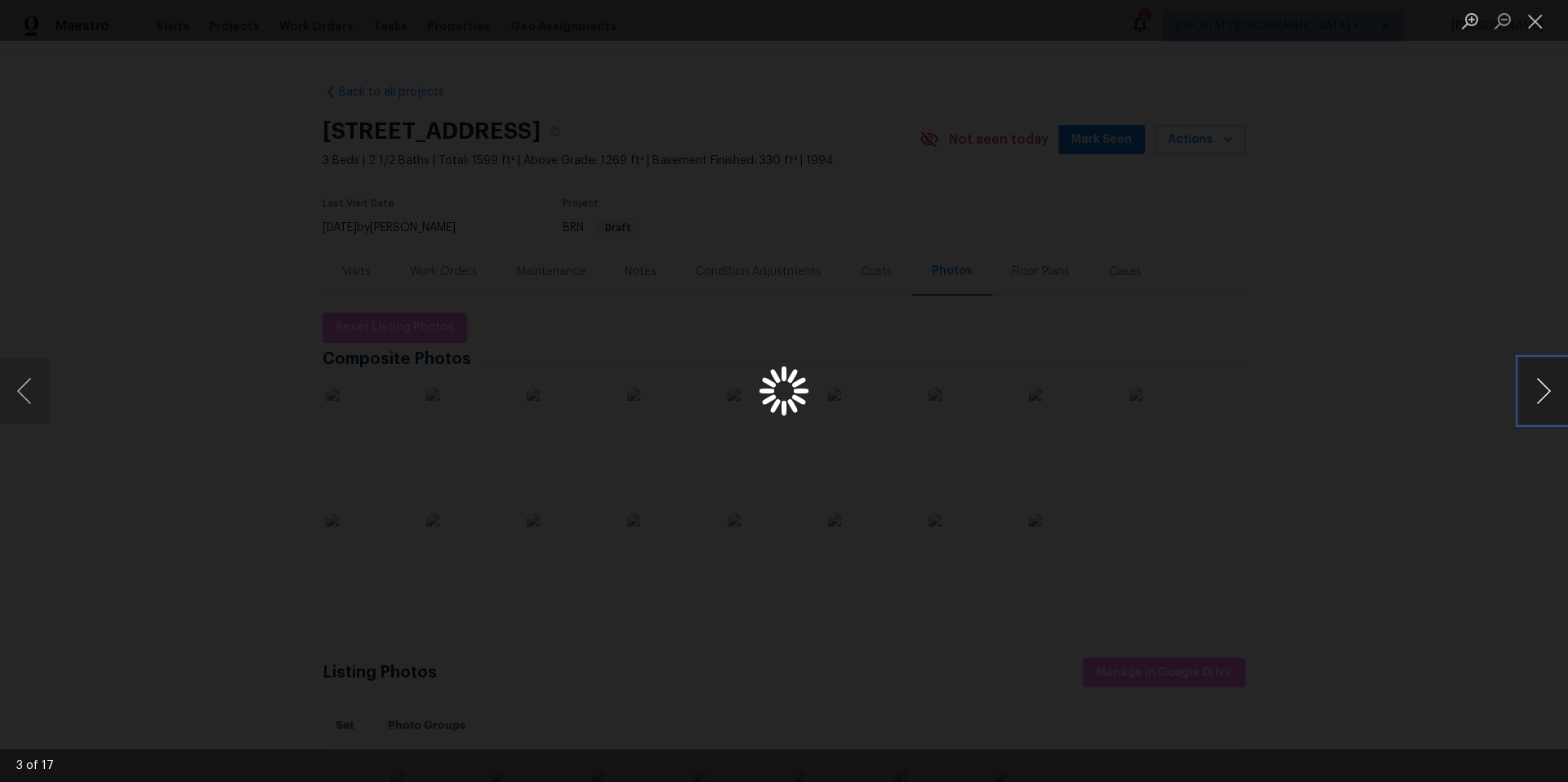
click at [1537, 389] on button "Next image" at bounding box center [1543, 391] width 49 height 65
click at [1415, 359] on div "Lightbox" at bounding box center [784, 391] width 1568 height 782
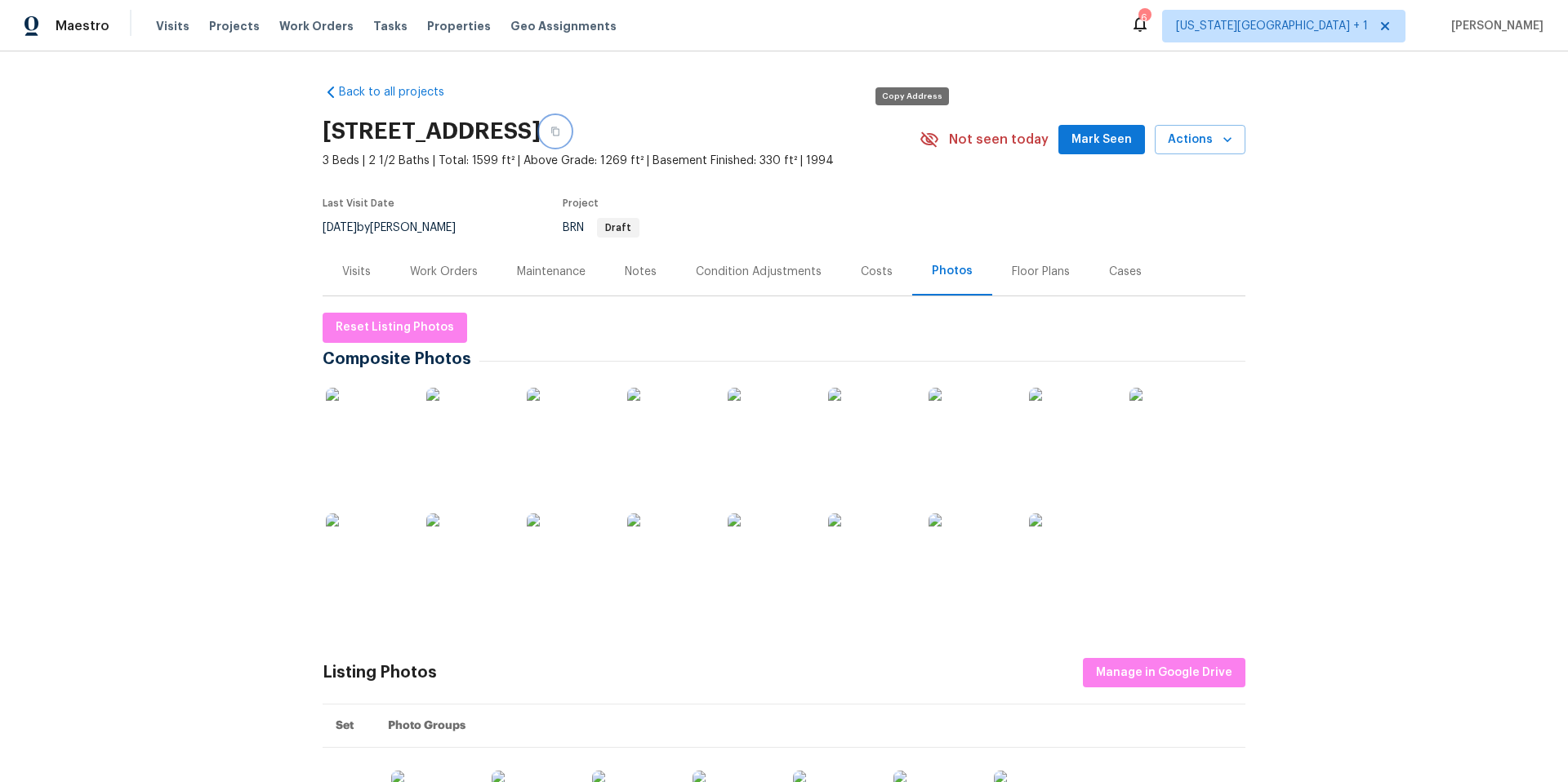
click at [560, 133] on icon "button" at bounding box center [555, 131] width 10 height 10
click at [427, 29] on span "Properties" at bounding box center [458, 26] width 63 height 16
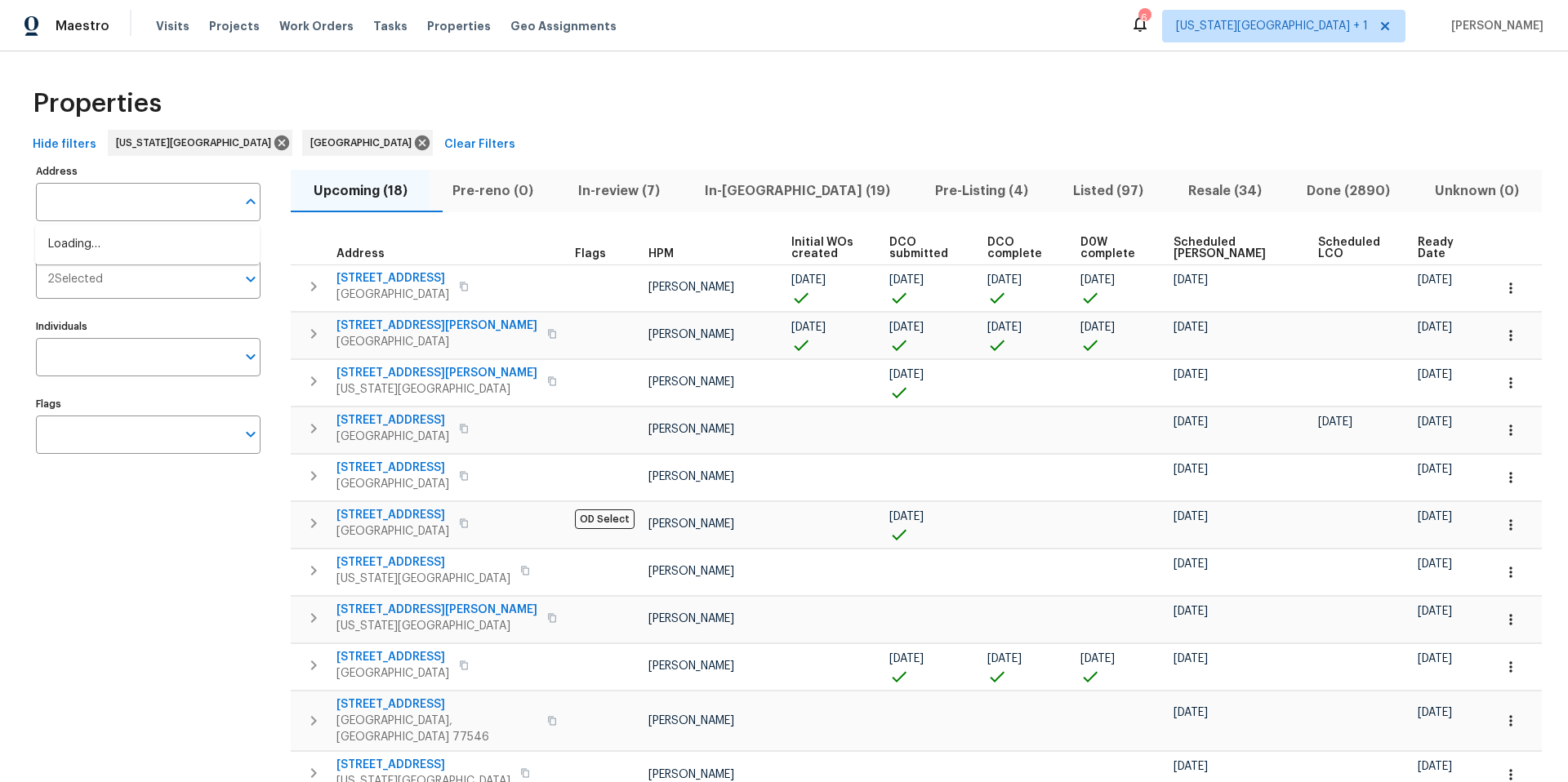
click at [87, 205] on input "Address" at bounding box center [136, 202] width 200 height 38
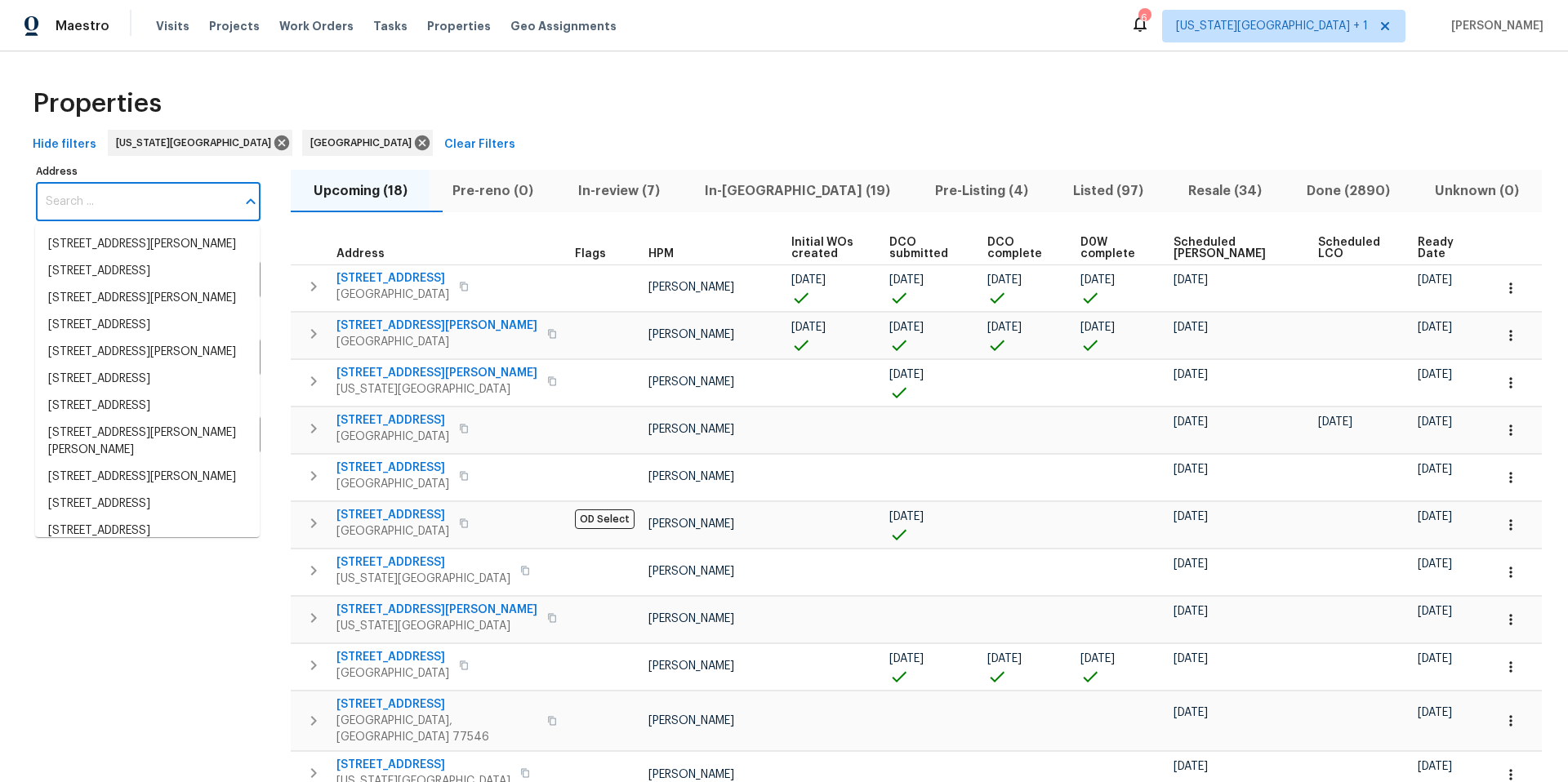
click at [87, 205] on input "Address" at bounding box center [136, 202] width 200 height 38
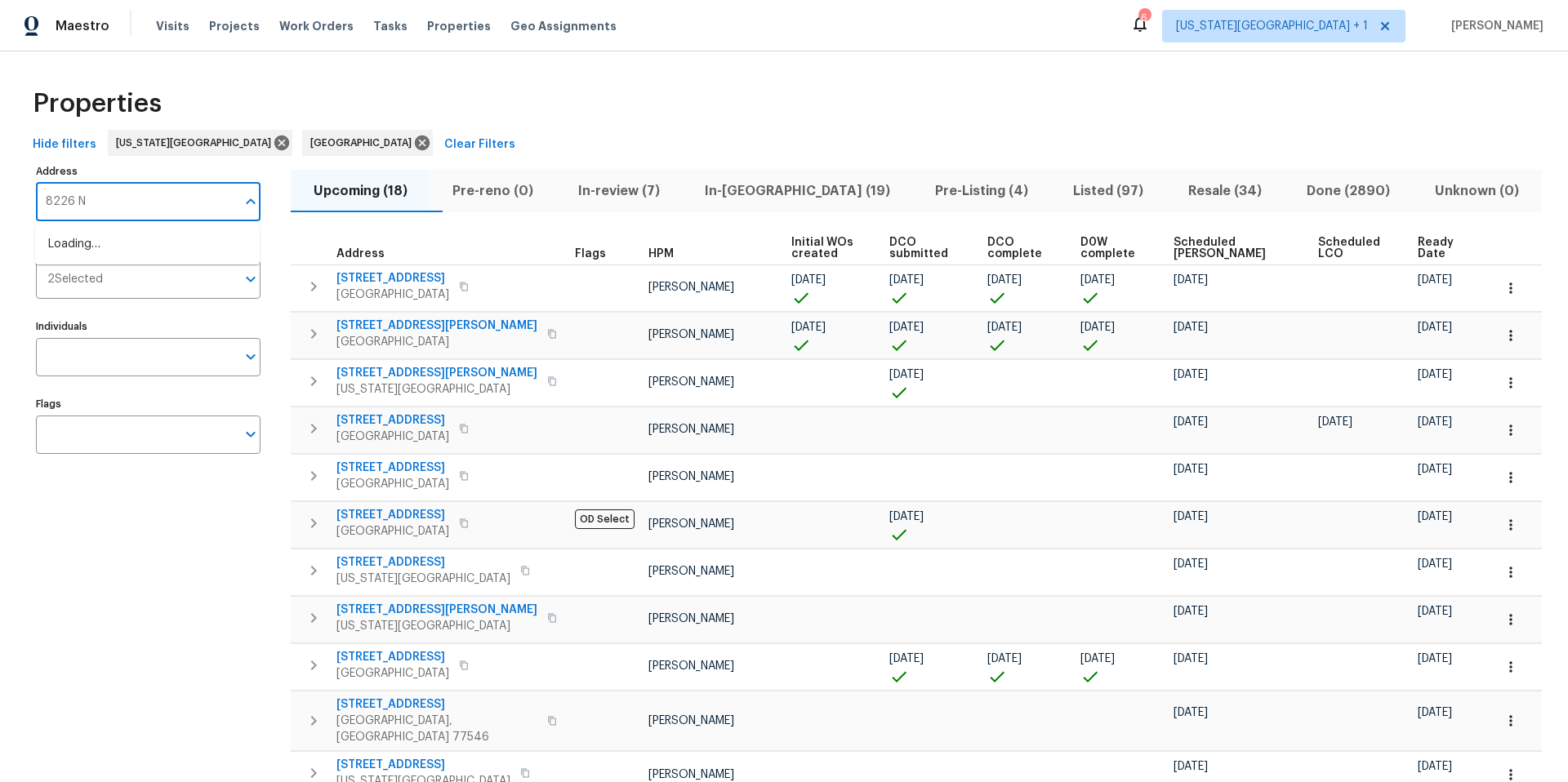
type input "8226 NW"
click at [78, 242] on li "8226 NW 82nd Ct Kansas City MO 64152" at bounding box center [147, 244] width 225 height 27
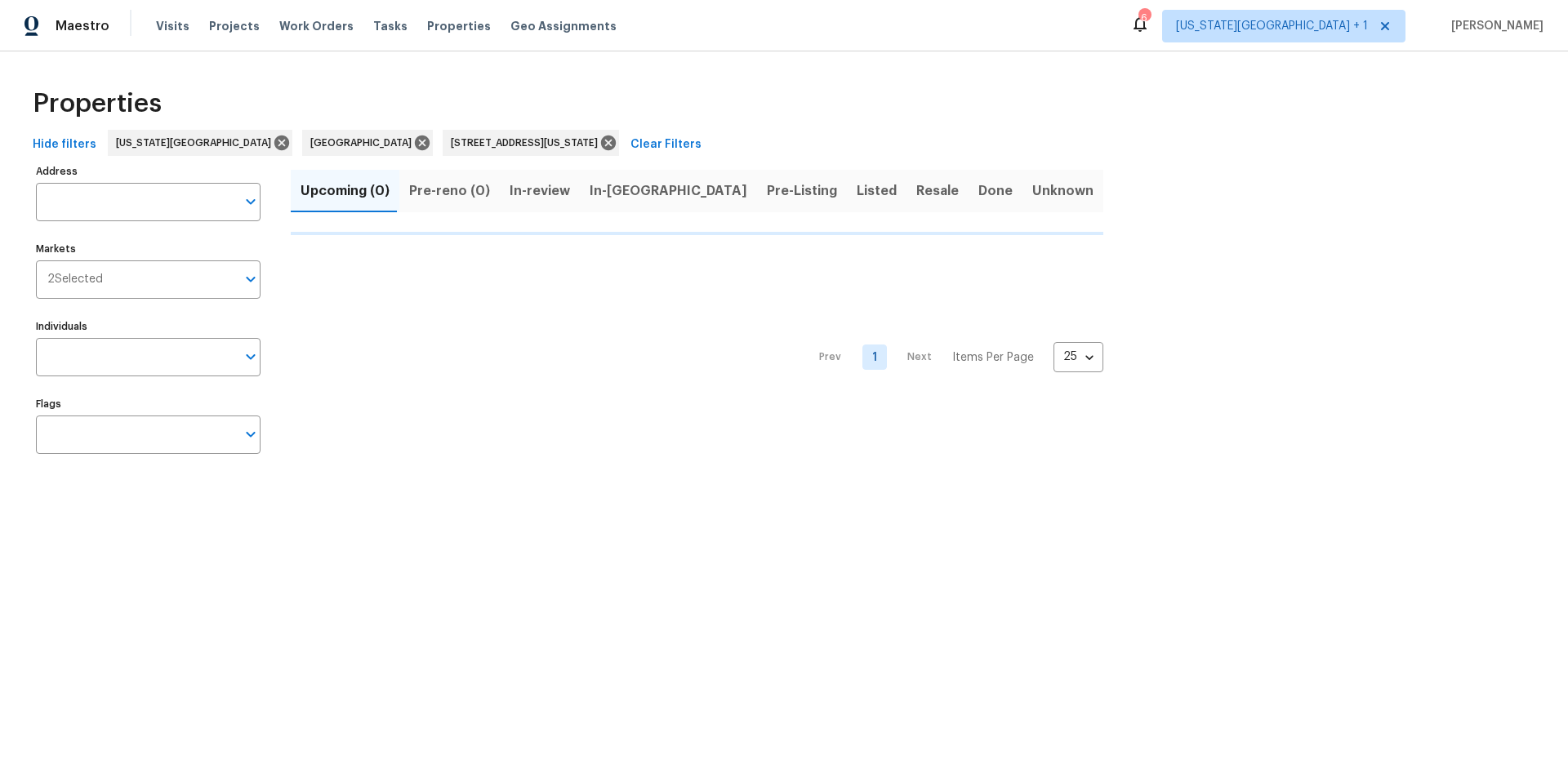
type input "8226 NW 82nd Ct Kansas City MO 64152"
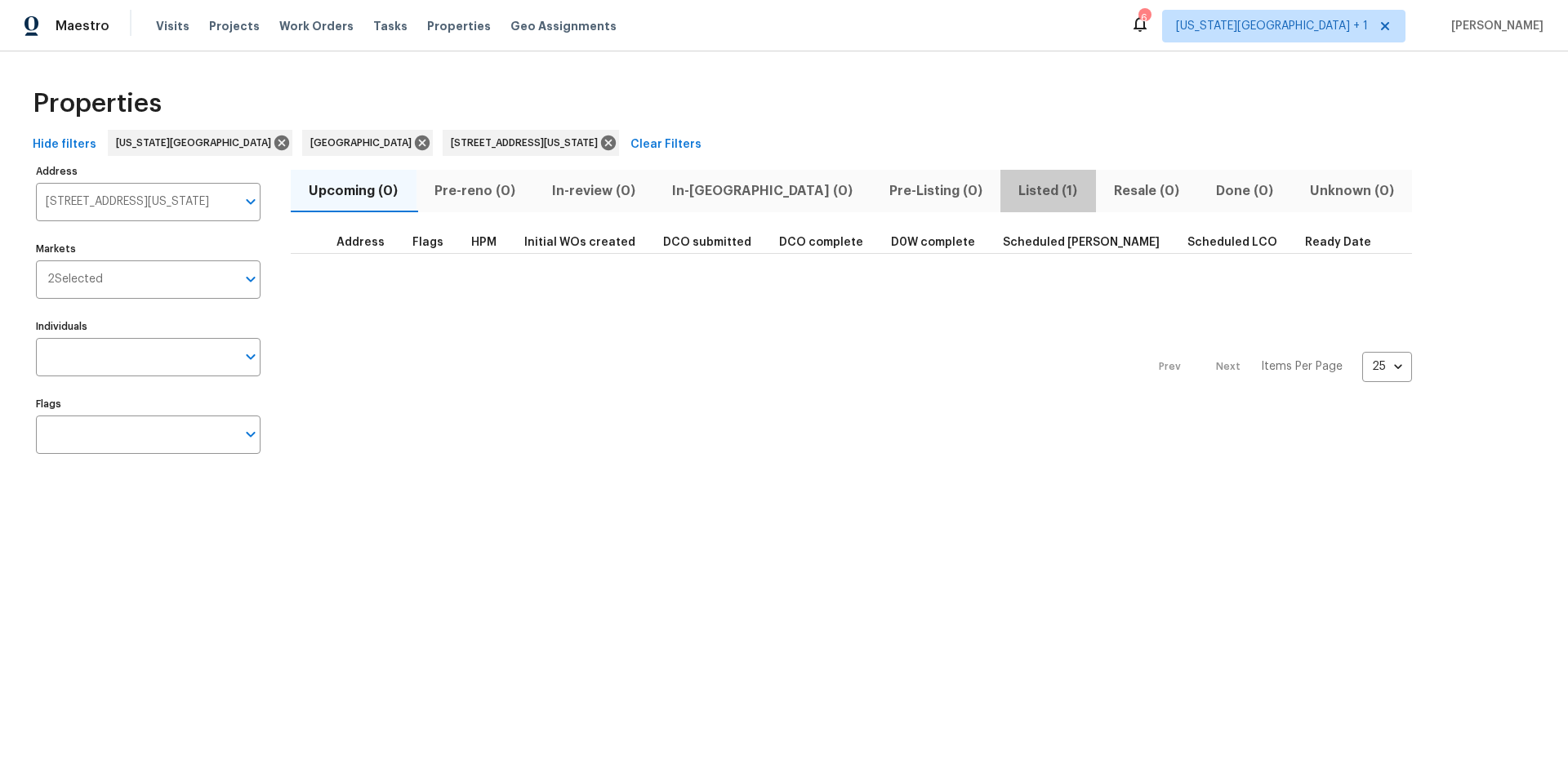
click at [1010, 192] on span "Listed (1)" at bounding box center [1047, 191] width 76 height 23
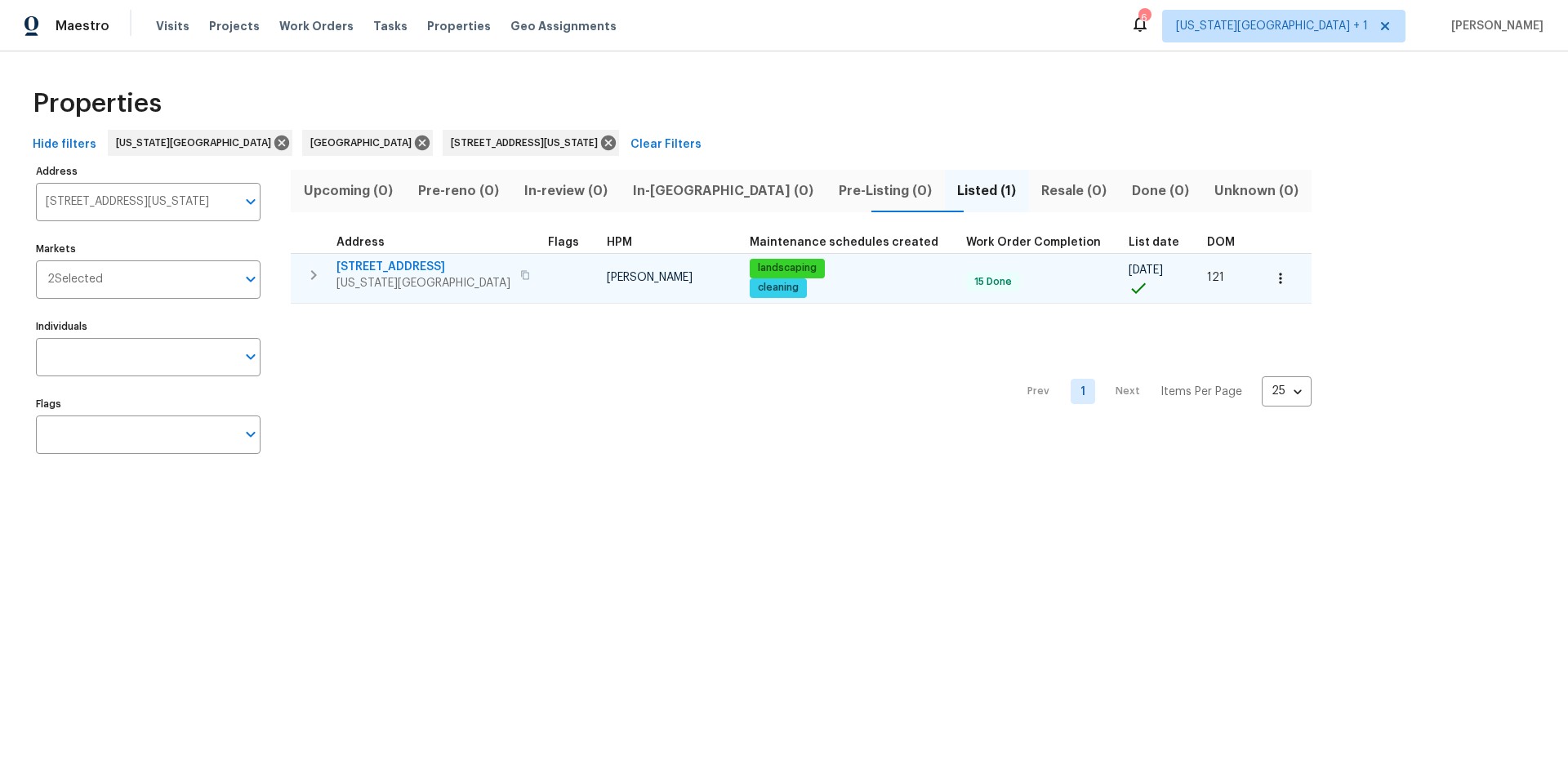
click at [376, 281] on span "Kansas City, MO 64152" at bounding box center [423, 284] width 174 height 16
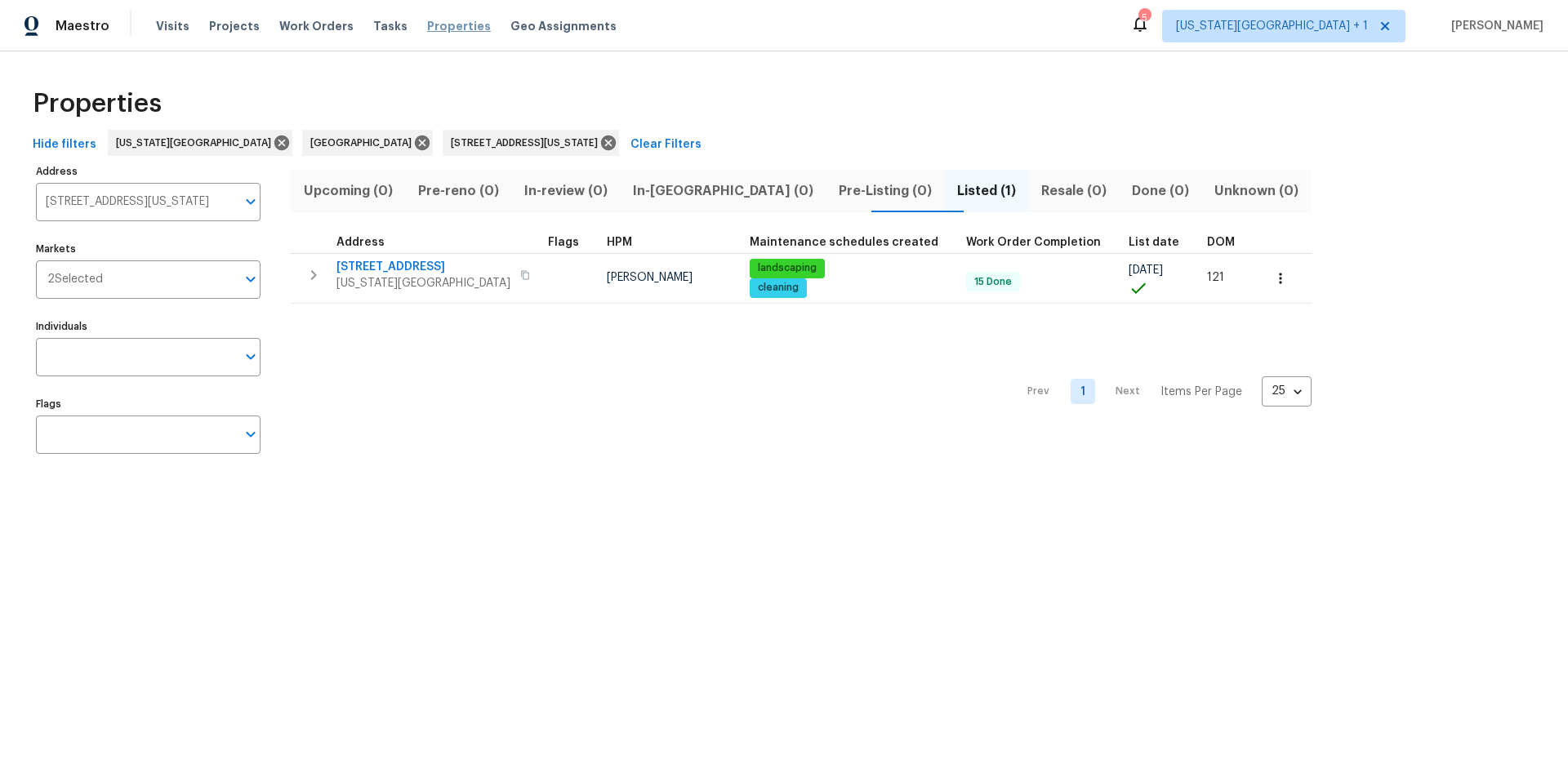
click at [429, 29] on span "Properties" at bounding box center [458, 26] width 63 height 16
click at [599, 149] on icon at bounding box center [608, 143] width 18 height 18
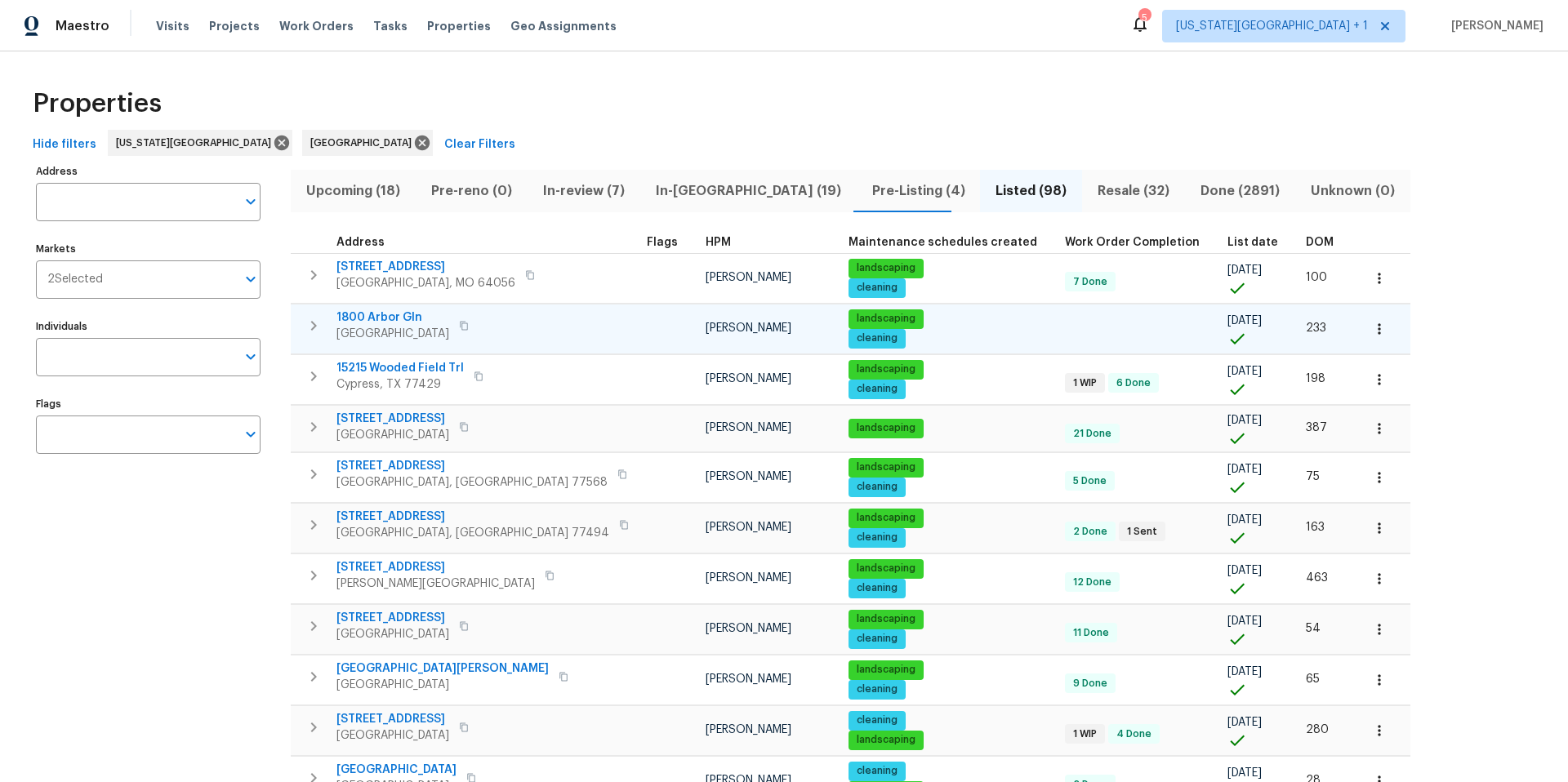
click at [380, 325] on span "Conroe, TX 77303" at bounding box center [392, 333] width 112 height 16
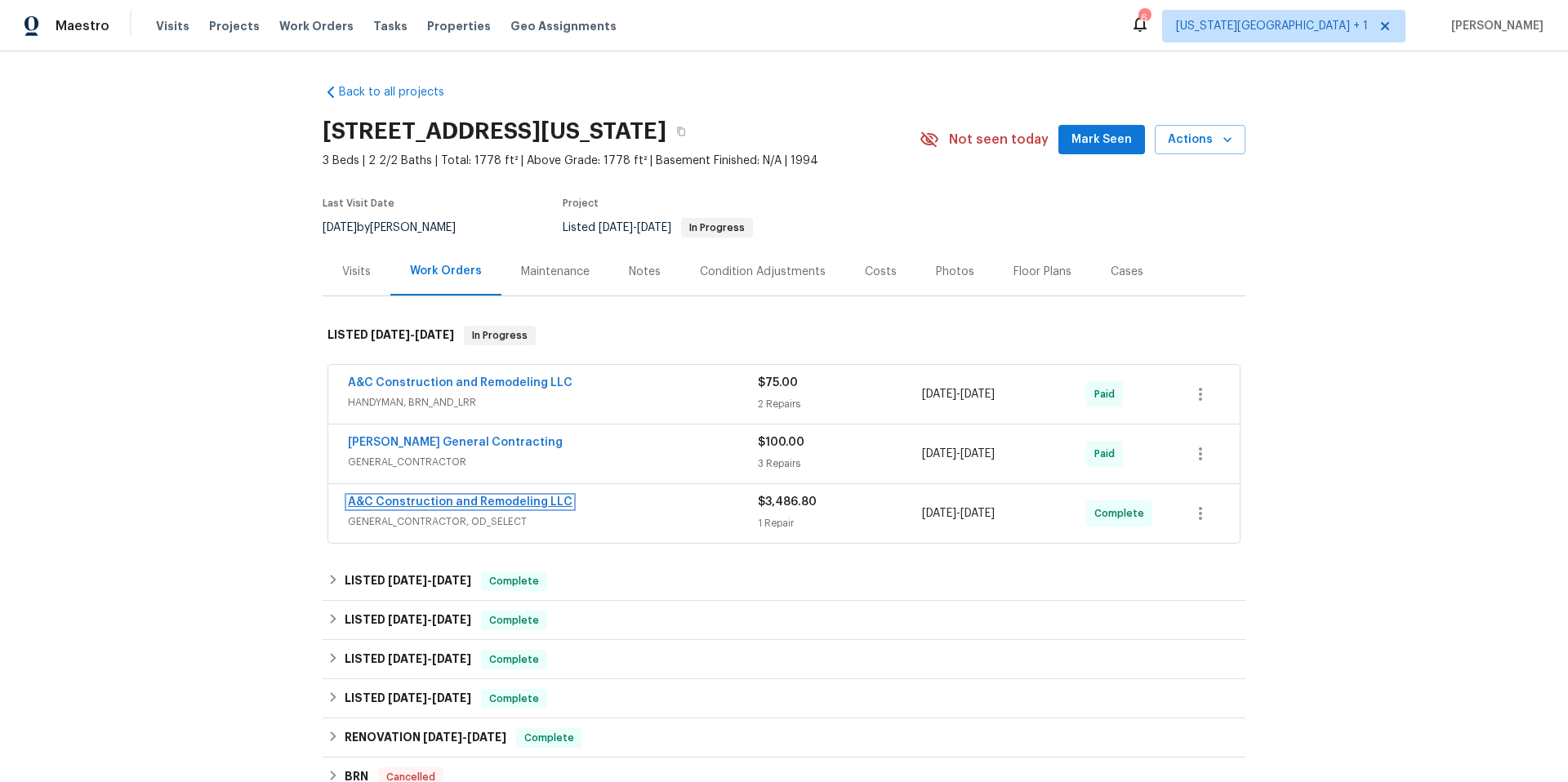
click at [438, 498] on link "A&C Construction and Remodeling LLC" at bounding box center [460, 502] width 225 height 12
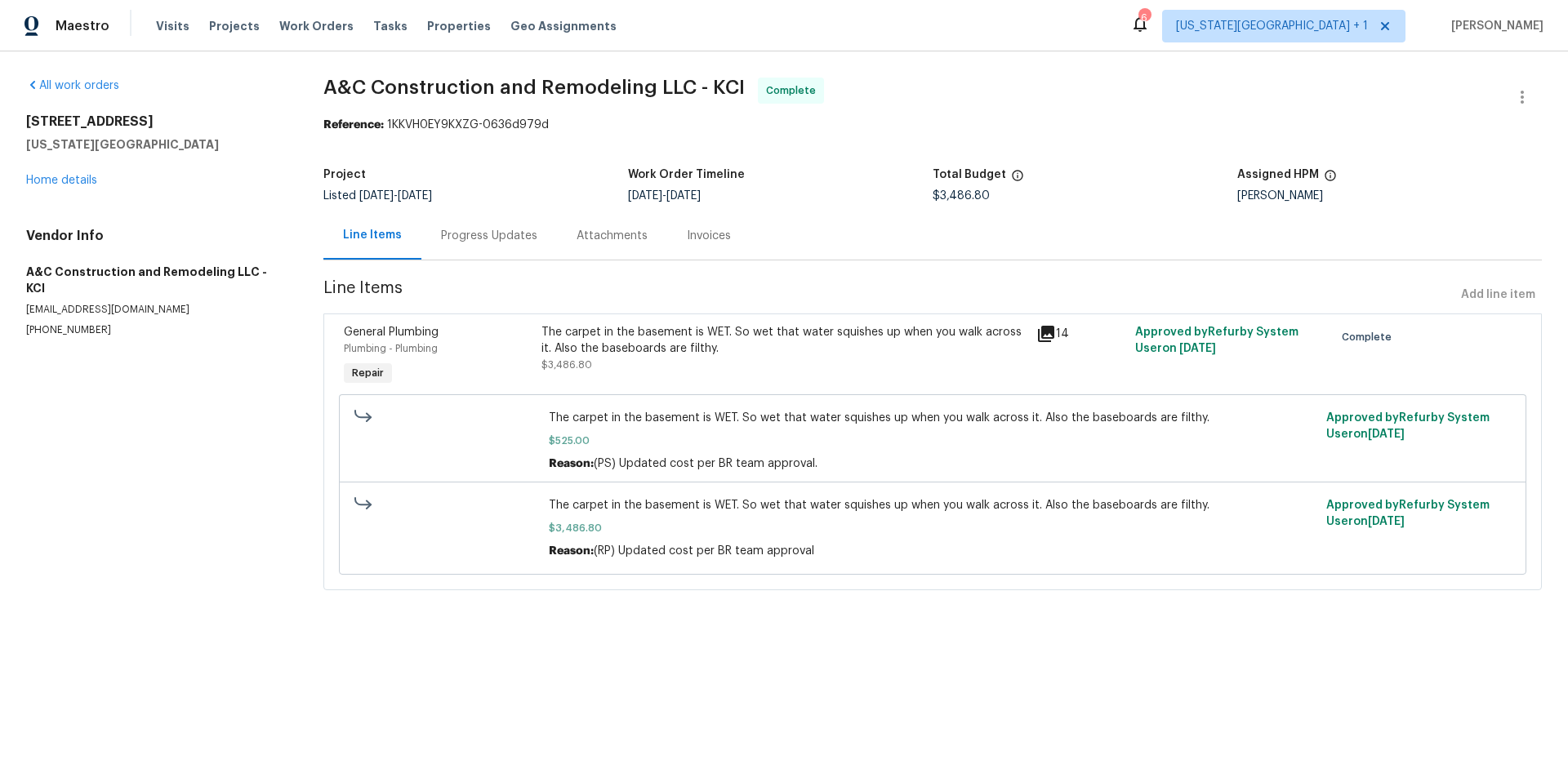
click at [1048, 333] on icon at bounding box center [1046, 333] width 16 height 16
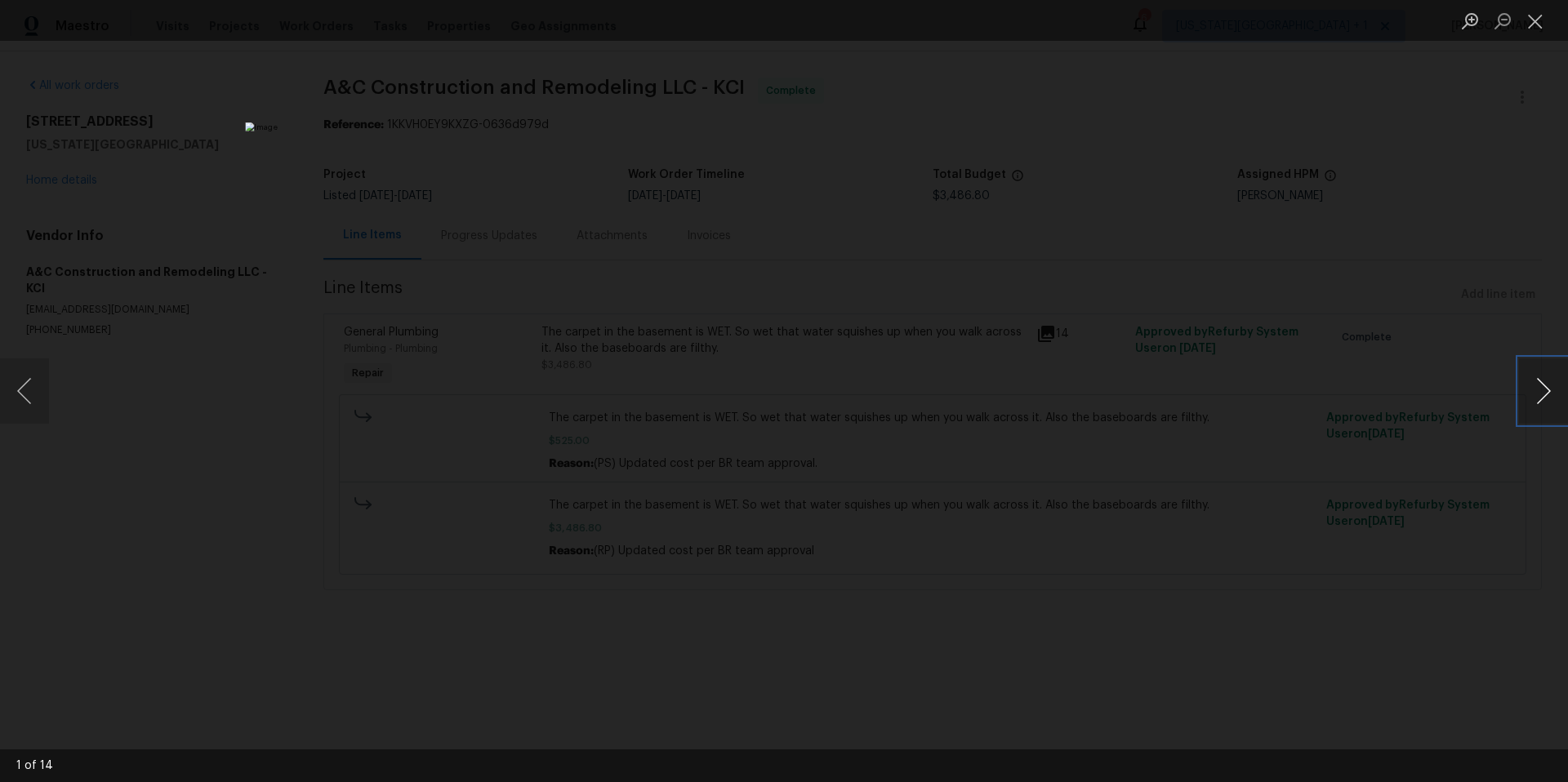
click at [1533, 401] on button "Next image" at bounding box center [1543, 391] width 49 height 65
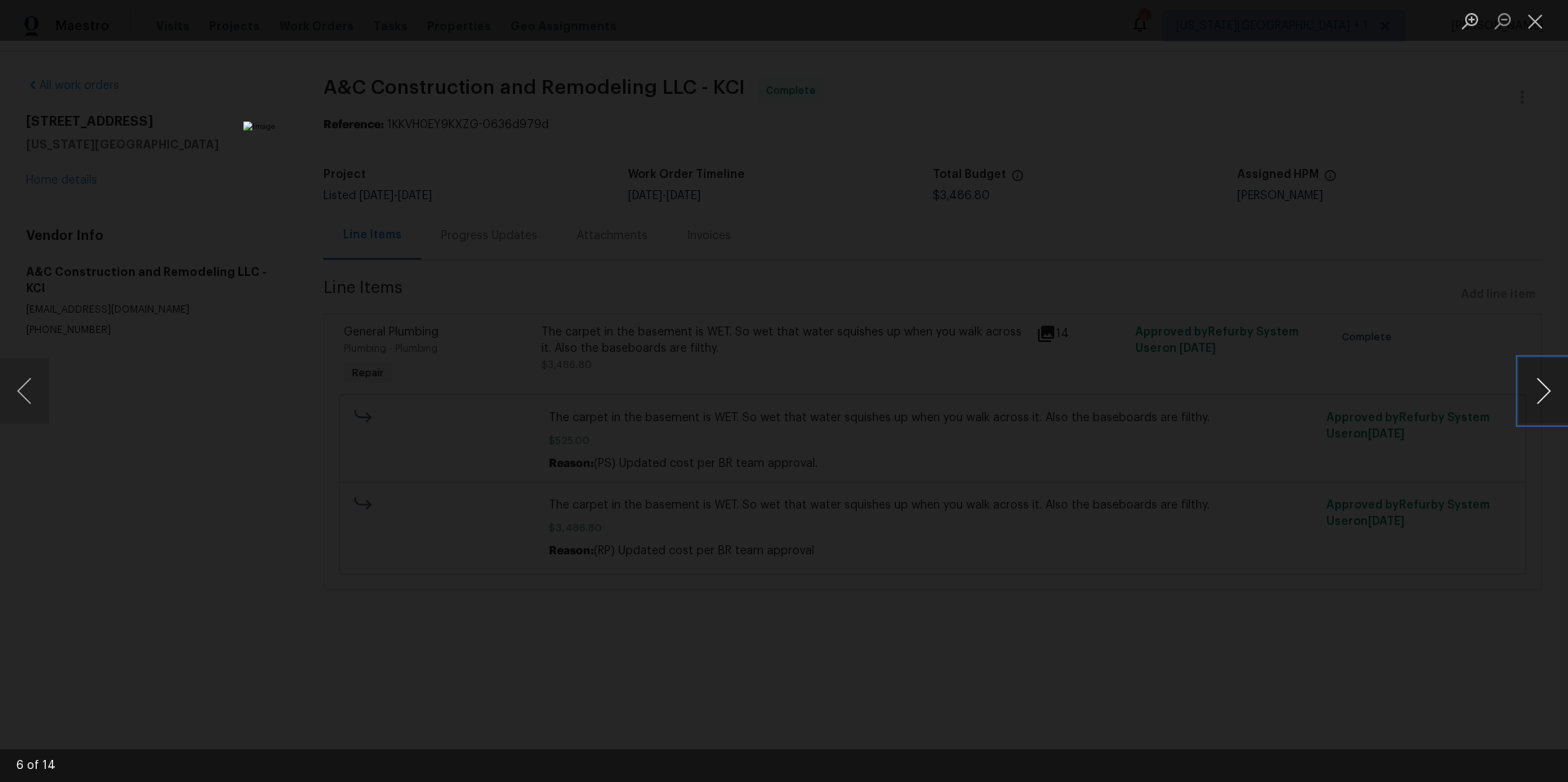
click at [1533, 401] on button "Next image" at bounding box center [1543, 391] width 49 height 65
click at [1341, 285] on div "Lightbox" at bounding box center [784, 391] width 1568 height 782
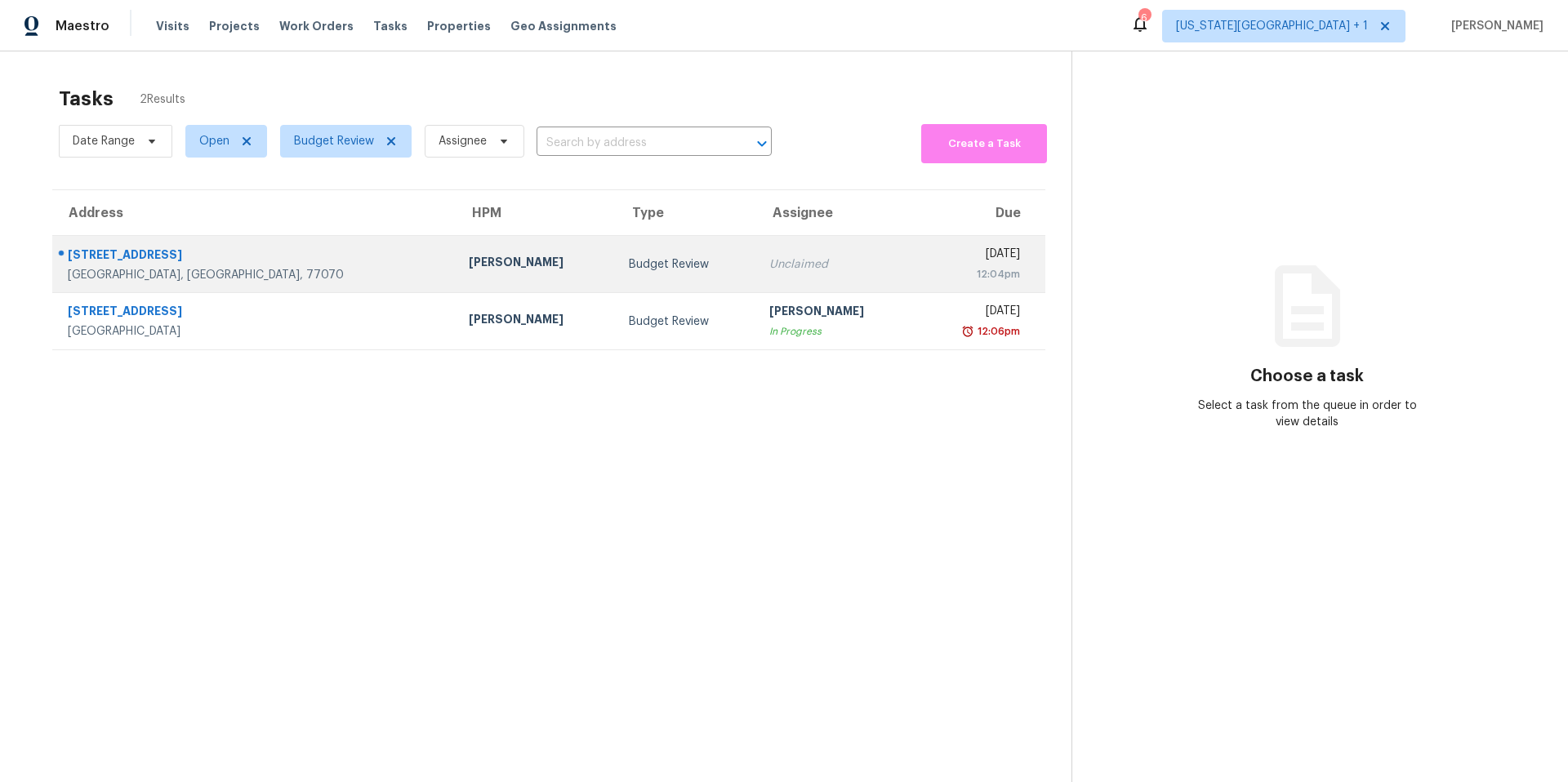
click at [285, 256] on td "[STREET_ADDRESS][PERSON_NAME]" at bounding box center [254, 265] width 403 height 57
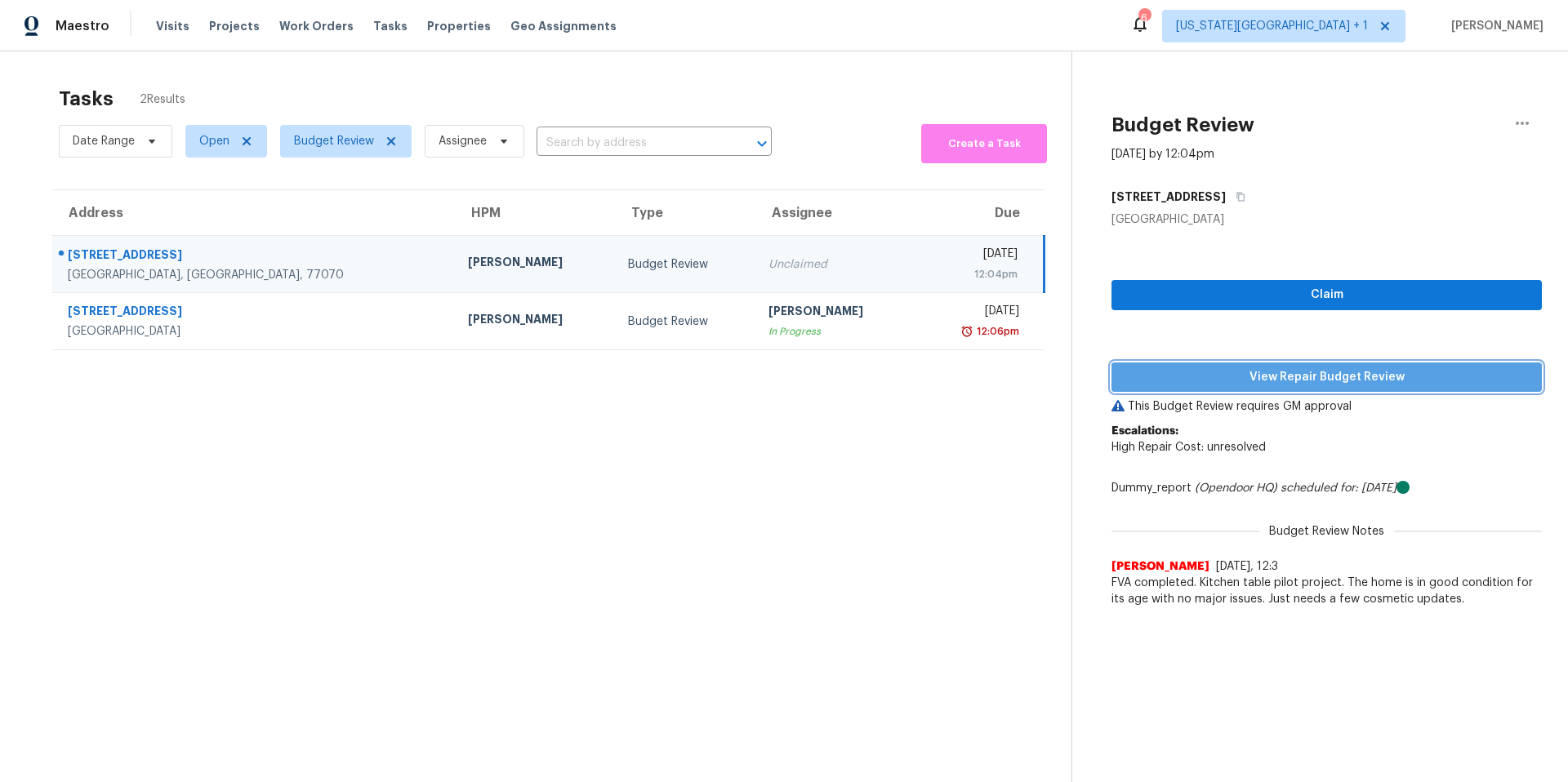
click at [1226, 383] on span "View Repair Budget Review" at bounding box center [1326, 377] width 404 height 21
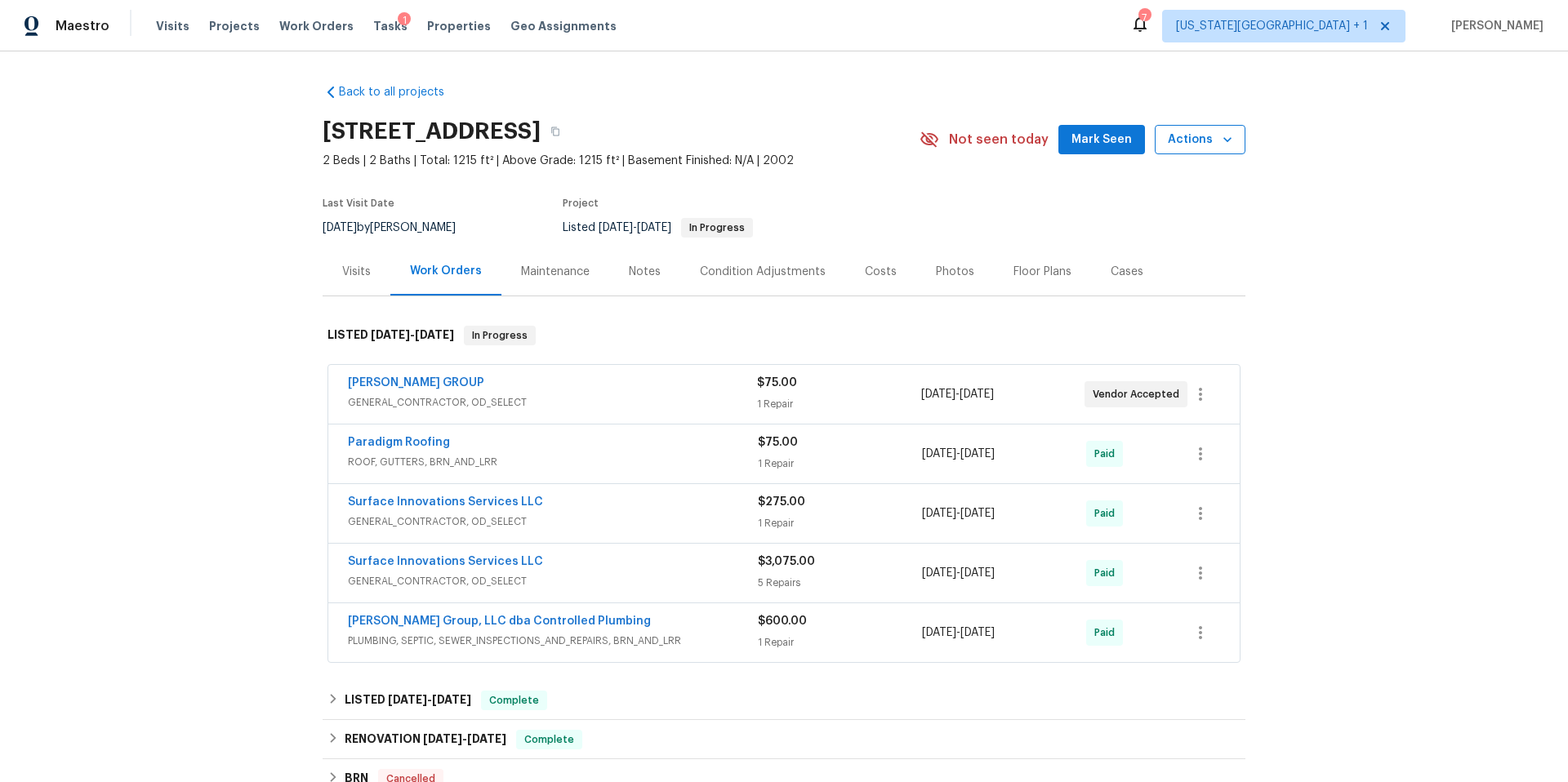
click at [1193, 144] on span "Actions" at bounding box center [1200, 140] width 64 height 21
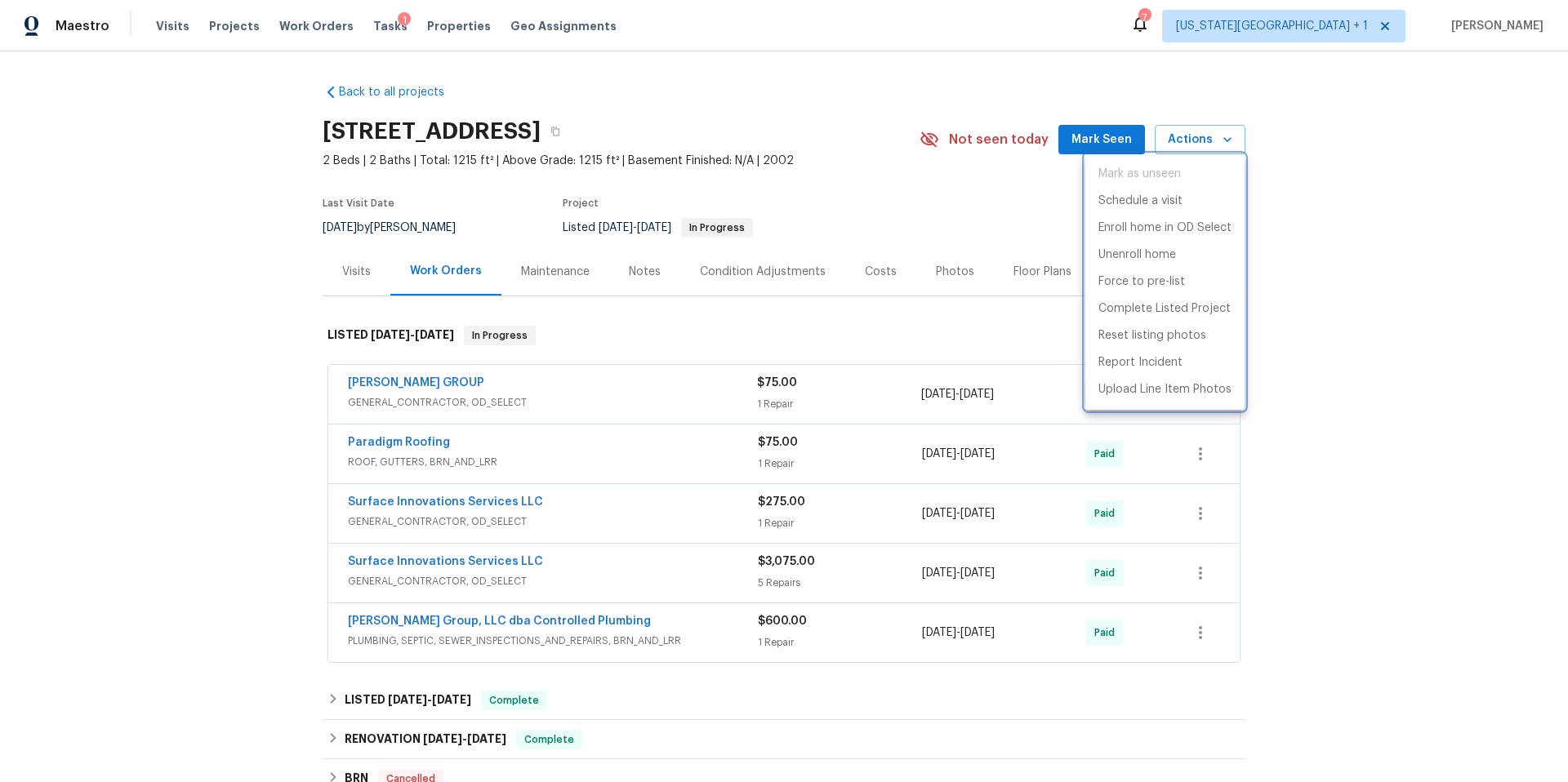
click at [797, 326] on div at bounding box center [784, 391] width 1568 height 782
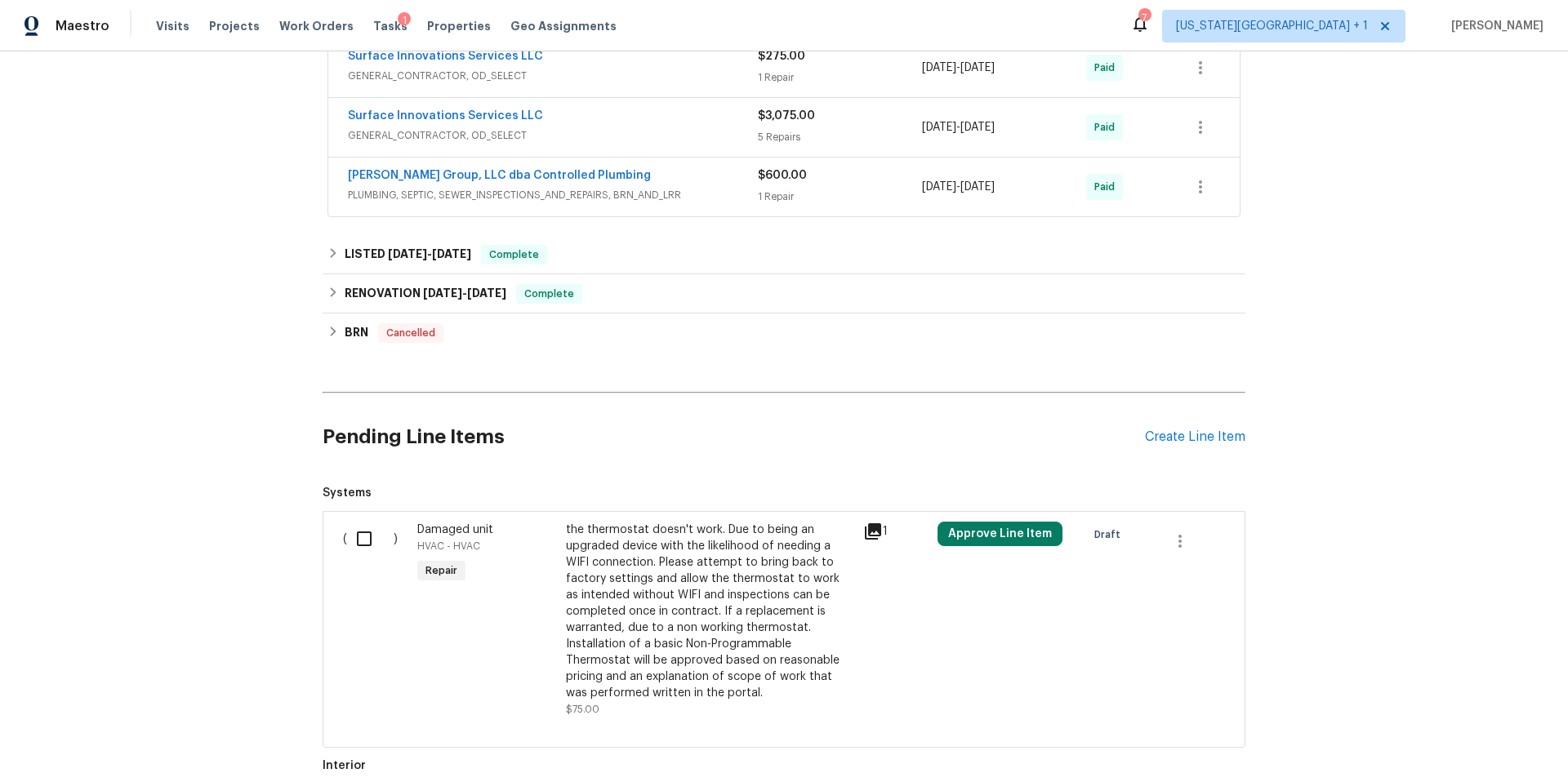
scroll to position [468, 0]
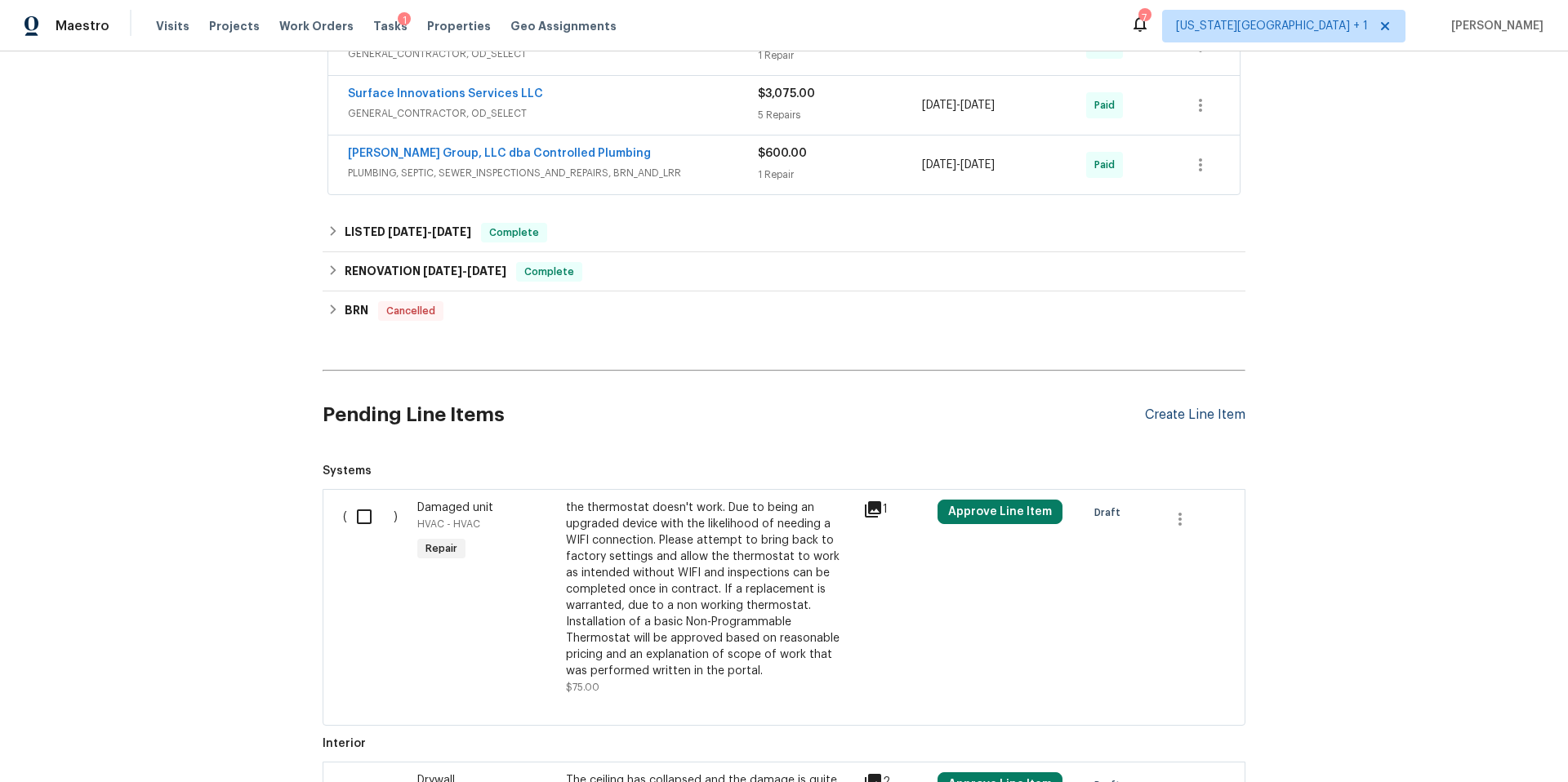
click at [1156, 419] on div "Create Line Item" at bounding box center [1194, 415] width 101 height 15
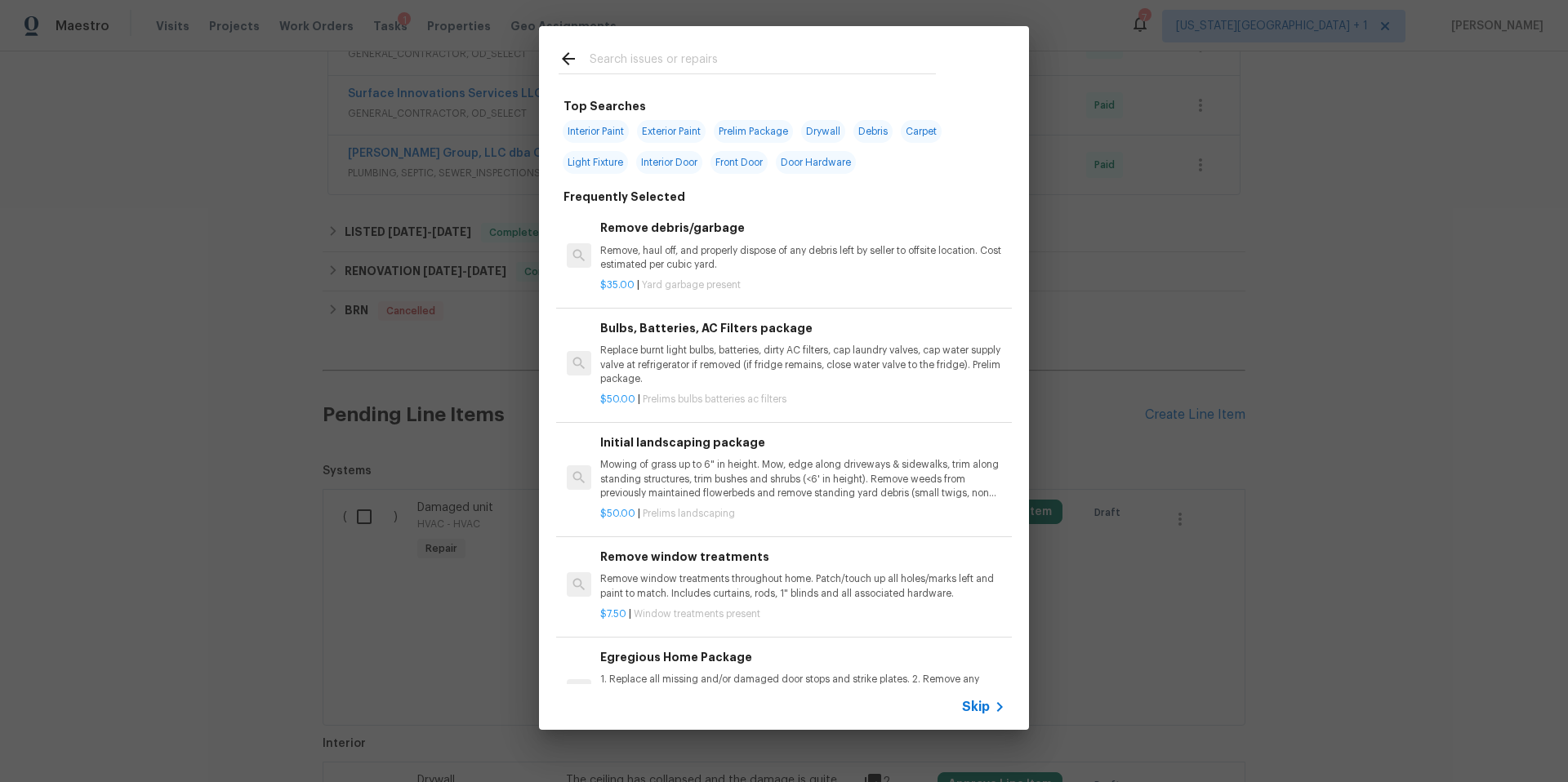
click at [649, 62] on input "text" at bounding box center [763, 61] width 346 height 24
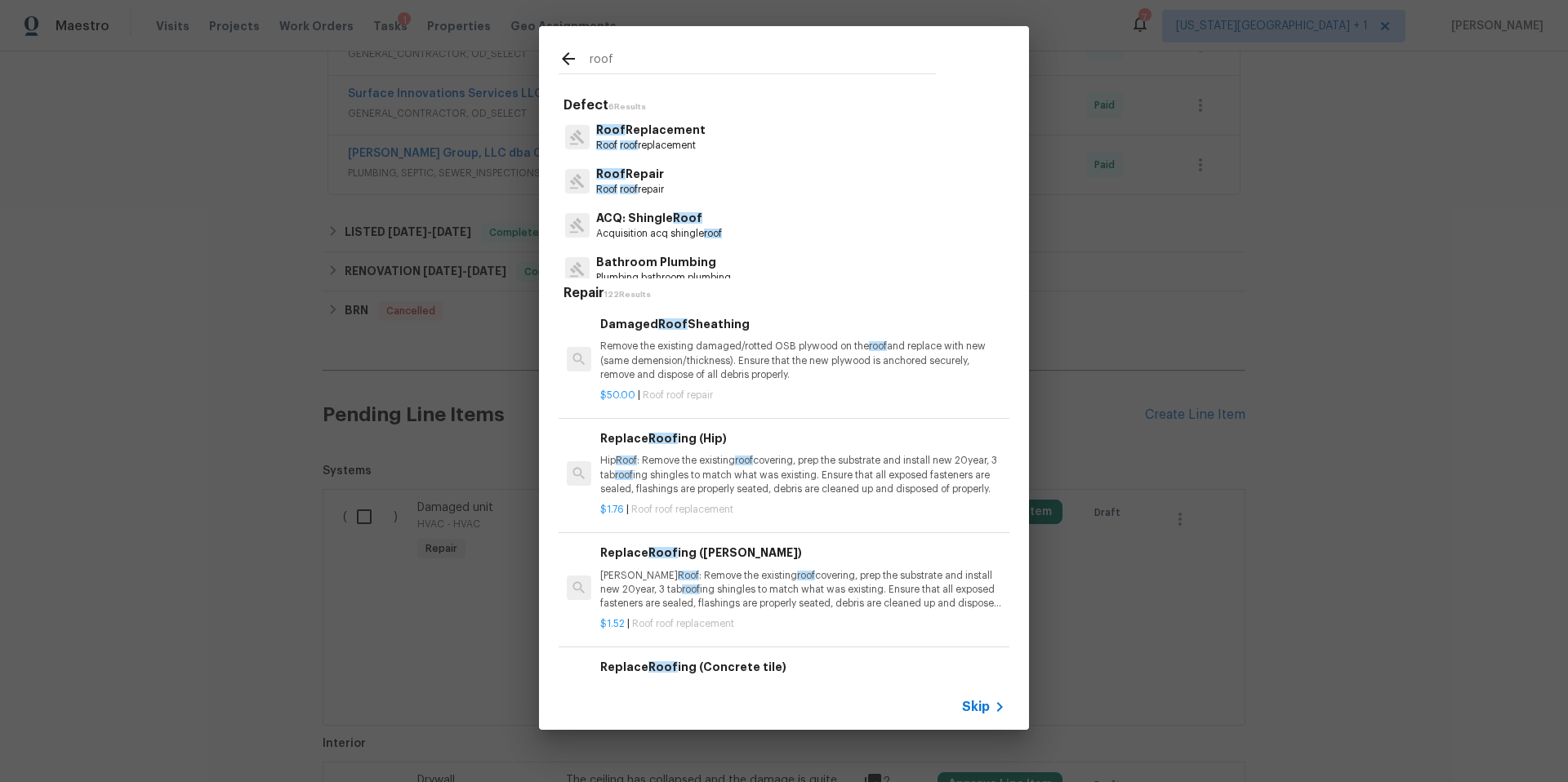
type input "roof"
click at [629, 218] on p "ACQ: Shingle Roof" at bounding box center [658, 218] width 126 height 17
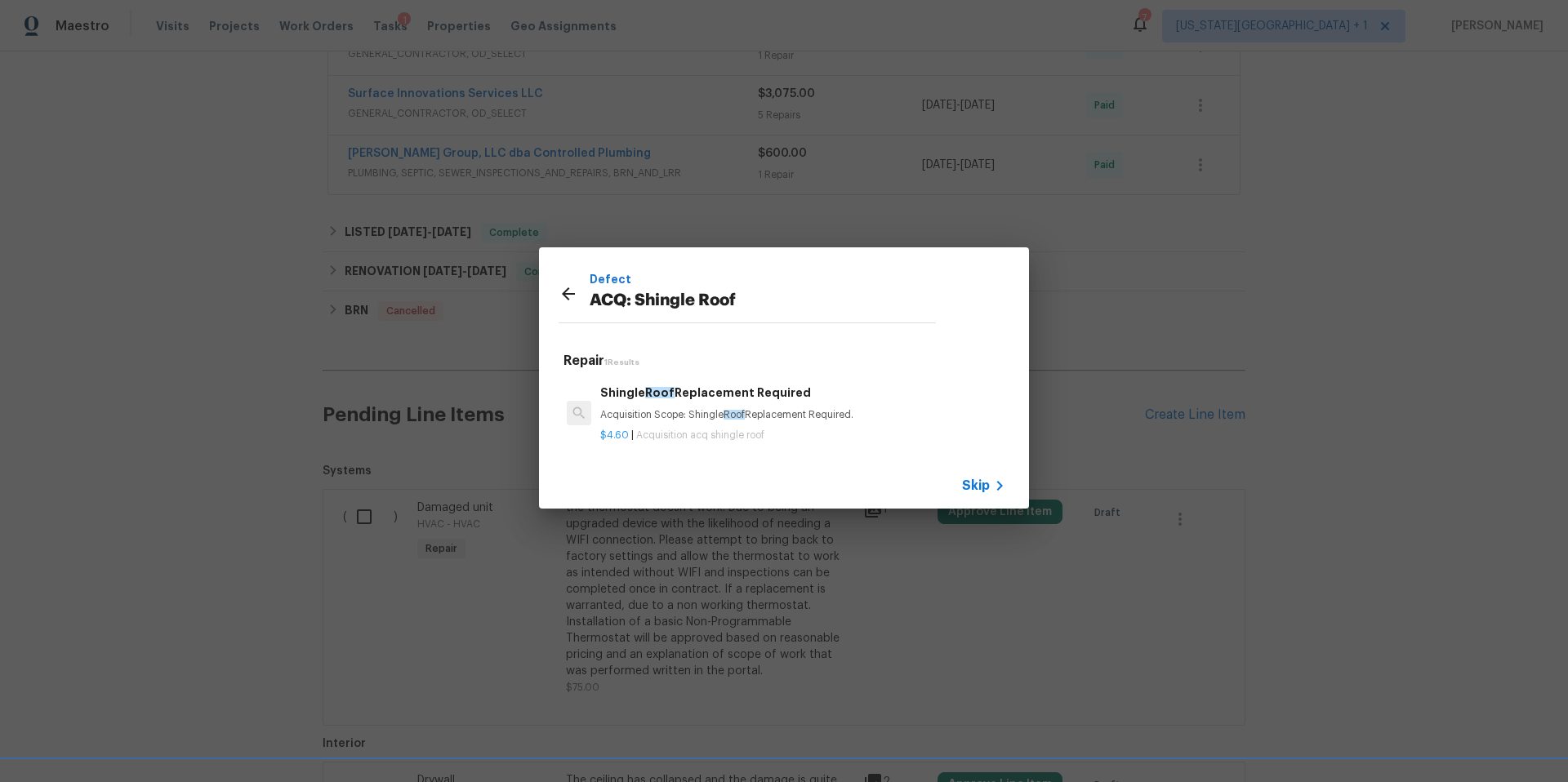
scroll to position [3, 0]
